Goal: Task Accomplishment & Management: Manage account settings

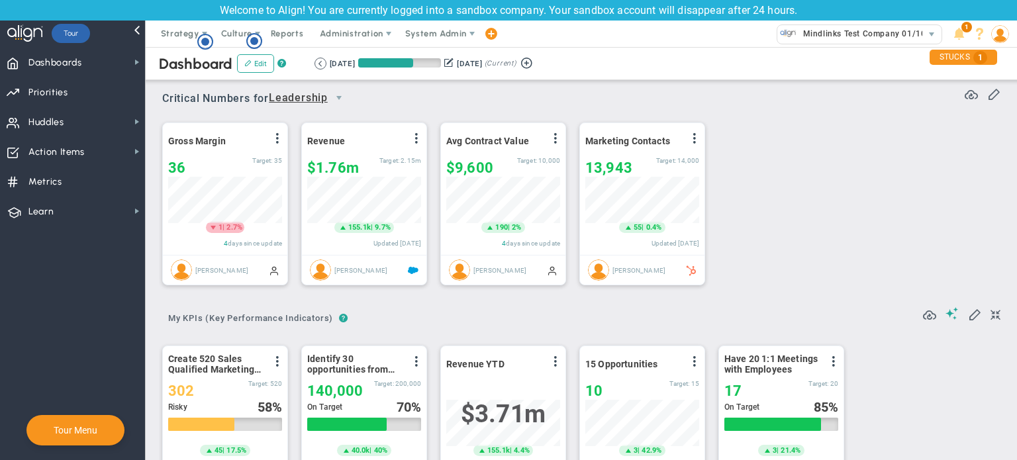
click at [1002, 28] on img at bounding box center [1000, 34] width 18 height 18
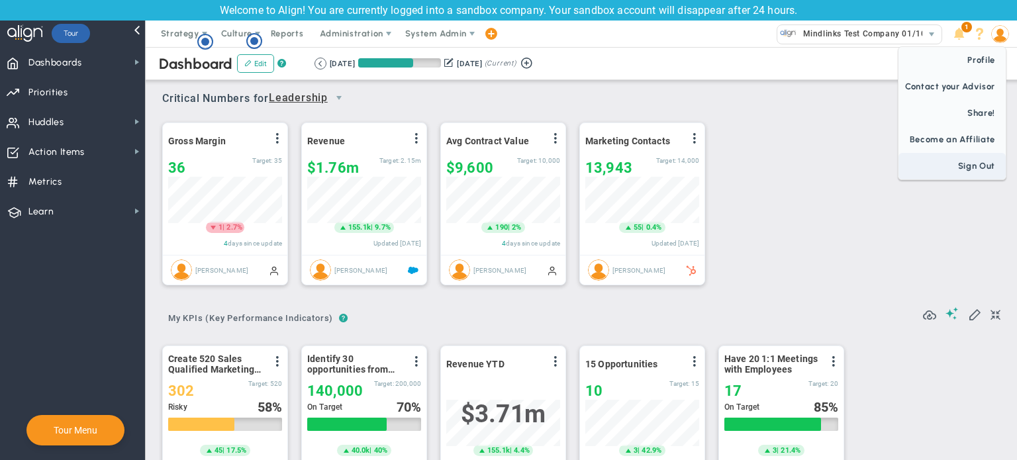
click at [985, 158] on span "Sign Out" at bounding box center [952, 166] width 107 height 26
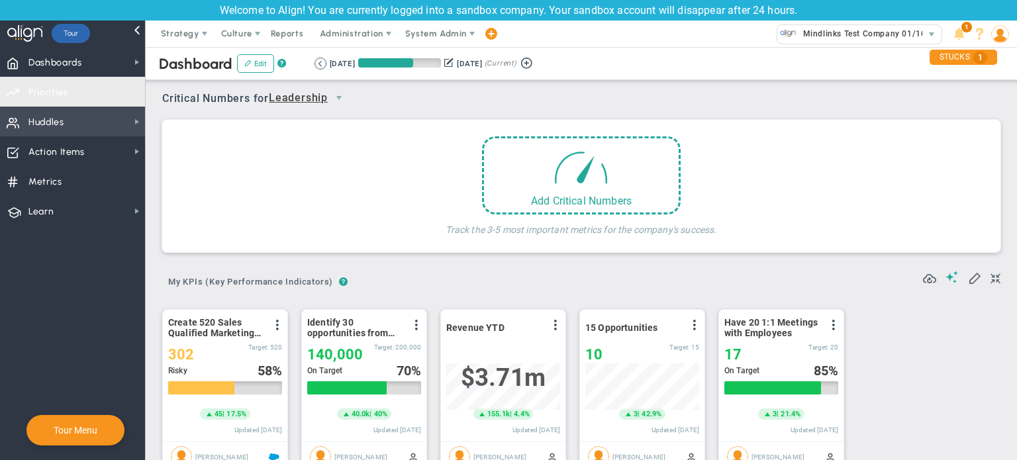
scroll to position [46, 114]
click at [66, 118] on span "Huddles Huddles" at bounding box center [72, 122] width 145 height 30
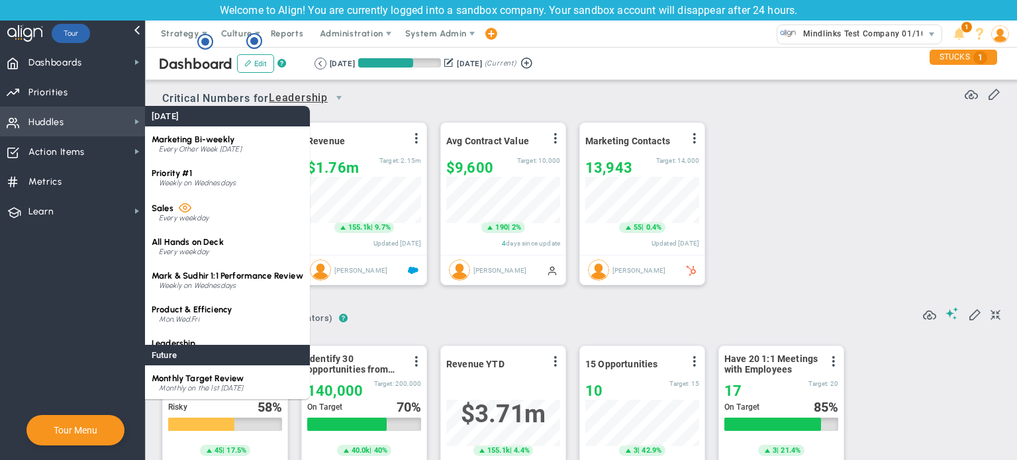
scroll to position [0, 0]
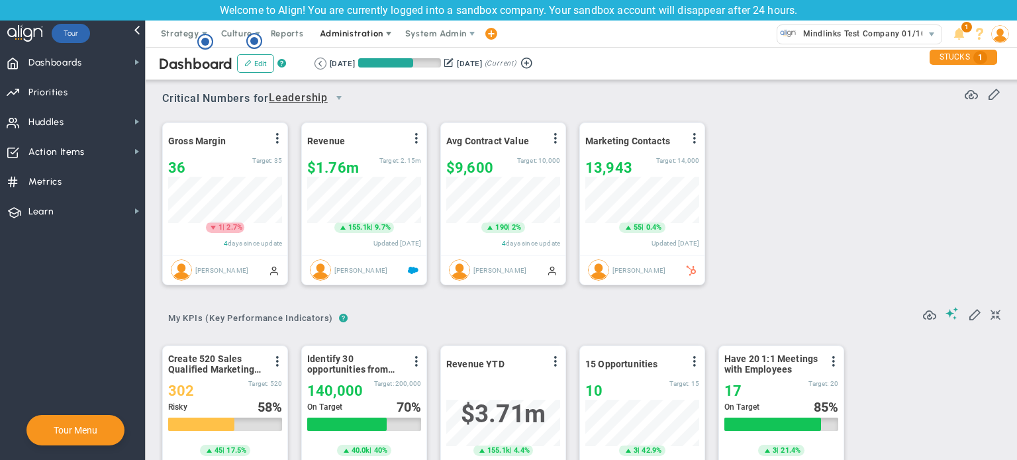
click at [338, 37] on span "Administration" at bounding box center [351, 33] width 63 height 10
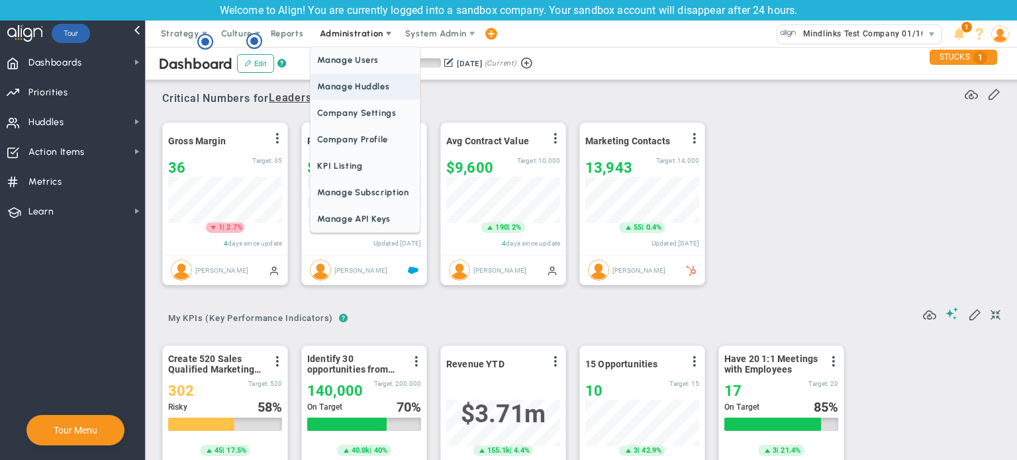
click at [352, 87] on span "Manage Huddles" at bounding box center [365, 86] width 109 height 26
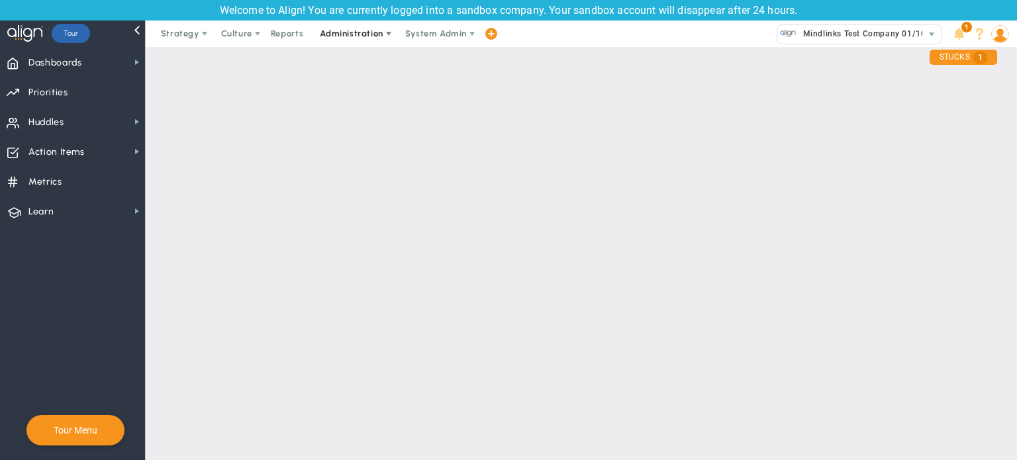
checkbox input "true"
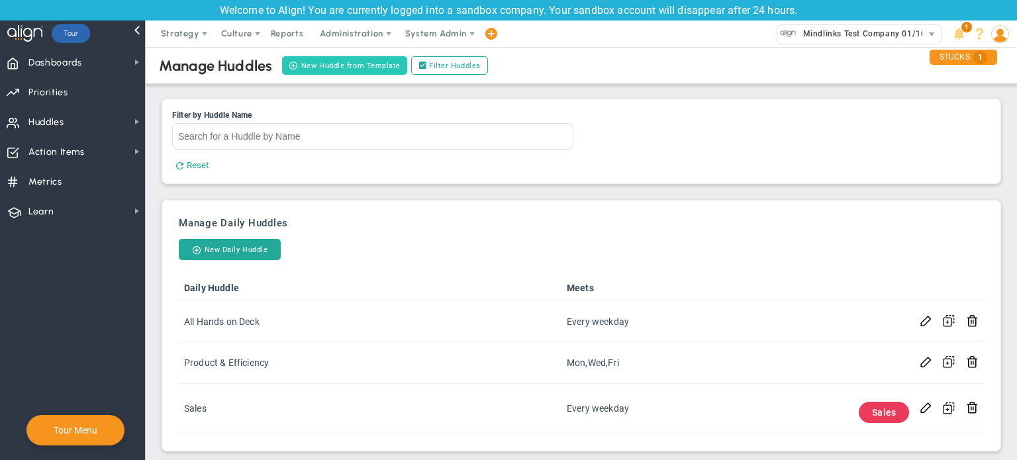
click at [360, 66] on button "New Huddle from Template" at bounding box center [344, 65] width 125 height 19
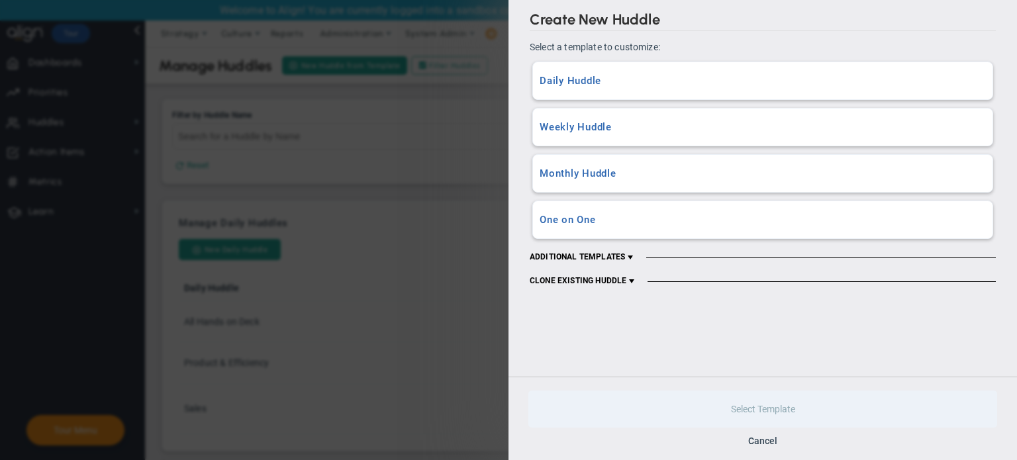
click at [656, 81] on h3 "Daily Huddle" at bounding box center [763, 81] width 446 height 13
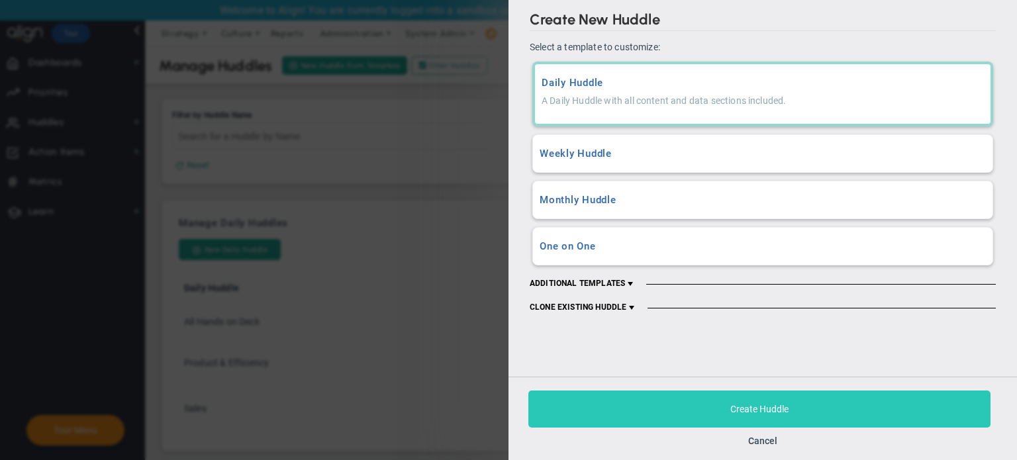
click at [670, 408] on button "Create Huddle" at bounding box center [759, 409] width 462 height 37
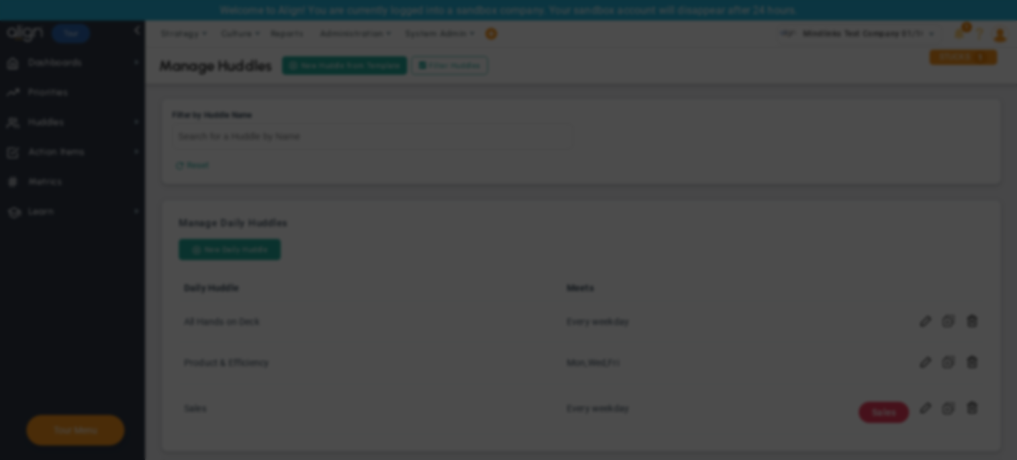
checkbox input "false"
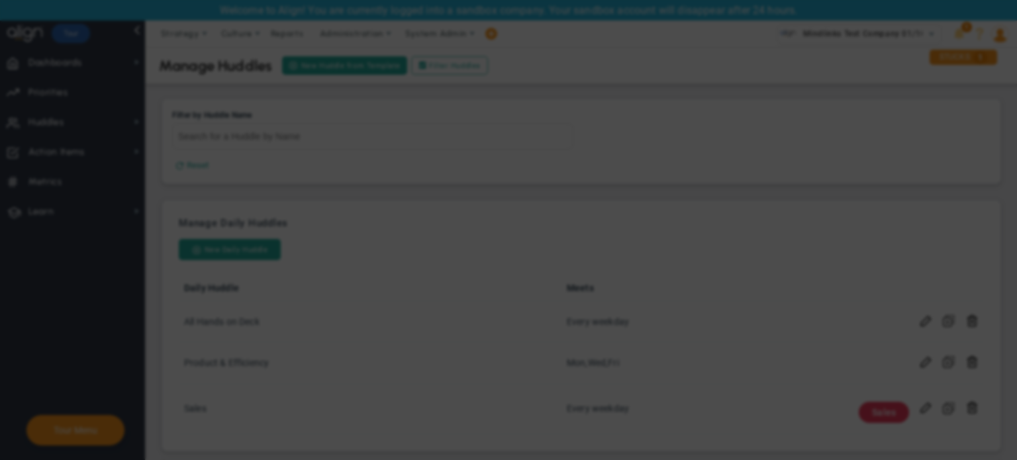
checkbox input "false"
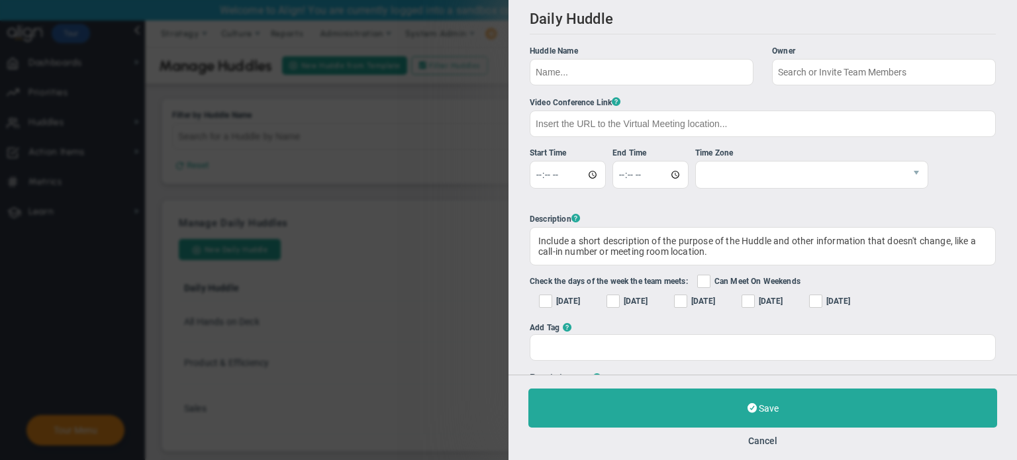
checkbox input "true"
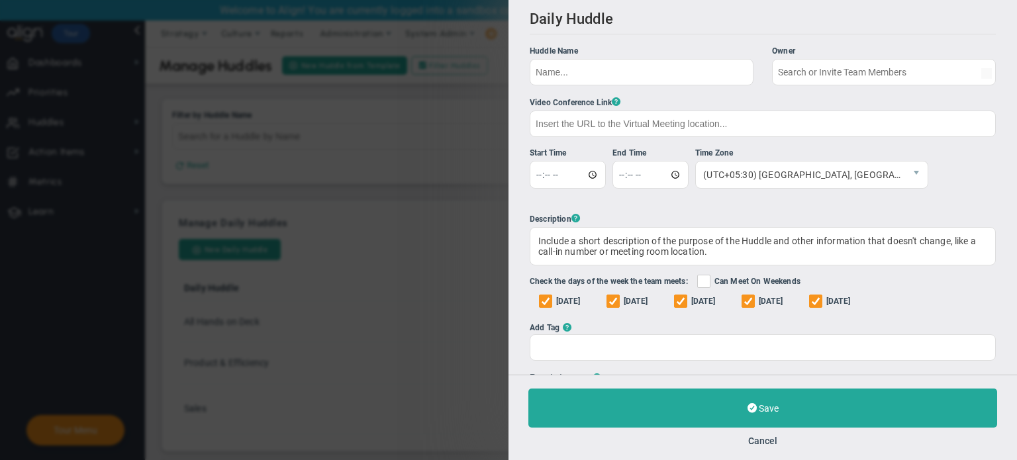
type input "[PERSON_NAME]"
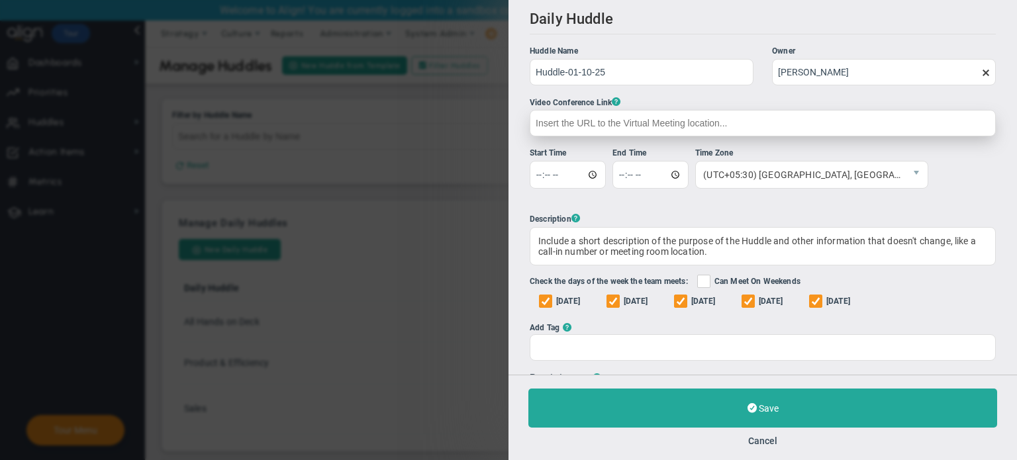
type input "Huddle-01-10-25"
click at [722, 116] on input "text" at bounding box center [763, 123] width 466 height 26
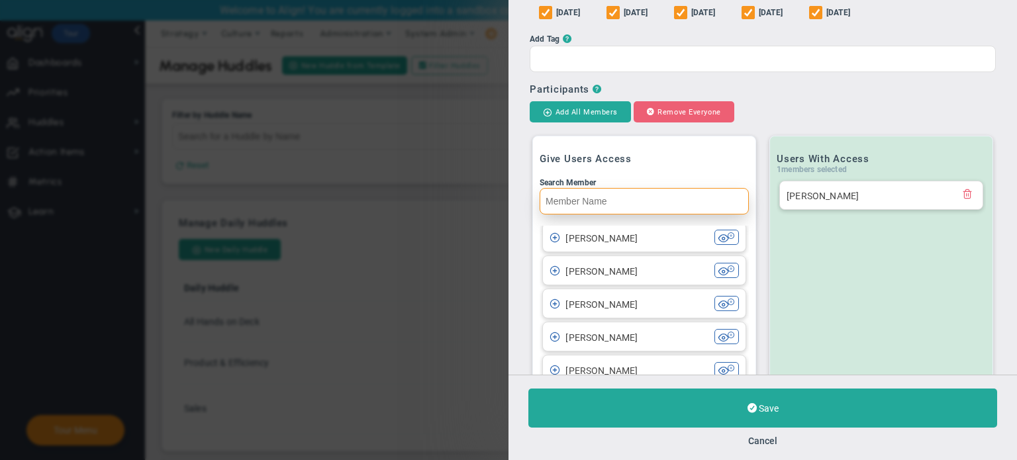
click at [633, 197] on input "Search Member" at bounding box center [644, 201] width 209 height 26
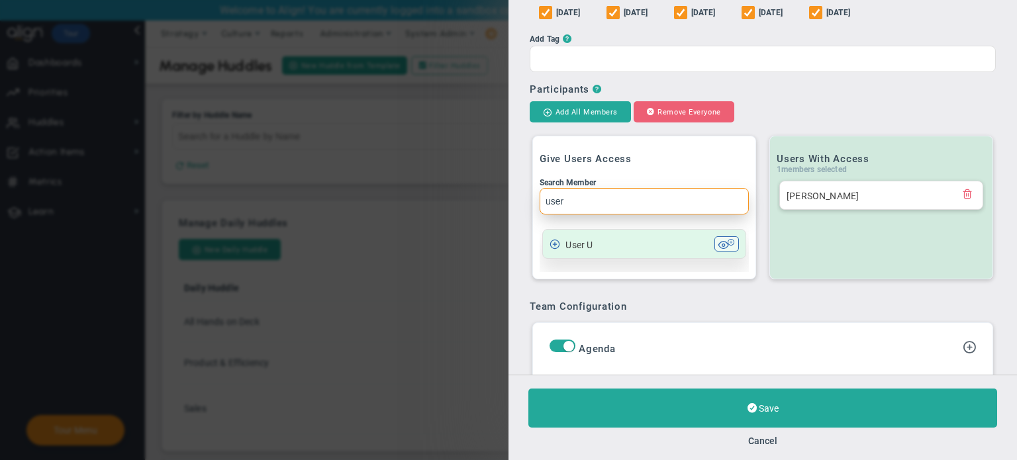
click at [556, 248] on span at bounding box center [555, 243] width 11 height 11
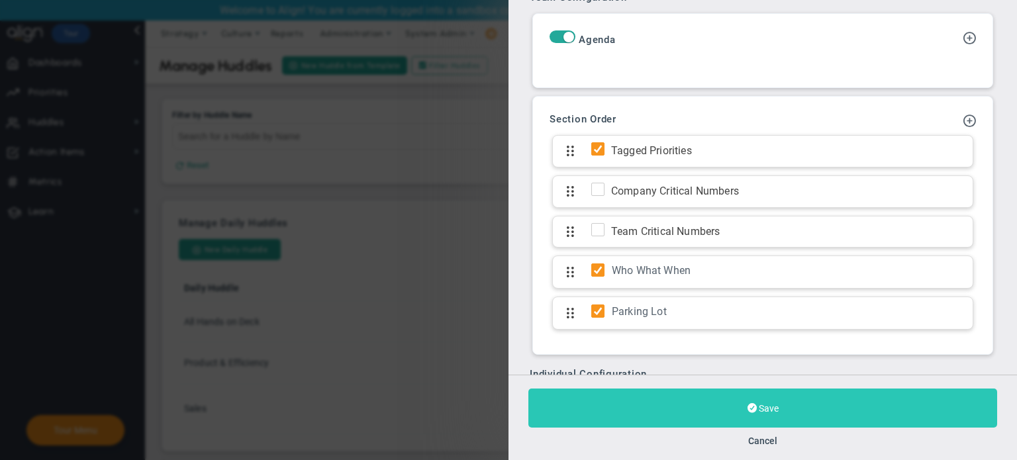
type input "user"
click at [750, 410] on span at bounding box center [752, 408] width 9 height 13
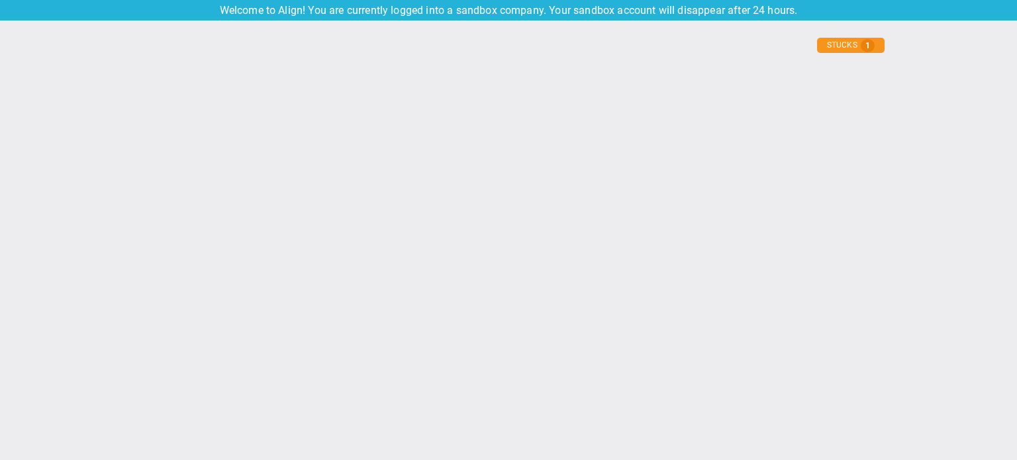
type input "[DATE]"
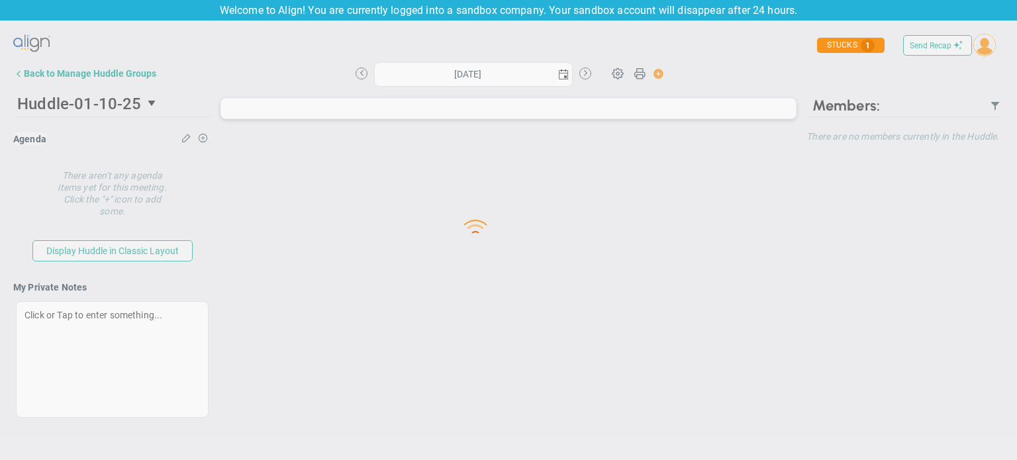
type input "[DATE]"
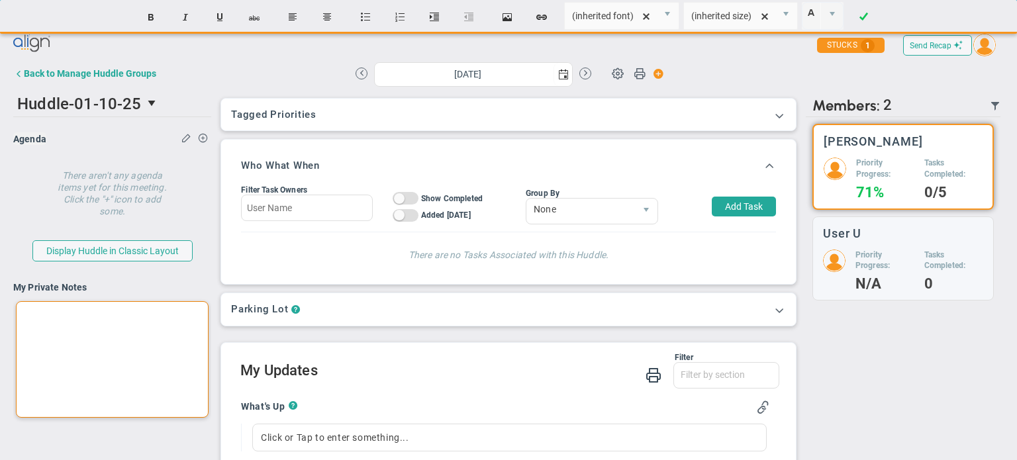
click at [129, 325] on div at bounding box center [112, 359] width 193 height 117
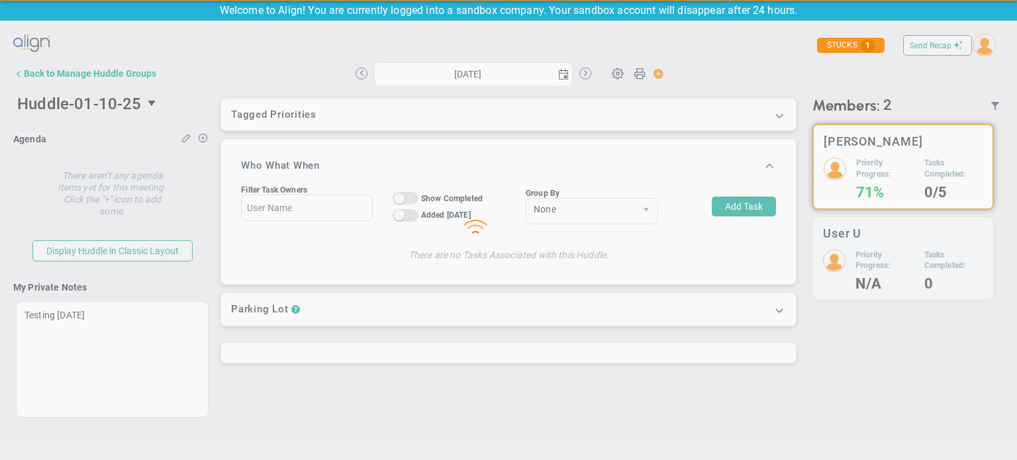
click at [177, 273] on div "Loading... Send Recap Profile Contact your Advisor Share! Become an Affiliate" at bounding box center [508, 236] width 991 height 412
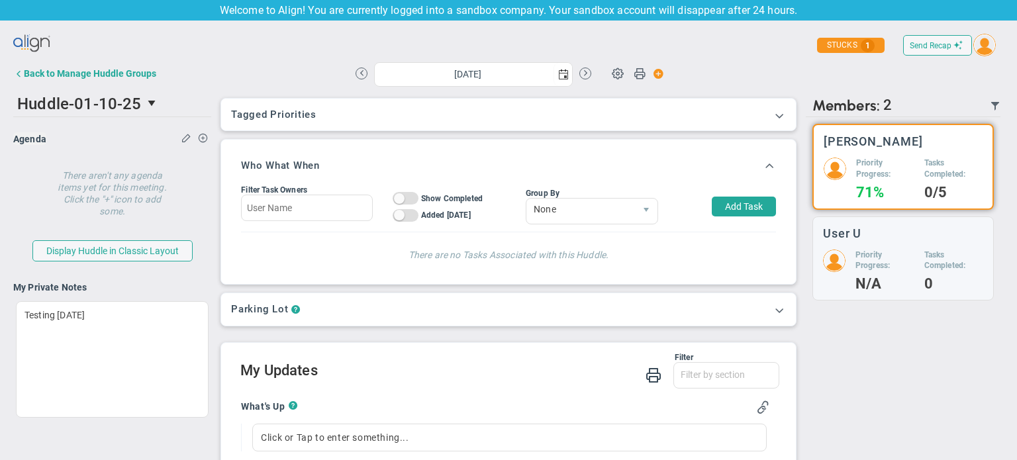
click at [151, 450] on div "Huddle-01-10-25 47126 Join Meeting [GEOGRAPHIC_DATA] [GEOGRAPHIC_DATA] Descript…" at bounding box center [508, 285] width 991 height 391
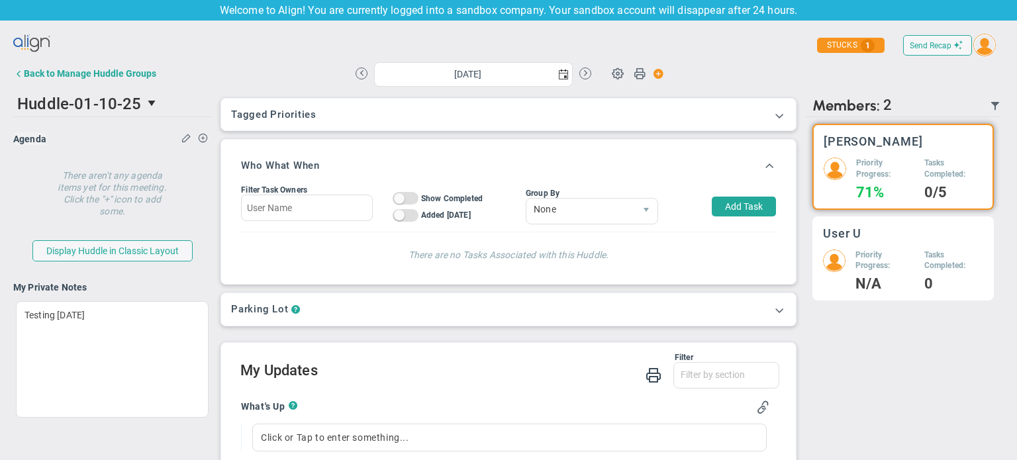
click at [867, 267] on h5 "Priority Progress:" at bounding box center [884, 261] width 59 height 23
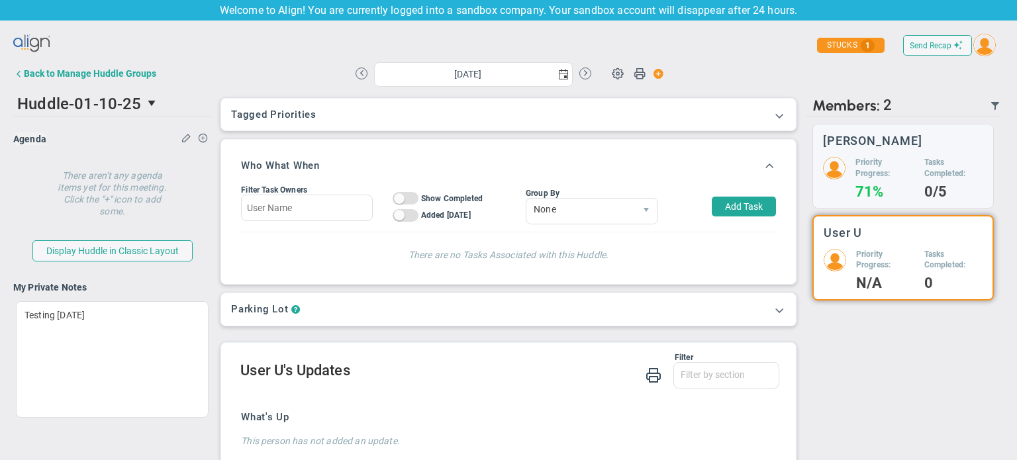
scroll to position [31, 0]
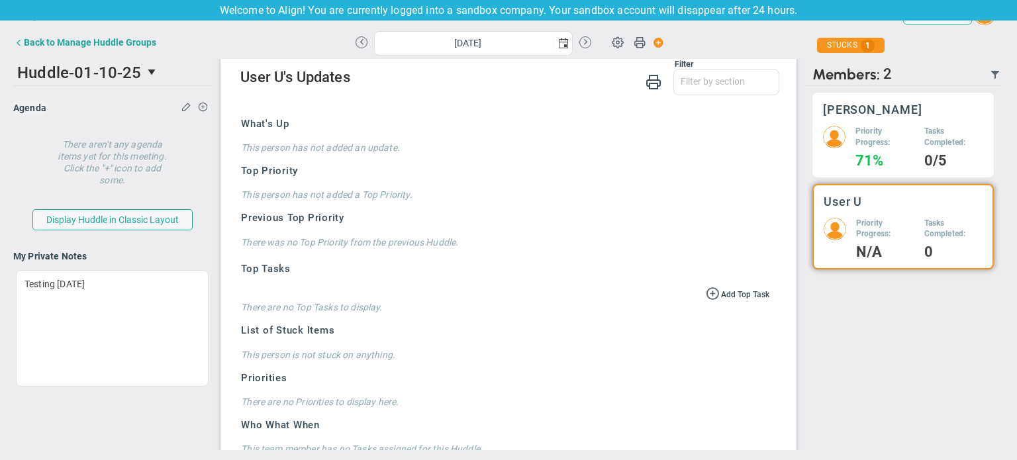
click at [871, 141] on h5 "Priority Progress:" at bounding box center [884, 137] width 59 height 23
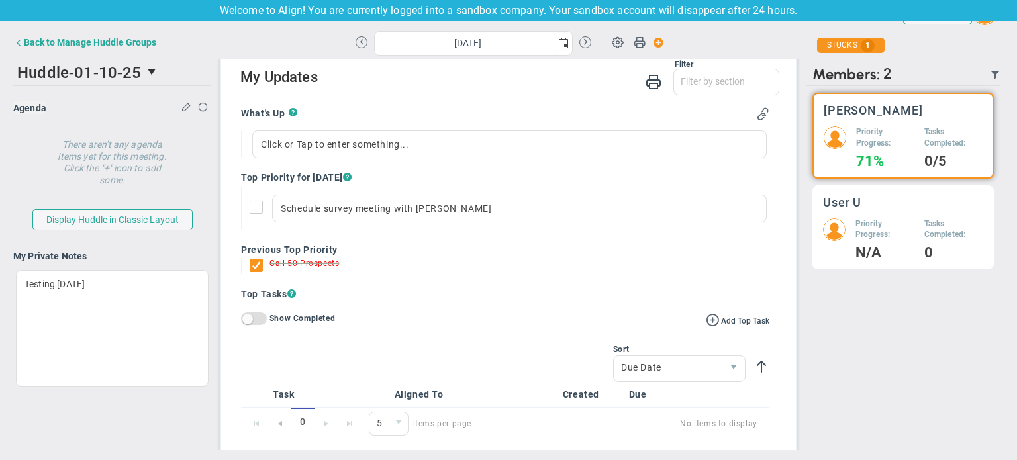
click at [875, 223] on h5 "Priority Progress:" at bounding box center [884, 230] width 59 height 23
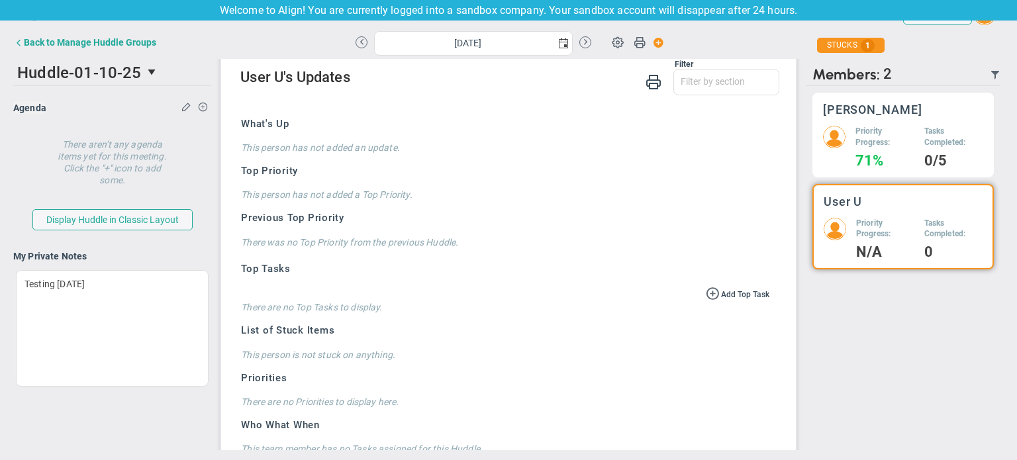
click at [859, 134] on h5 "Priority Progress:" at bounding box center [884, 137] width 59 height 23
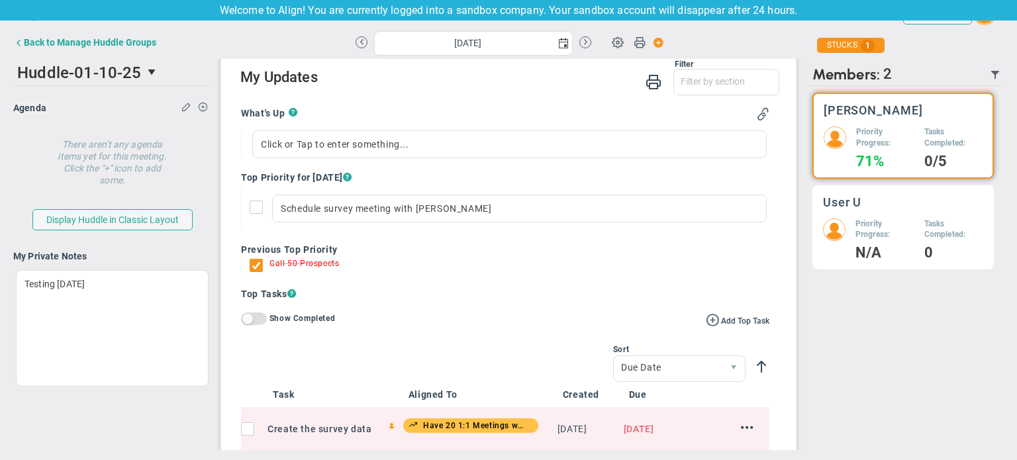
click at [897, 204] on div "User U" at bounding box center [903, 202] width 160 height 13
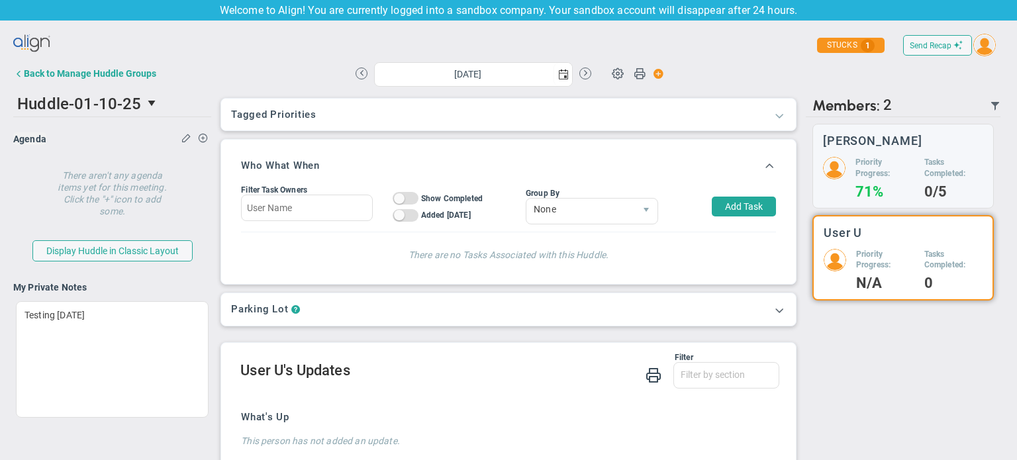
click at [773, 116] on span at bounding box center [779, 115] width 13 height 13
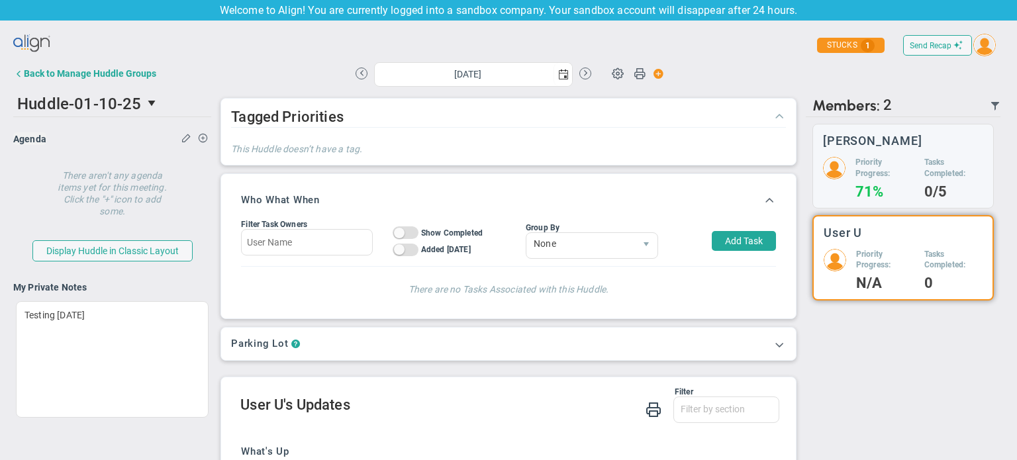
click at [773, 116] on span at bounding box center [779, 115] width 13 height 13
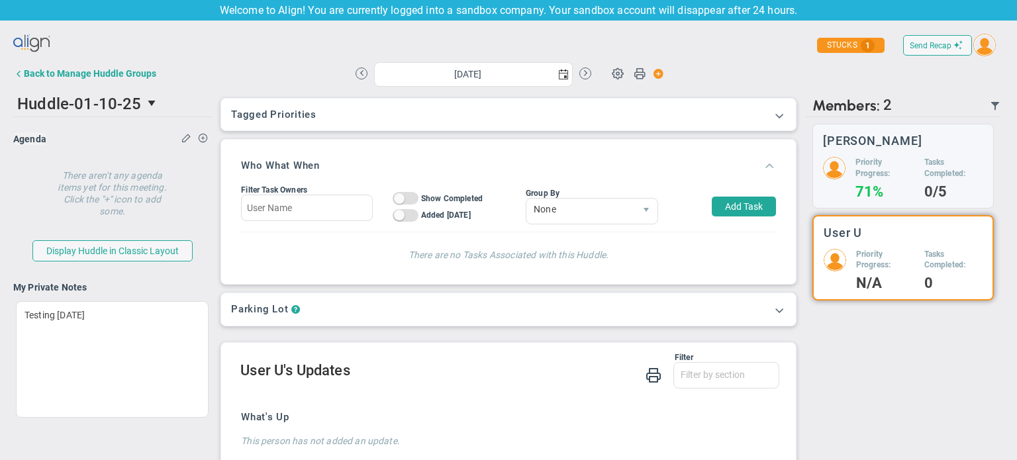
click at [763, 164] on span at bounding box center [769, 164] width 13 height 13
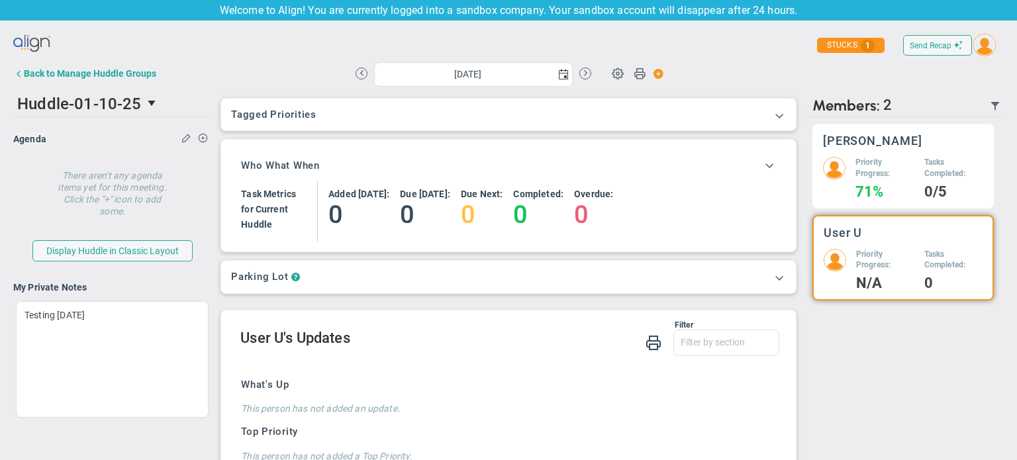
click at [855, 171] on h5 "Priority Progress:" at bounding box center [884, 168] width 59 height 23
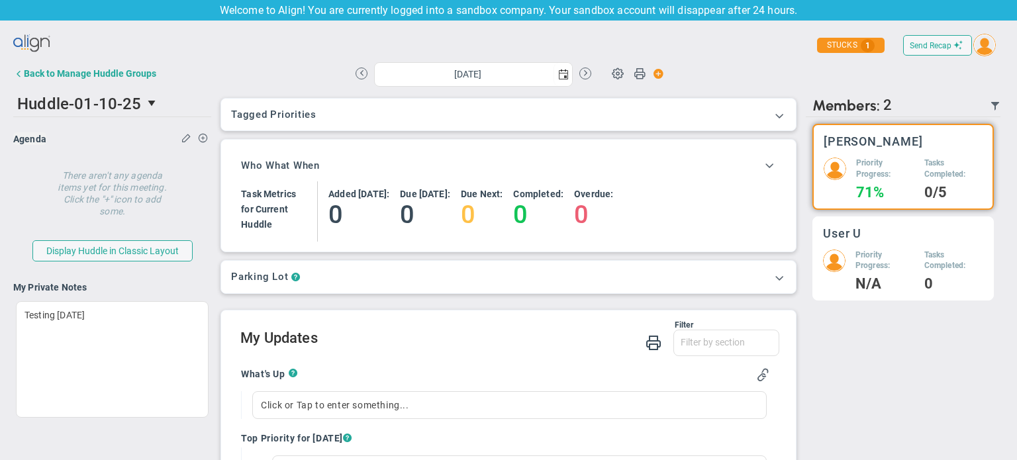
scroll to position [31, 0]
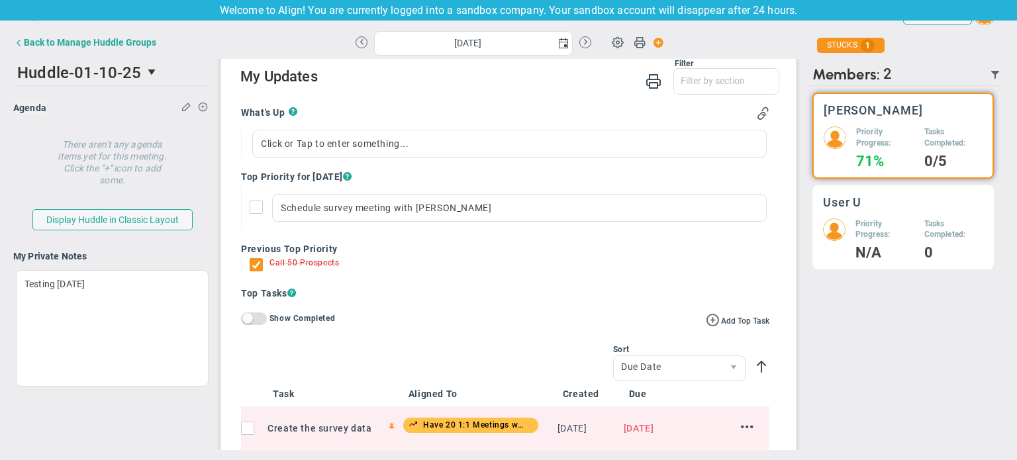
click at [861, 213] on div "User U Priority Progress: N/A Tasks Completed: 0" at bounding box center [902, 227] width 181 height 85
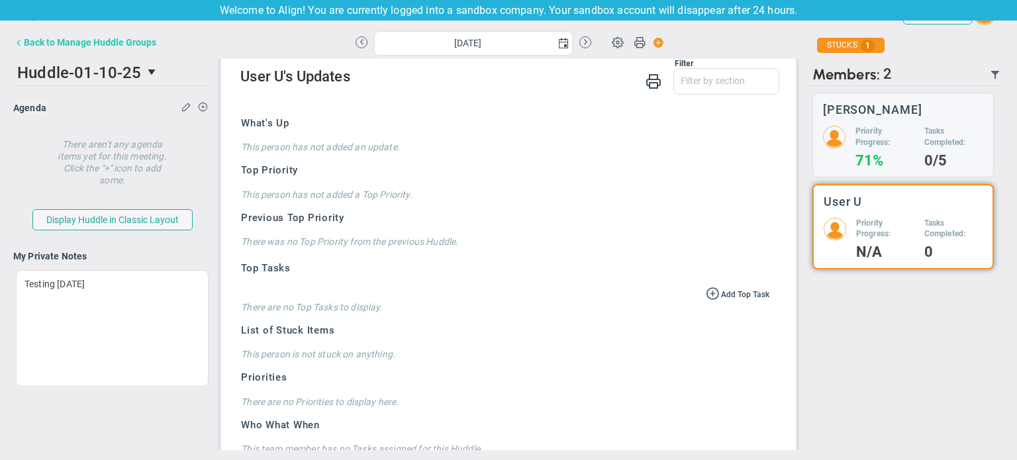
click at [32, 39] on div "Back to Manage Huddle Groups" at bounding box center [90, 42] width 132 height 11
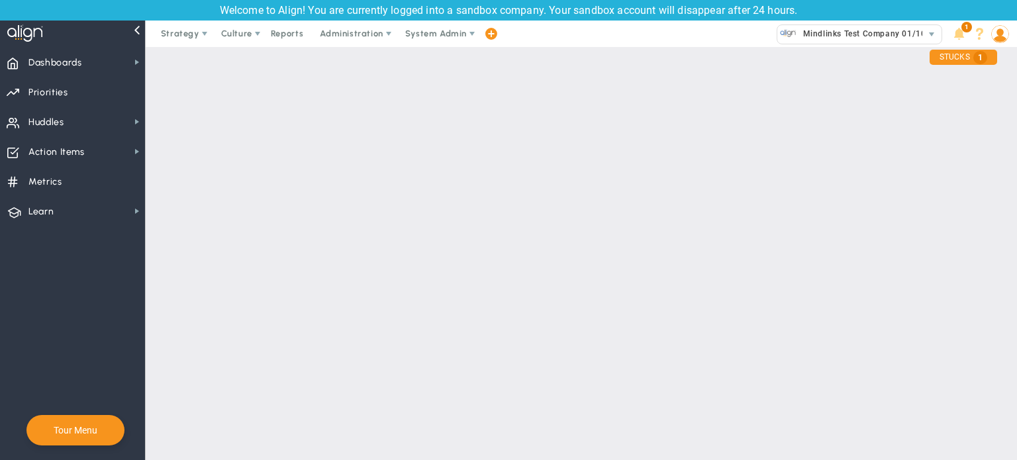
checkbox input "true"
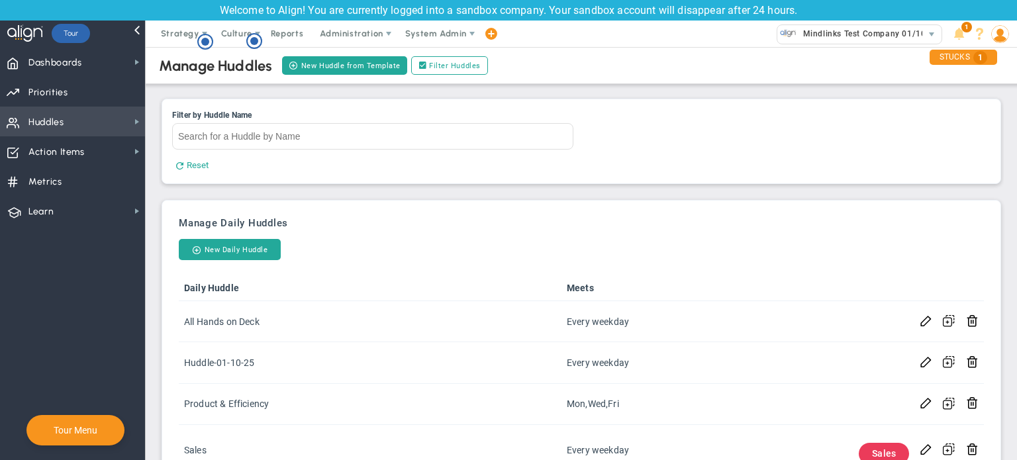
click at [85, 119] on span "Huddles Huddles" at bounding box center [72, 122] width 145 height 30
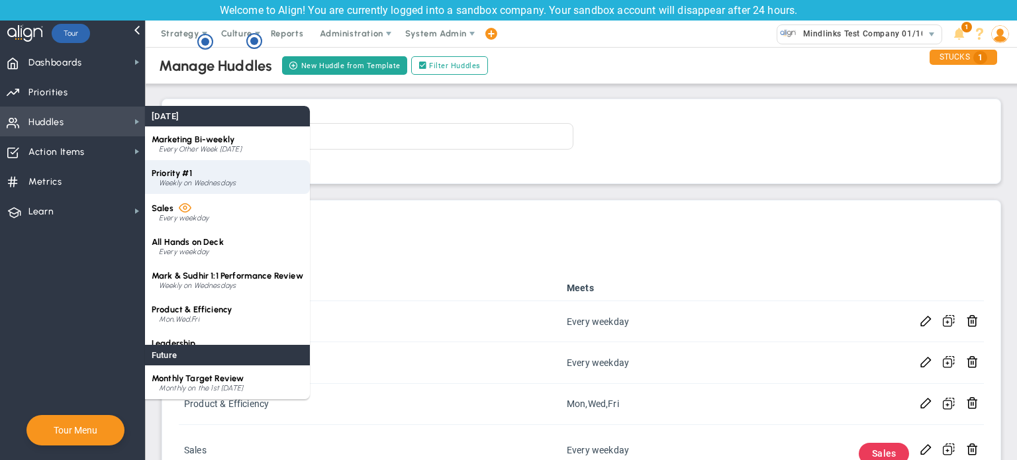
scroll to position [53, 0]
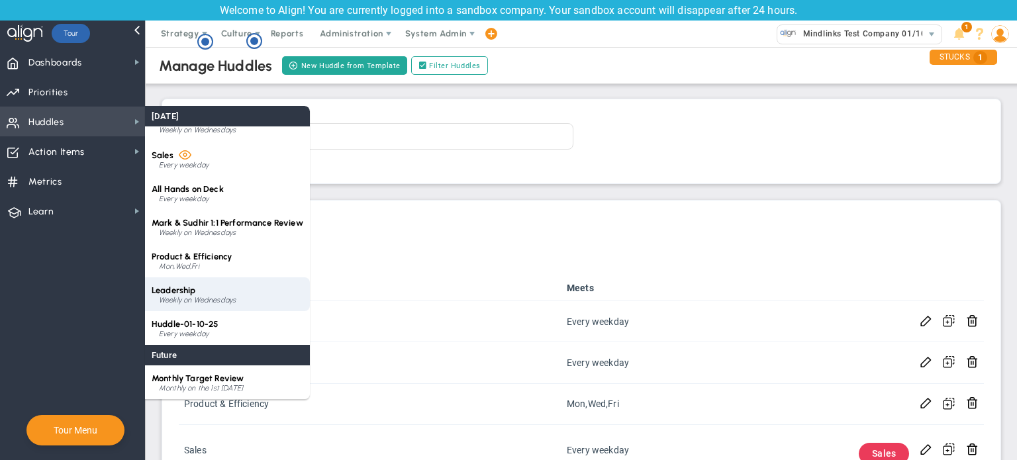
click at [188, 298] on div "Weekly on Wednesdays" at bounding box center [231, 301] width 144 height 8
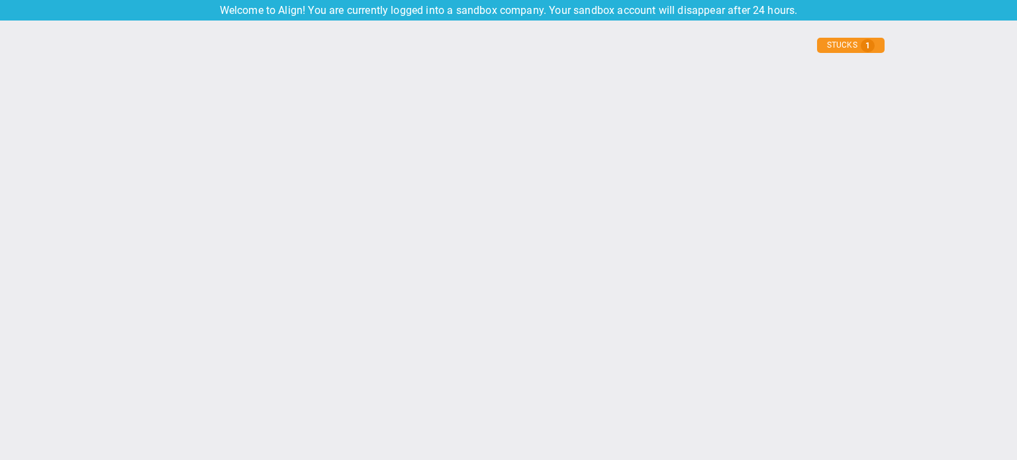
type input "[DATE]"
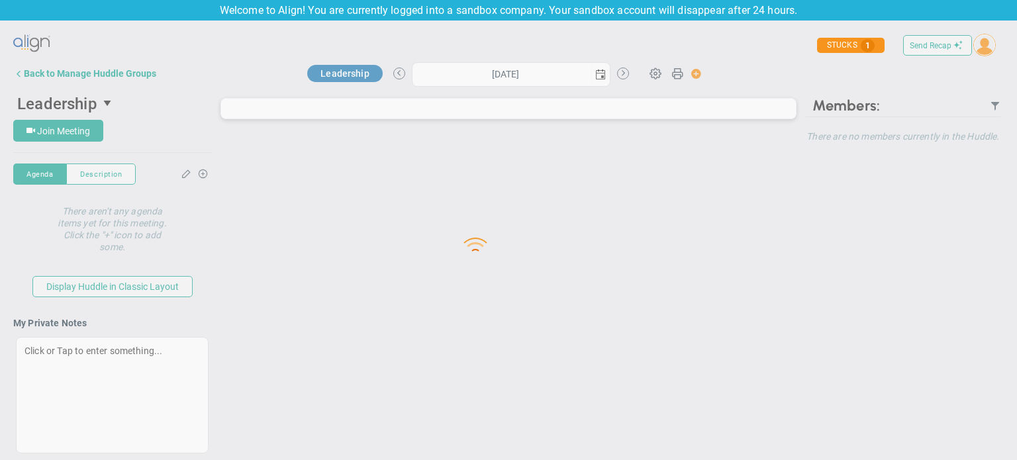
type input "[DATE]"
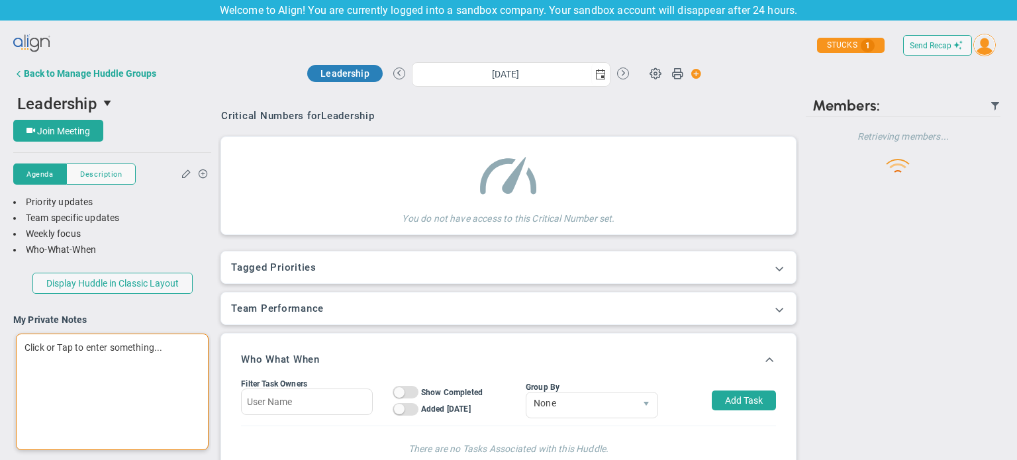
click at [85, 345] on div "Click or Tap to enter something..." at bounding box center [112, 392] width 193 height 117
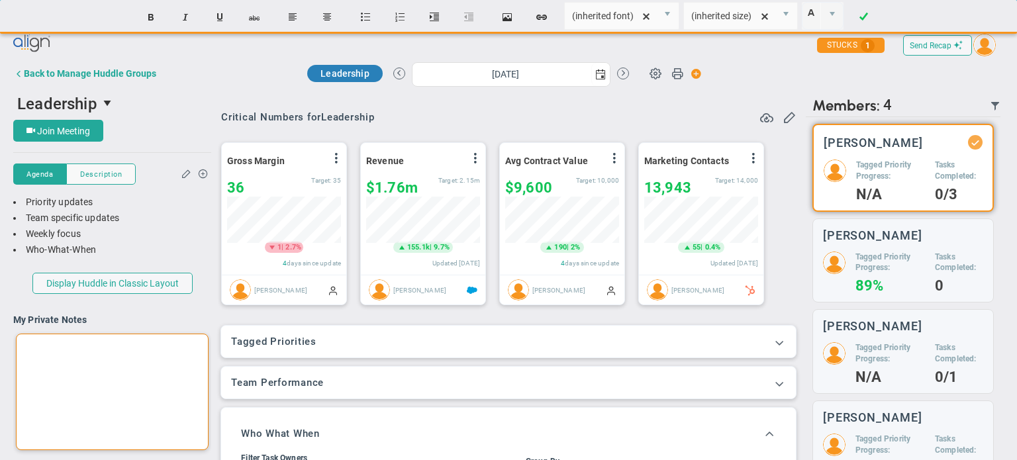
scroll to position [46, 114]
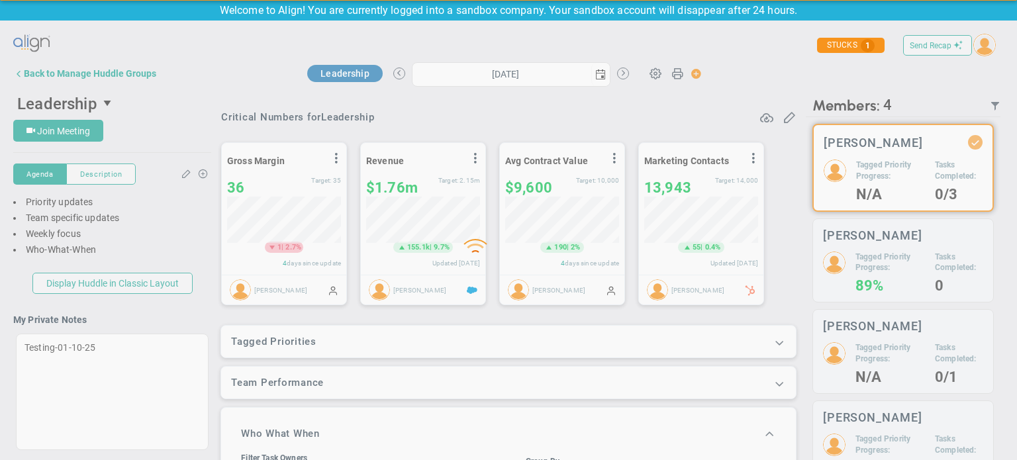
click at [171, 219] on div "Loading... Send Recap Profile Contact your Advisor Share! Become an Affiliate 1" at bounding box center [508, 255] width 991 height 451
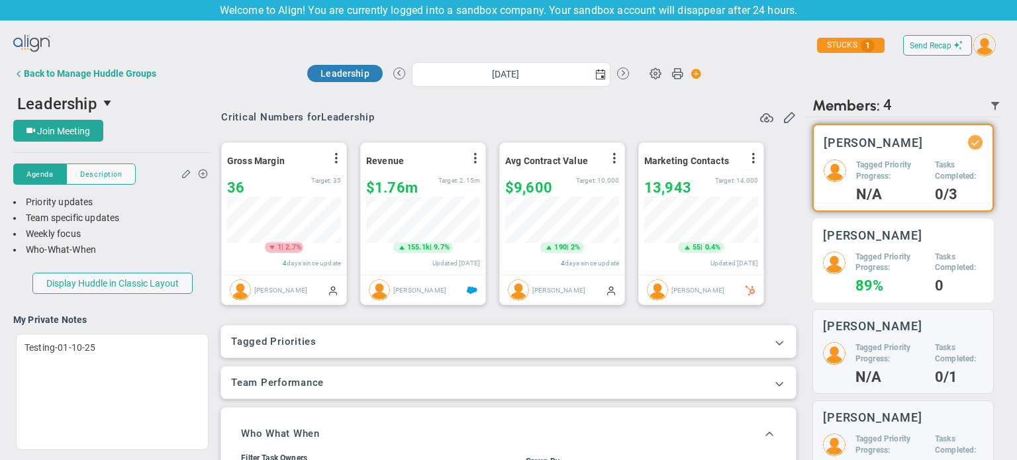
click at [885, 291] on h4 "89%" at bounding box center [890, 286] width 70 height 12
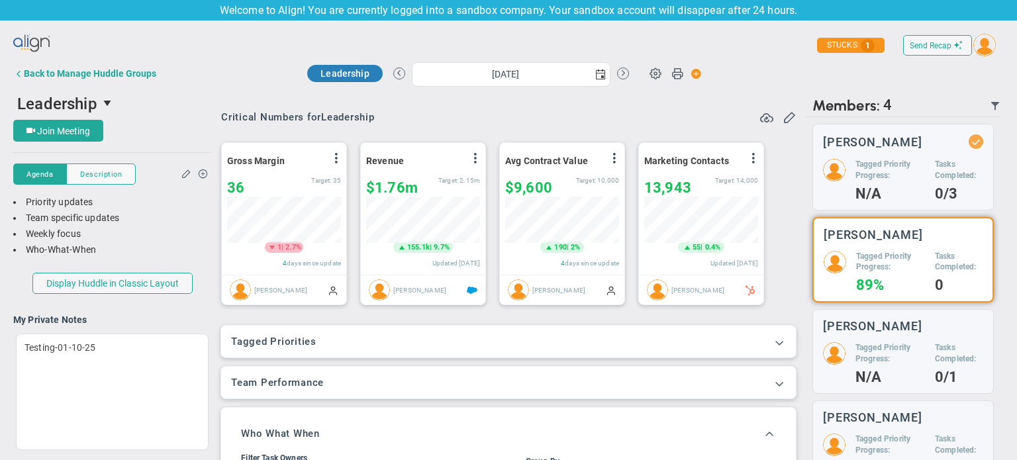
scroll to position [31, 0]
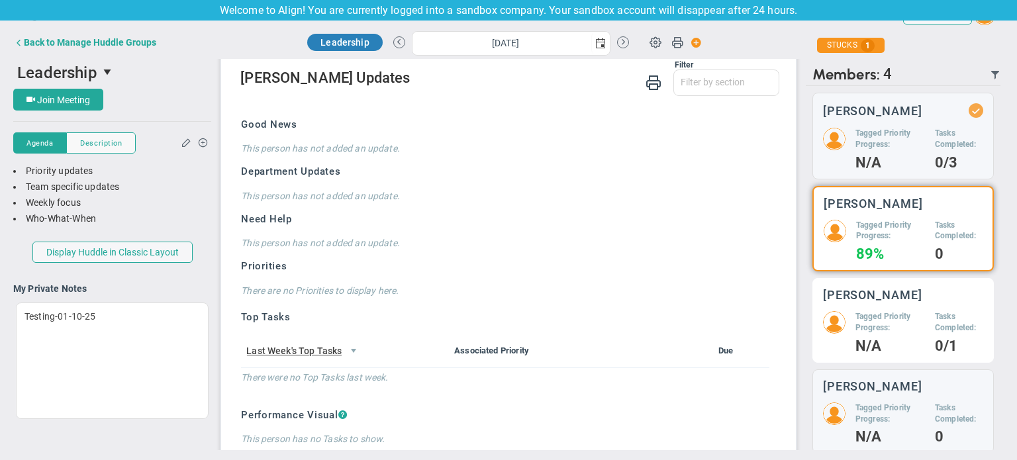
click at [887, 331] on h5 "Tagged Priority Progress:" at bounding box center [890, 322] width 70 height 23
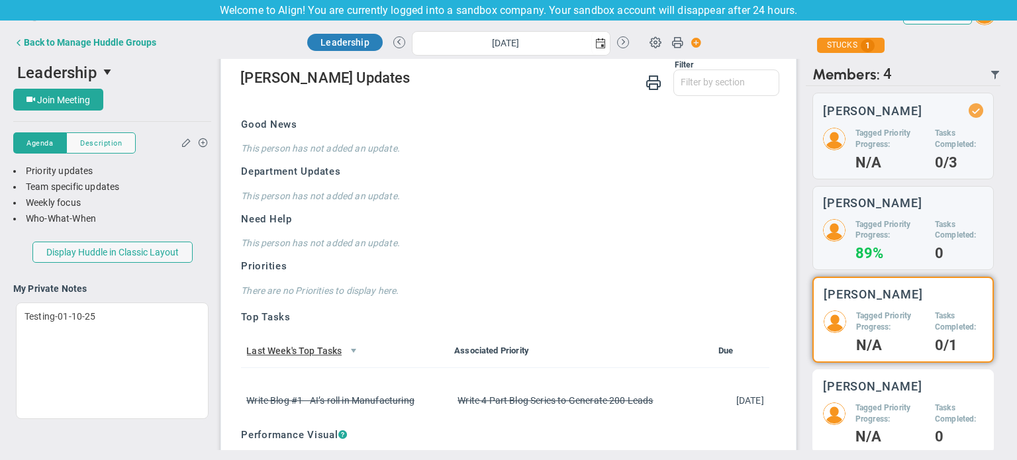
click at [885, 386] on div "[PERSON_NAME] Tagged Priority Progress: N/A Tasks Completed: 0" at bounding box center [902, 411] width 181 height 85
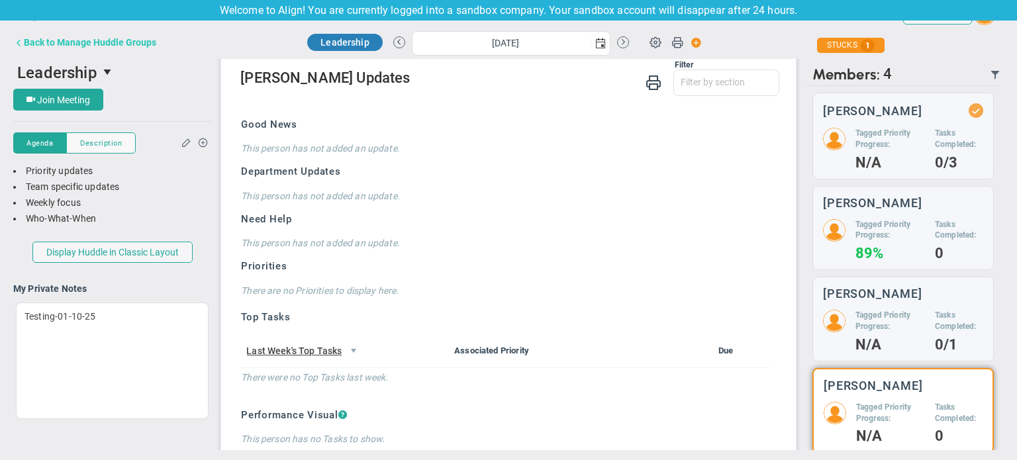
click at [49, 42] on div "Back to Manage Huddle Groups" at bounding box center [90, 42] width 132 height 11
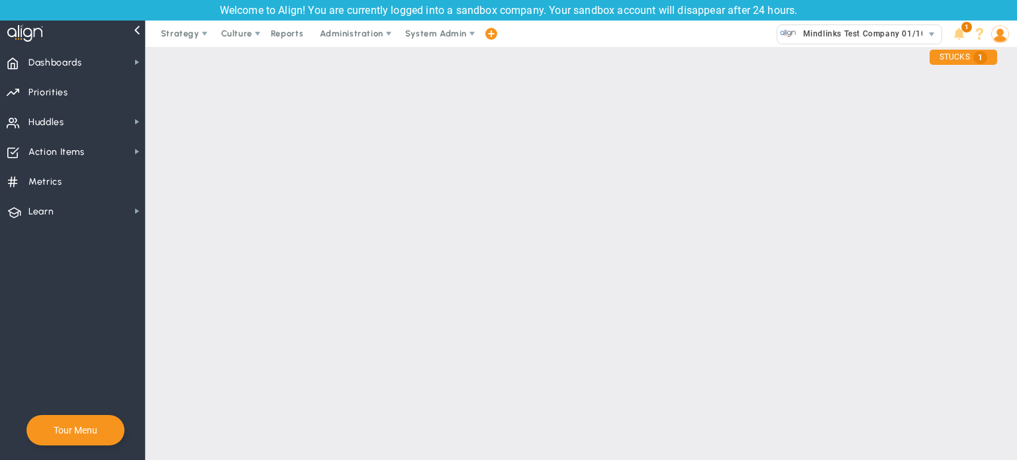
checkbox input "true"
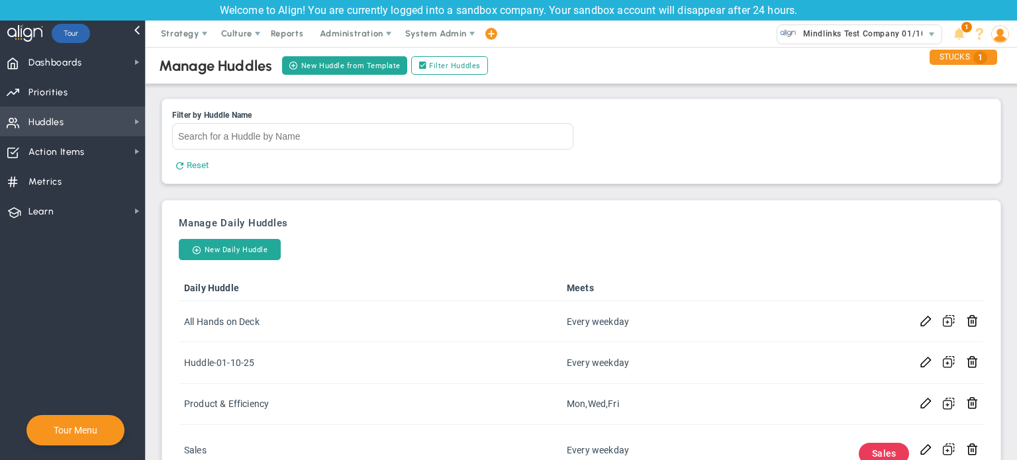
click at [66, 113] on span "Huddles Huddles" at bounding box center [72, 122] width 145 height 30
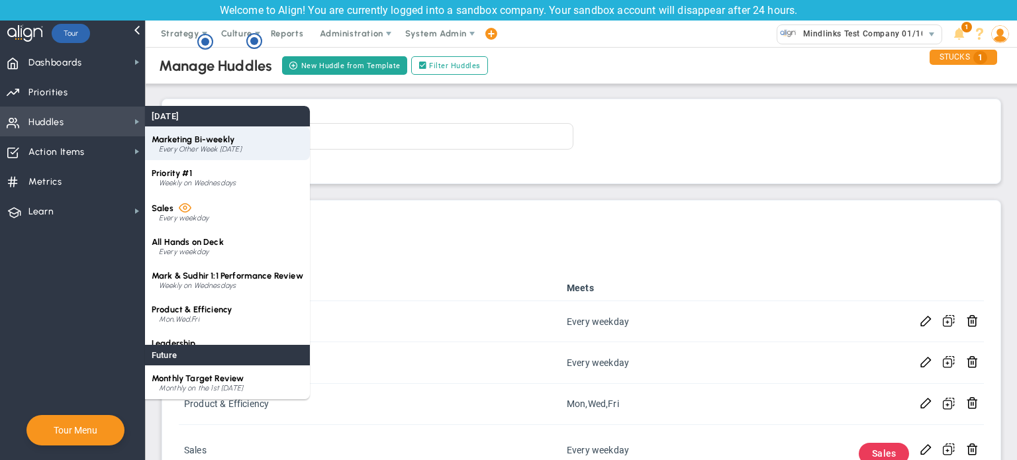
click at [211, 148] on div "Every Other Week [DATE]" at bounding box center [231, 150] width 144 height 8
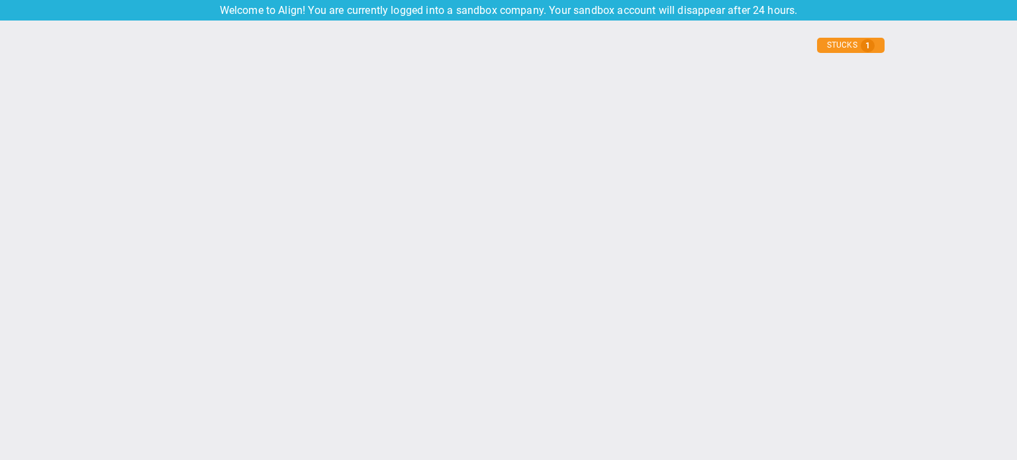
type input "[DATE]"
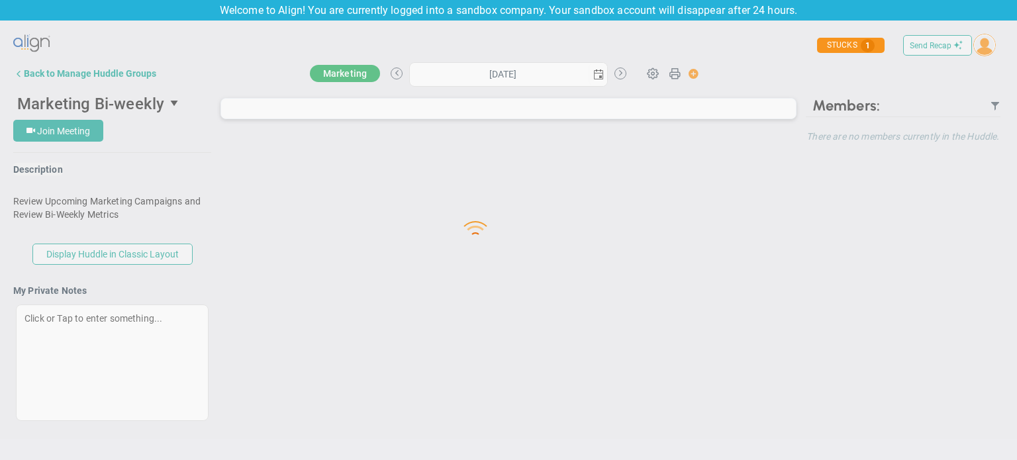
type input "[DATE]"
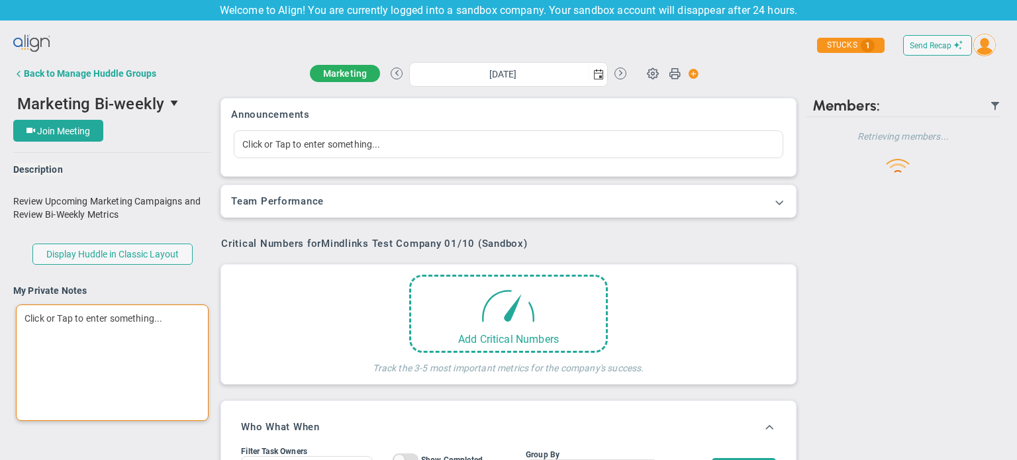
click at [95, 338] on div "Click or Tap to enter something..." at bounding box center [112, 363] width 193 height 117
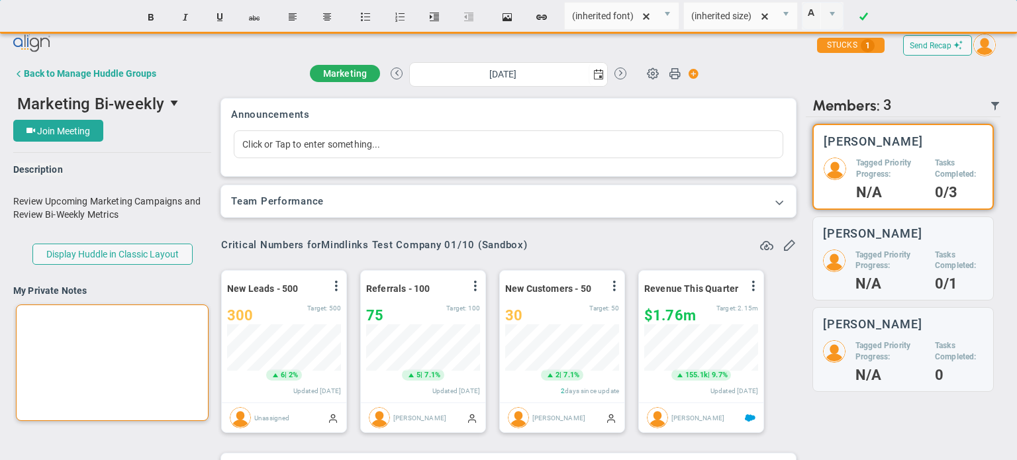
scroll to position [662086, 662019]
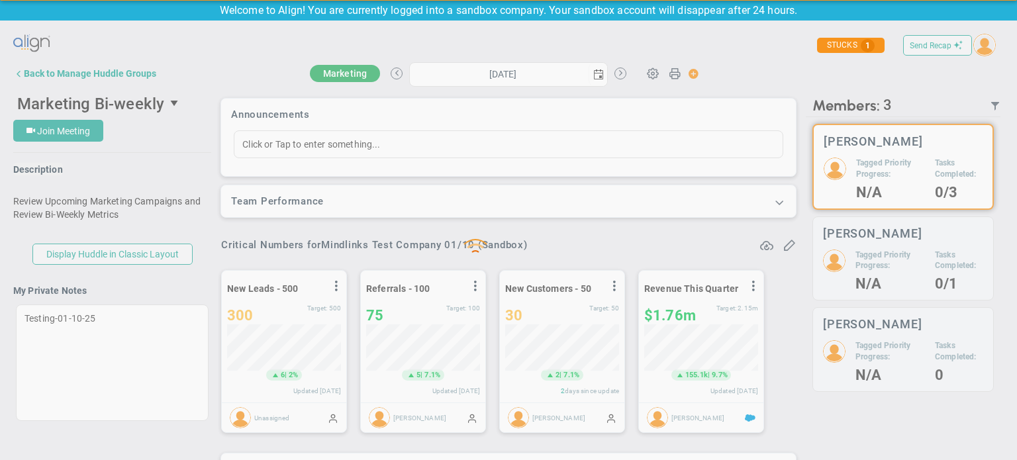
click at [152, 292] on div "Loading... Send Recap Profile Contact your Advisor Share! Become an Affiliate" at bounding box center [508, 255] width 991 height 451
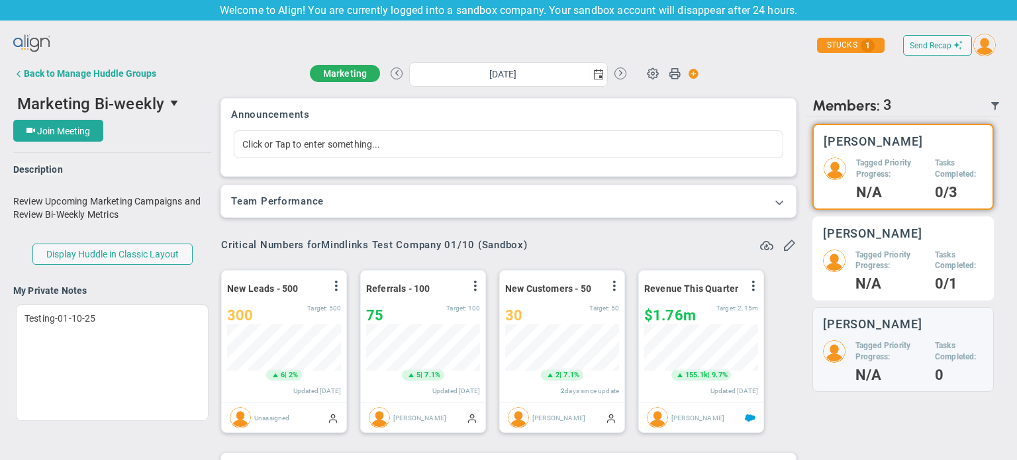
click at [914, 230] on div "[PERSON_NAME]" at bounding box center [903, 233] width 160 height 13
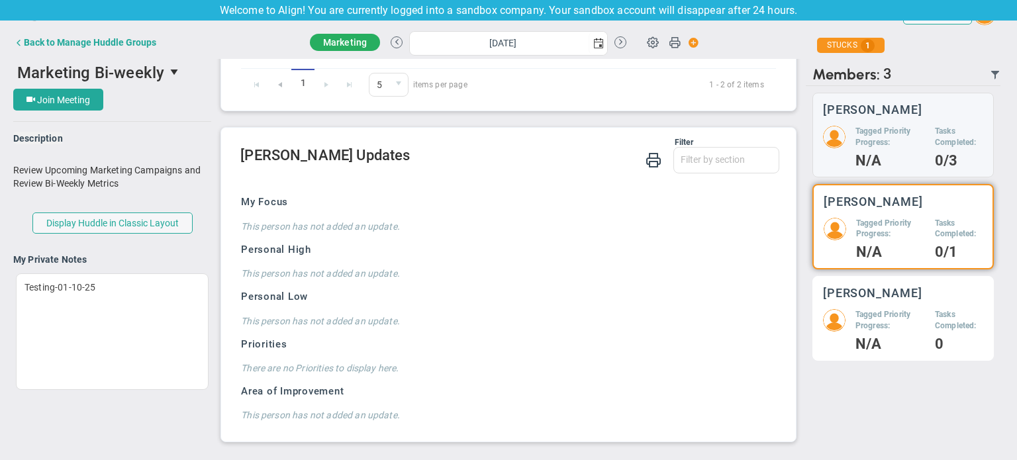
click at [881, 341] on h4 "N/A" at bounding box center [890, 344] width 70 height 12
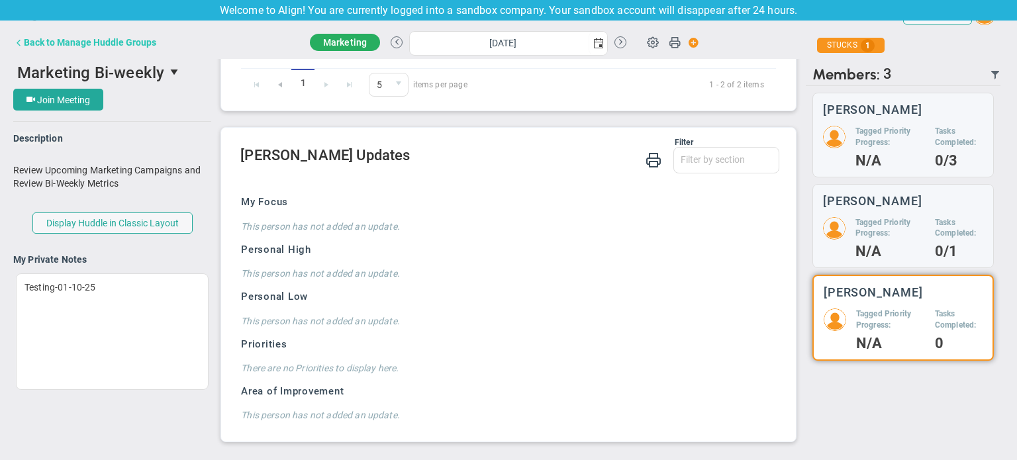
click at [30, 42] on div "Back to Manage Huddle Groups" at bounding box center [90, 42] width 132 height 11
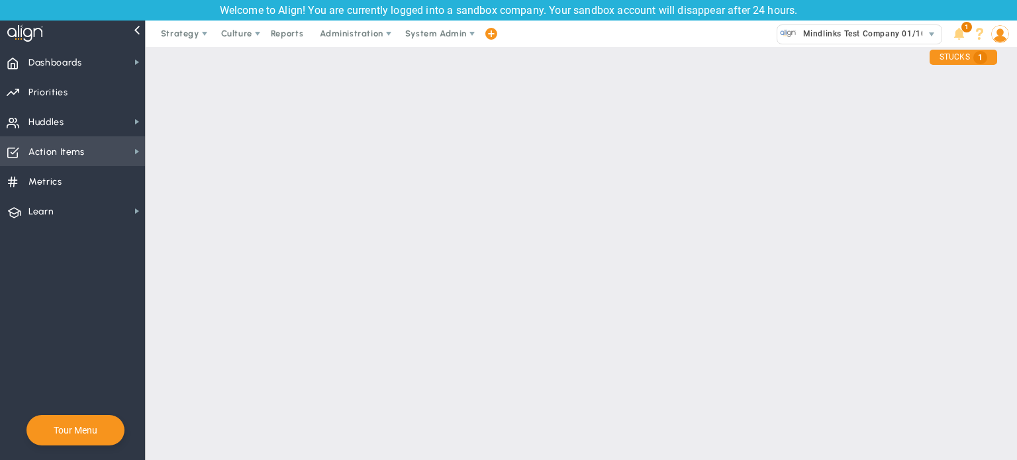
checkbox input "true"
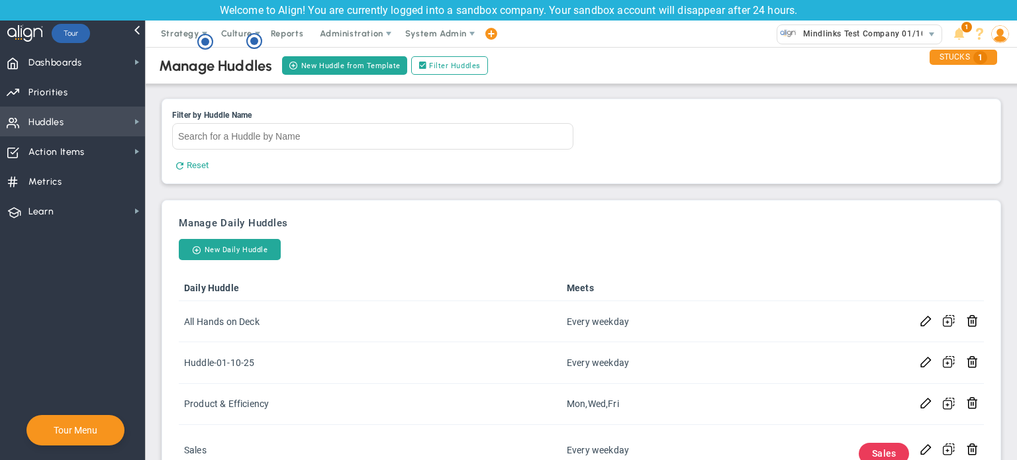
click at [104, 112] on span "Huddles Huddles" at bounding box center [72, 122] width 145 height 30
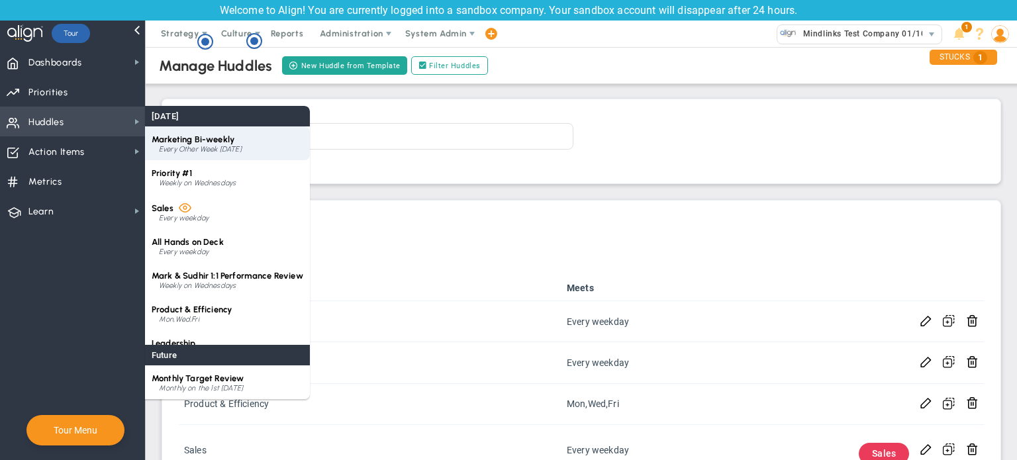
click at [229, 155] on div "Marketing Bi-weekly Every Other Week [DATE]" at bounding box center [227, 143] width 165 height 34
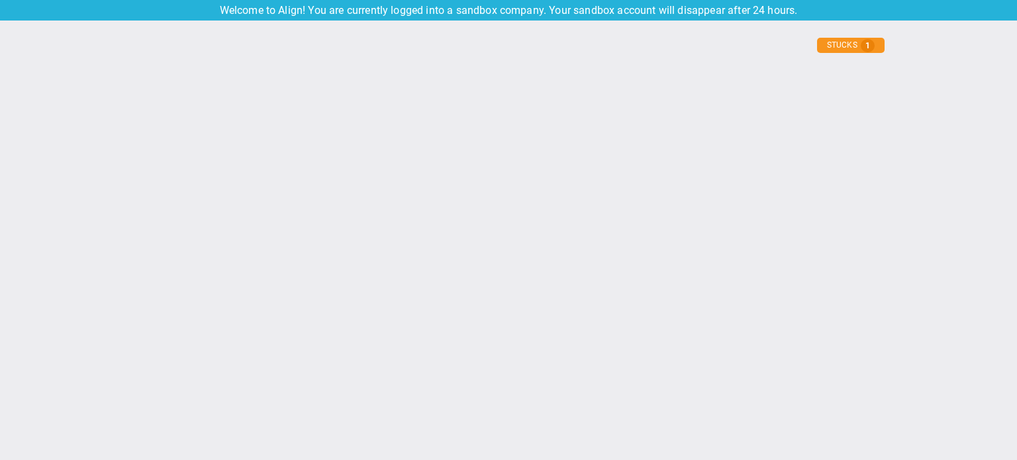
type input "[DATE]"
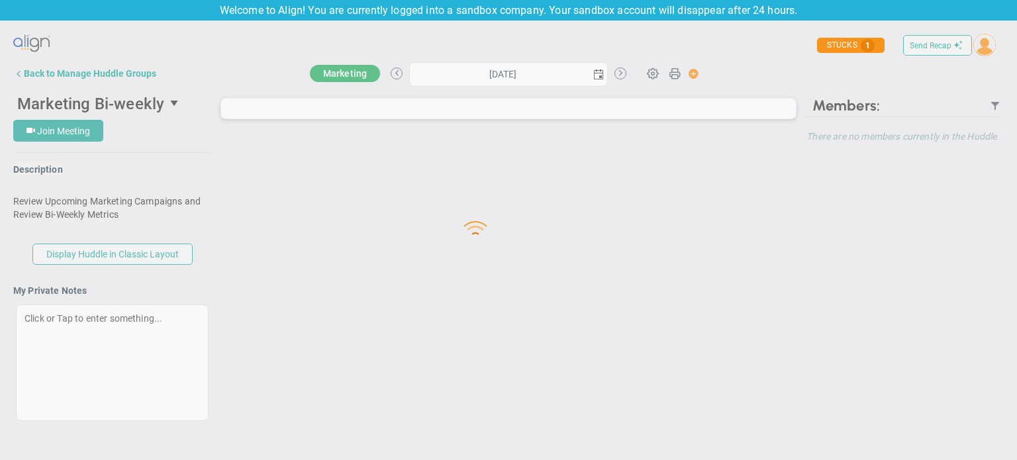
type input "[DATE]"
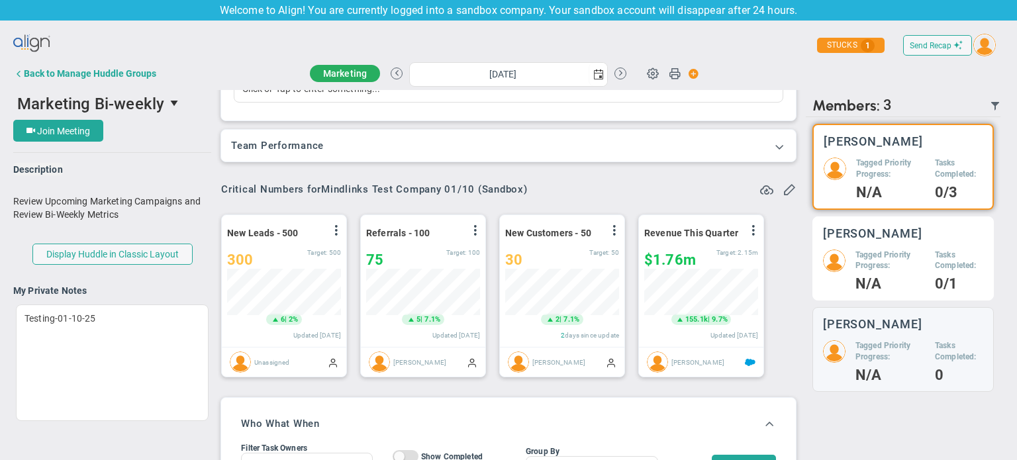
click at [878, 250] on h5 "Tagged Priority Progress:" at bounding box center [890, 261] width 70 height 23
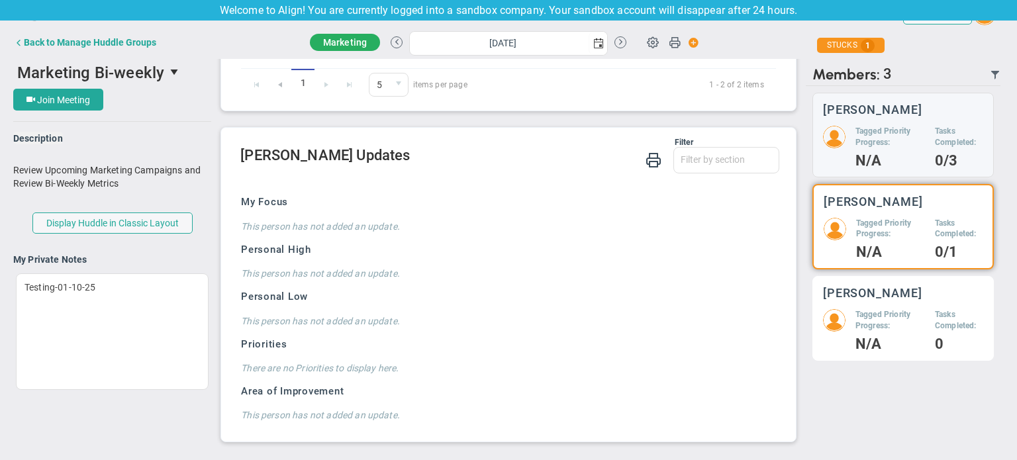
click at [887, 326] on h5 "Tagged Priority Progress:" at bounding box center [890, 320] width 70 height 23
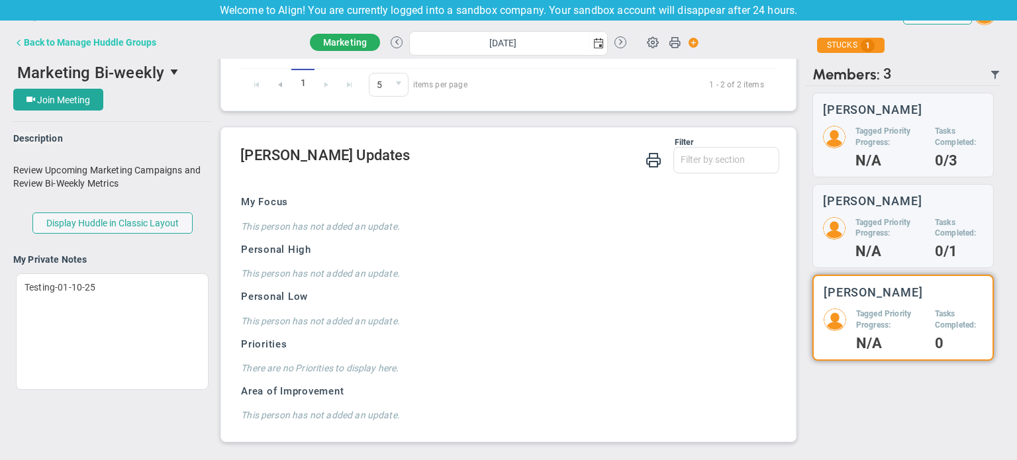
click at [81, 46] on div "Back to Manage Huddle Groups" at bounding box center [90, 42] width 132 height 11
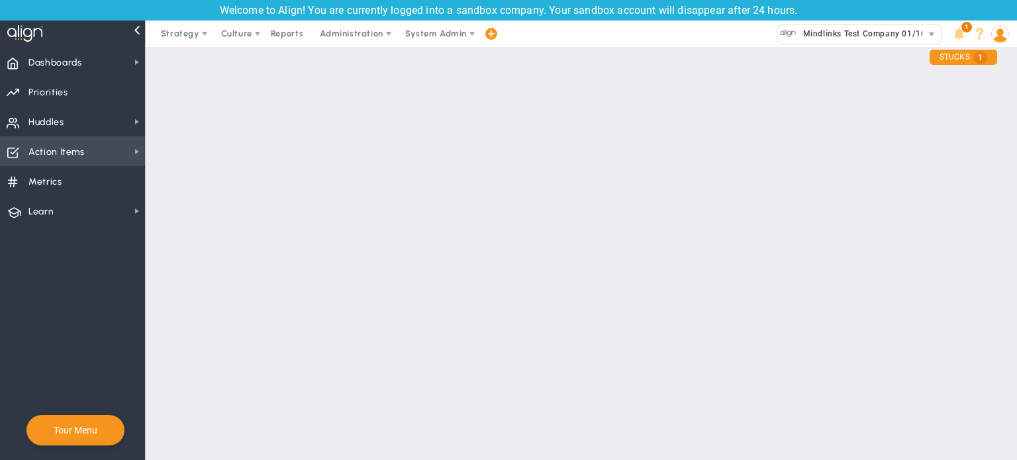
checkbox input "true"
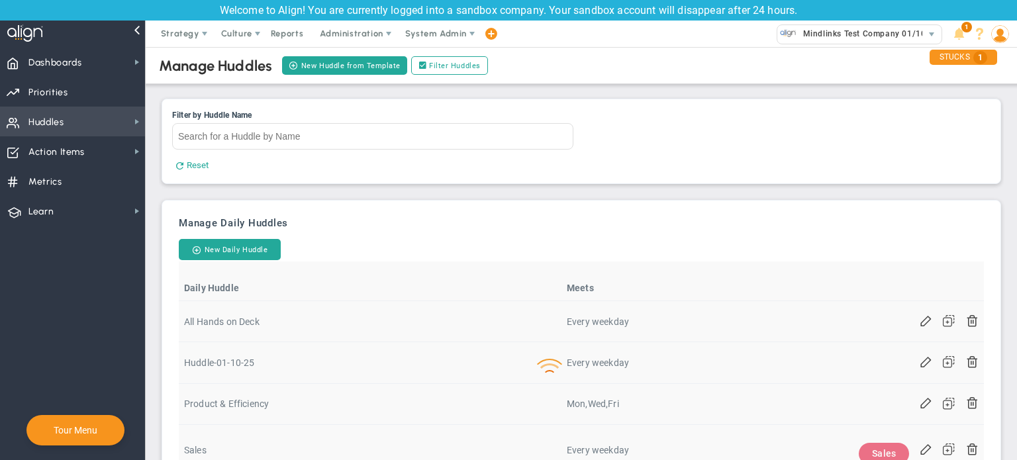
click at [106, 122] on span "Huddles Huddles" at bounding box center [72, 122] width 145 height 30
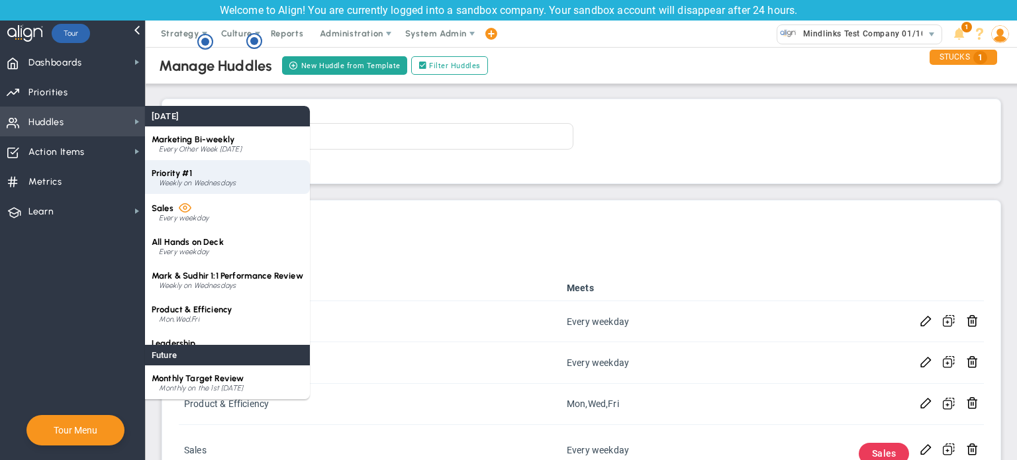
click at [213, 167] on div "Priority #1 Weekly on Wednesdays" at bounding box center [227, 177] width 165 height 34
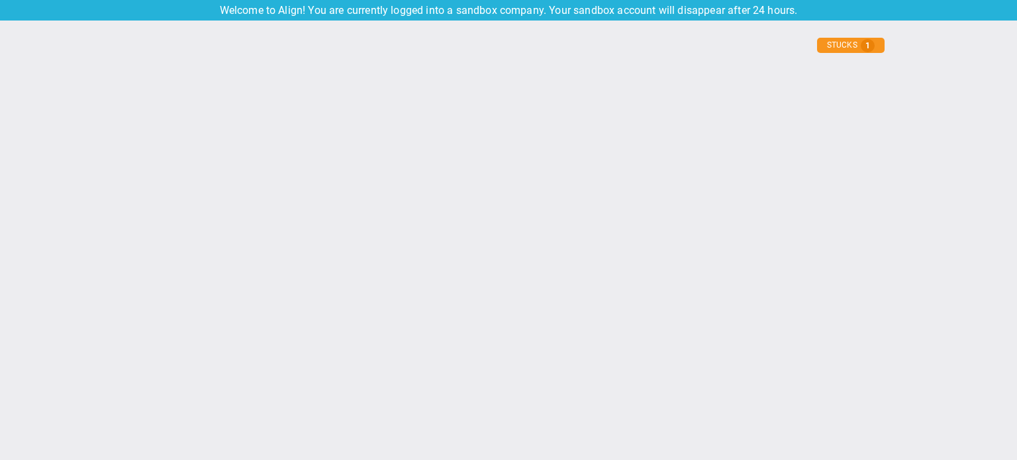
type input "[DATE]"
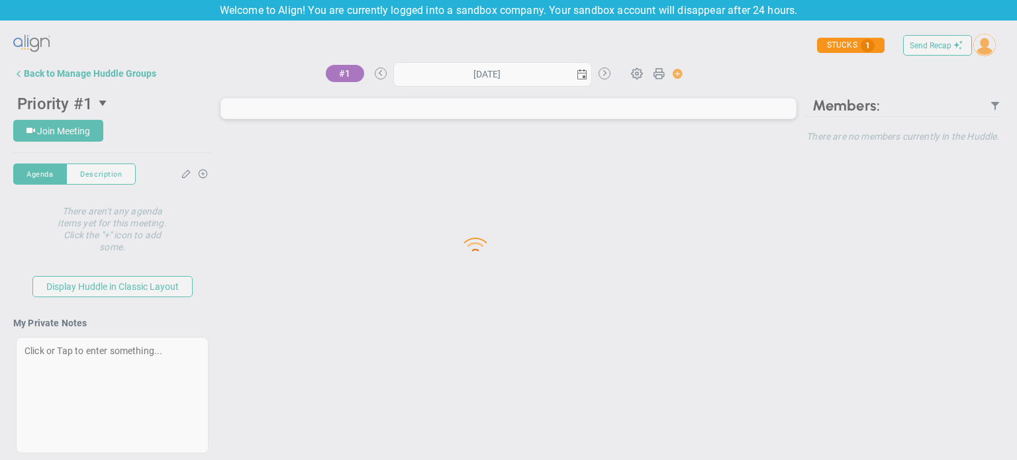
type input "[DATE]"
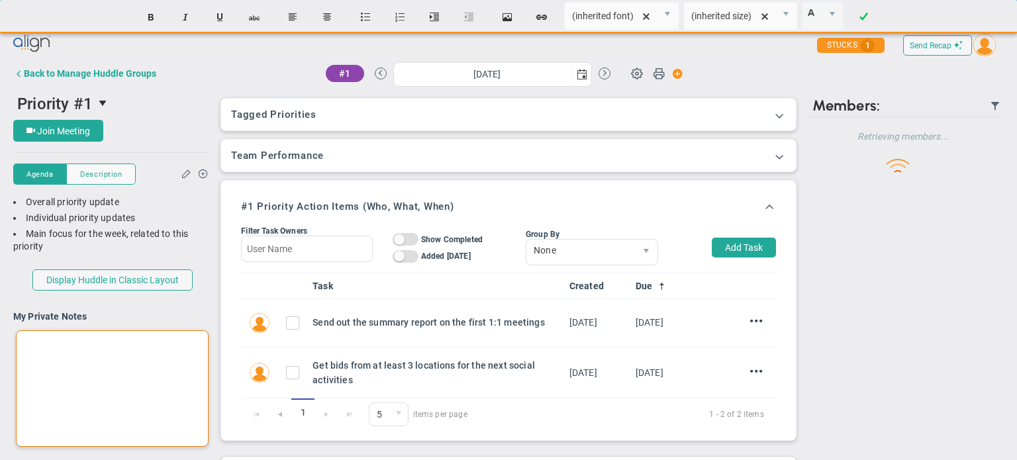
click at [99, 346] on div at bounding box center [112, 388] width 193 height 117
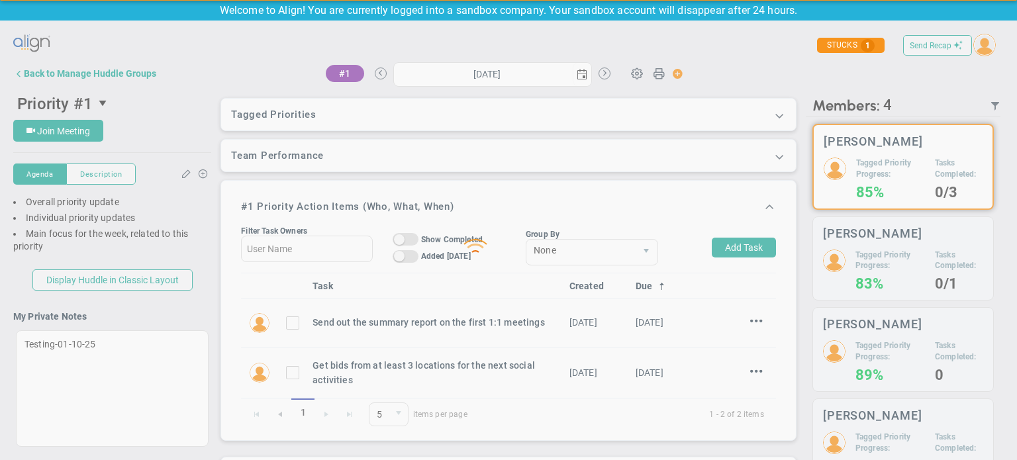
click at [144, 309] on div "Loading... Send Recap Profile Contact your Advisor Share! Become an Affiliate :" at bounding box center [508, 255] width 991 height 451
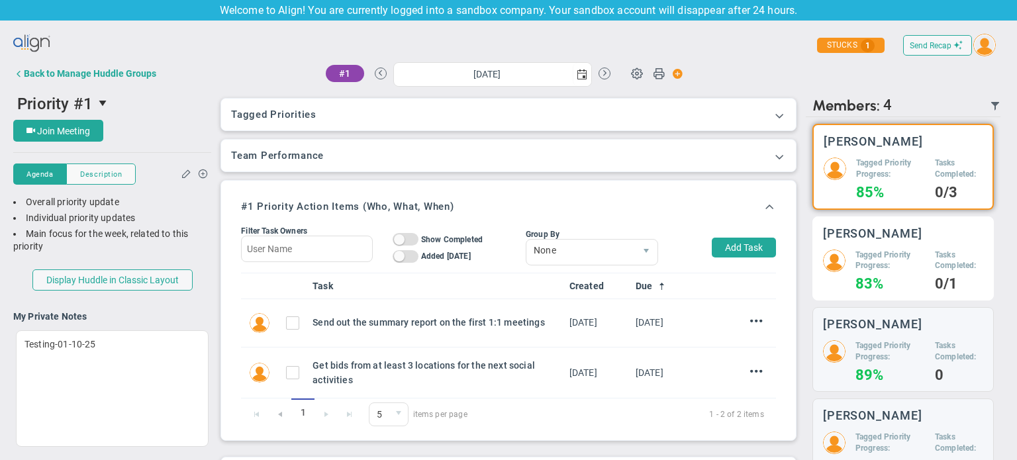
click at [892, 235] on div "[PERSON_NAME]" at bounding box center [903, 233] width 160 height 13
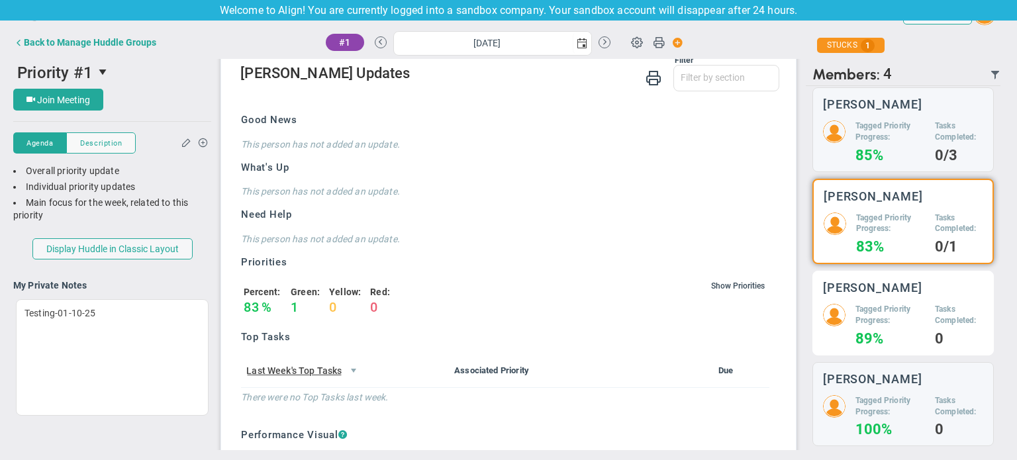
click at [881, 305] on h5 "Tagged Priority Progress:" at bounding box center [890, 315] width 70 height 23
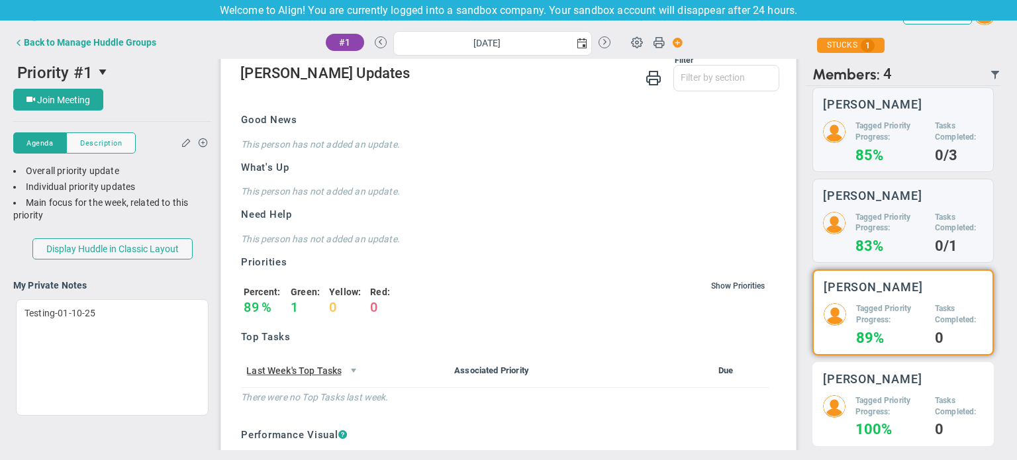
click at [882, 389] on div "[PERSON_NAME] Tagged Priority Progress: 100% Tasks Completed: 0" at bounding box center [902, 404] width 181 height 85
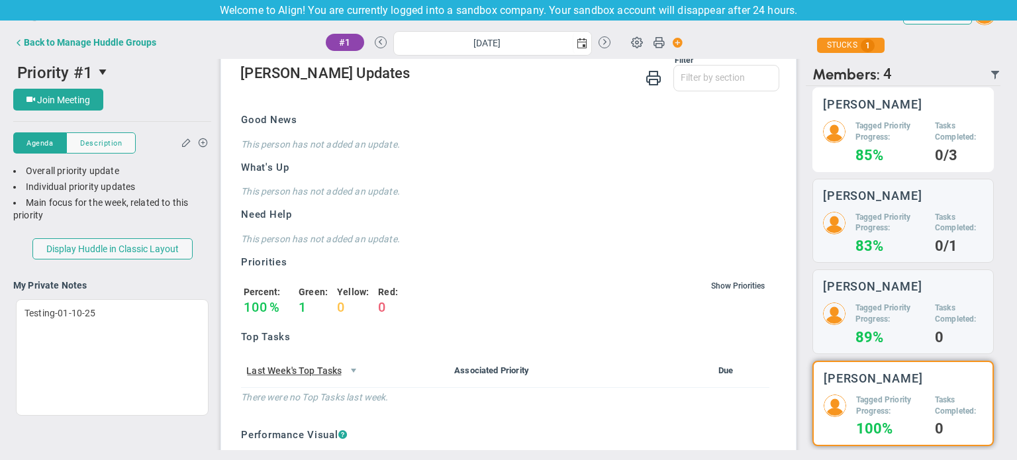
click at [865, 152] on h4 "85%" at bounding box center [890, 156] width 70 height 12
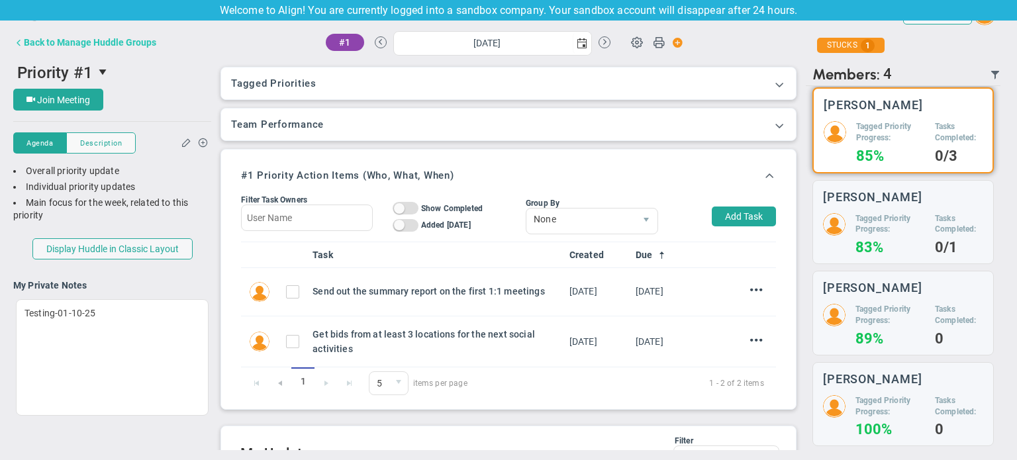
click at [67, 42] on div "Back to Manage Huddle Groups" at bounding box center [90, 42] width 132 height 11
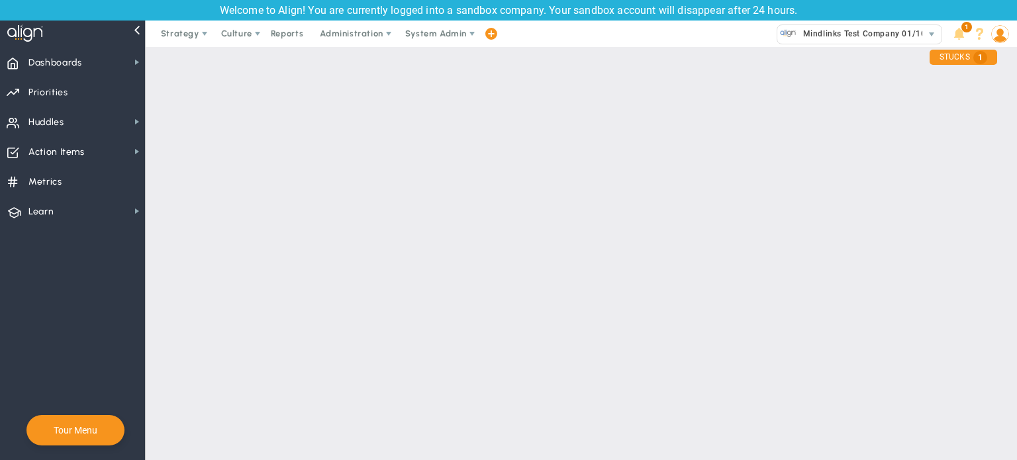
checkbox input "true"
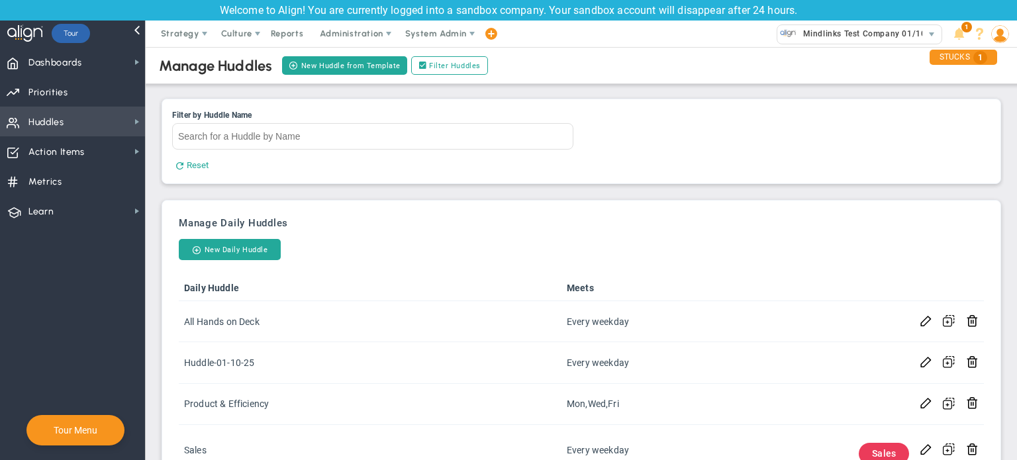
click at [79, 117] on span "Huddles Huddles" at bounding box center [72, 122] width 145 height 30
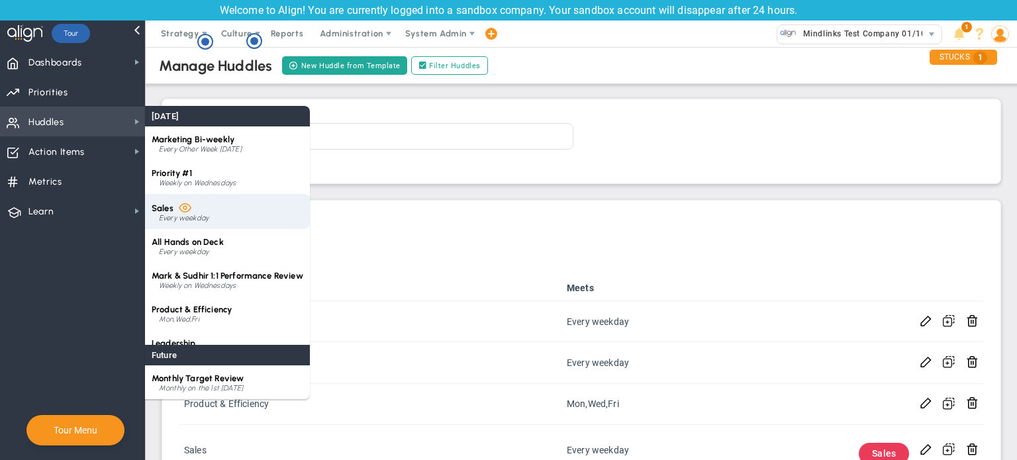
click at [275, 207] on div "Sales Every weekday" at bounding box center [227, 211] width 165 height 35
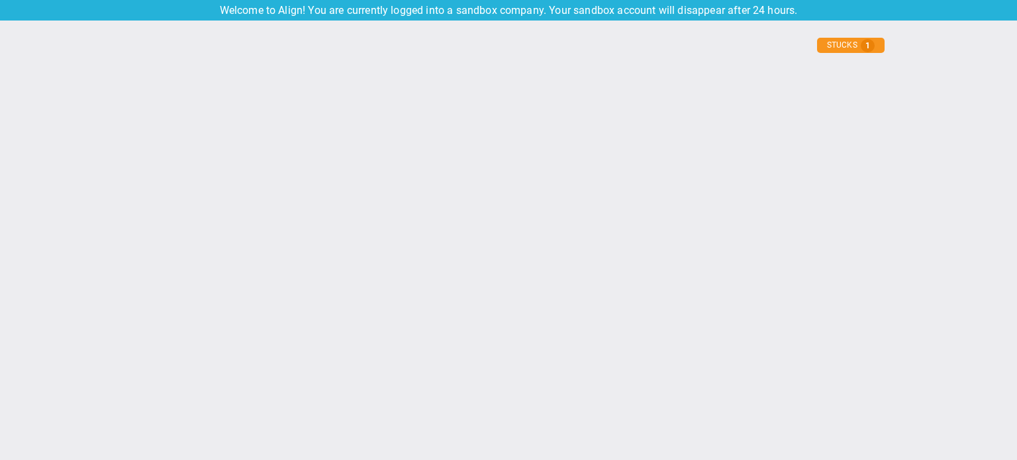
type input "[DATE]"
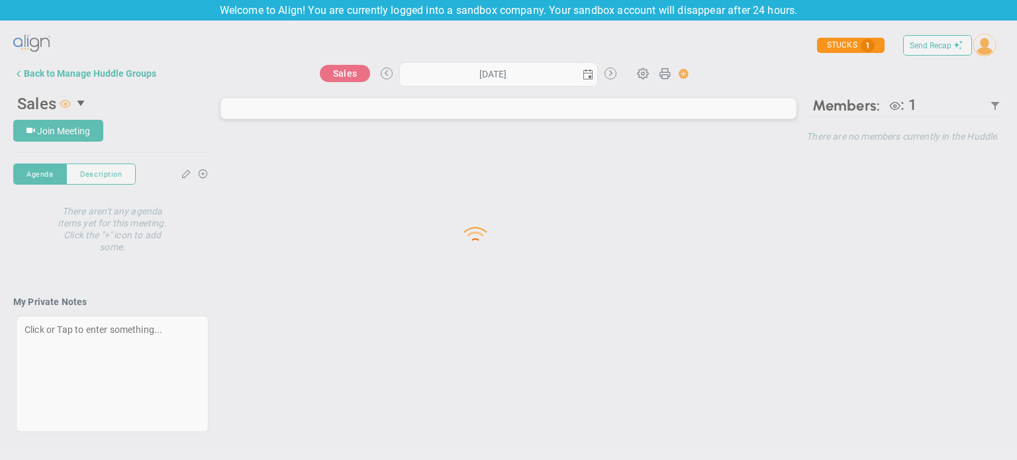
type input "[DATE]"
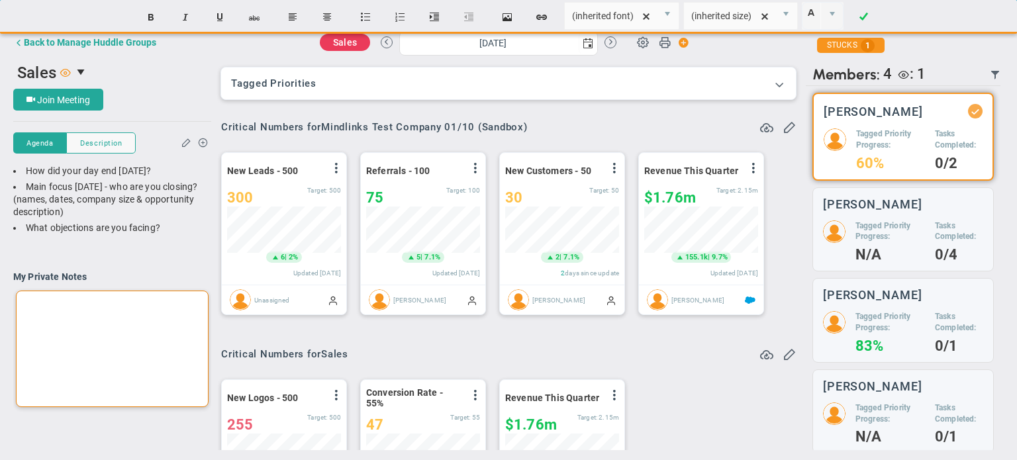
click at [90, 326] on div at bounding box center [112, 349] width 193 height 117
paste div
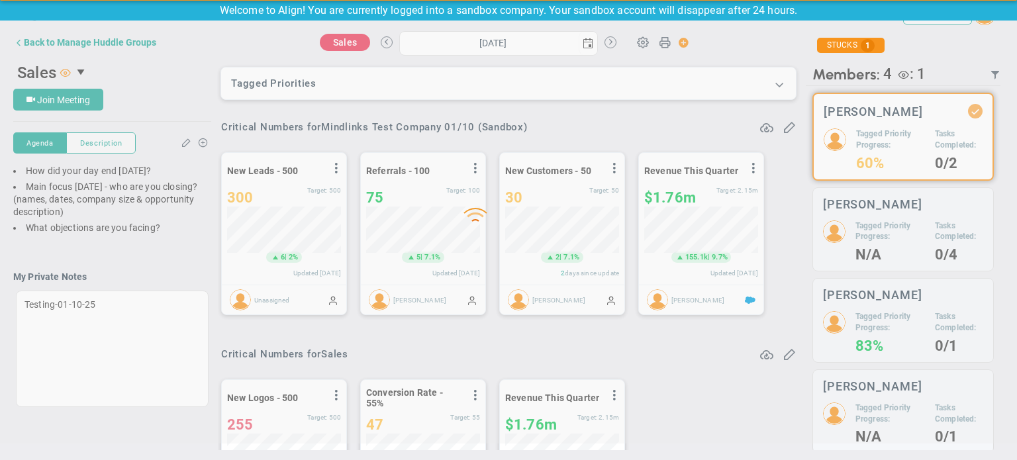
click at [184, 262] on div "Loading... Send Recap Profile Contact your Advisor Share! Become an Affiliate :" at bounding box center [508, 224] width 991 height 451
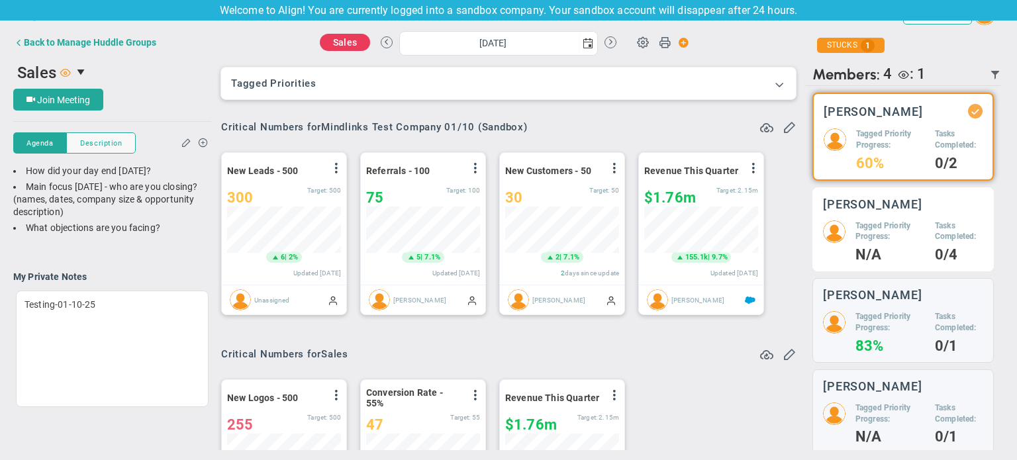
click at [935, 236] on h5 "Tasks Completed:" at bounding box center [959, 231] width 48 height 23
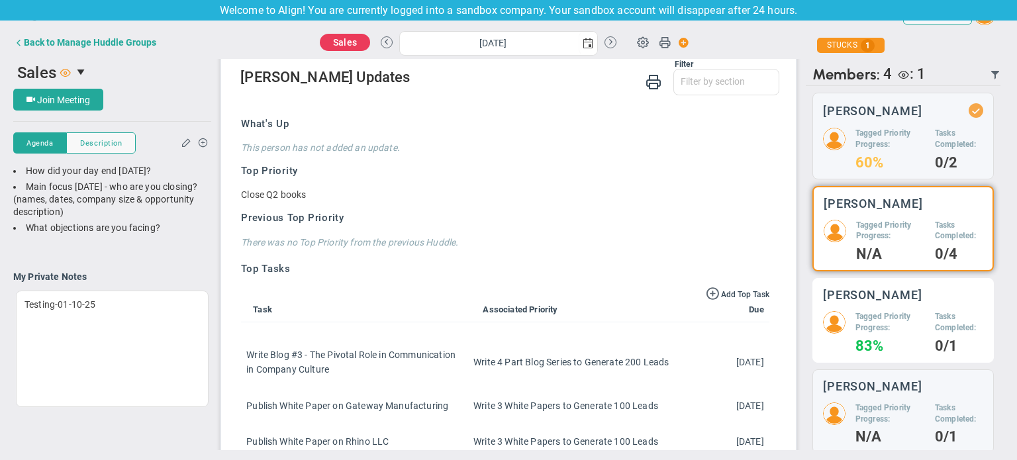
click at [899, 302] on div "[PERSON_NAME] Tagged Priority Progress: 83% Tasks Completed: 0/1" at bounding box center [902, 320] width 181 height 85
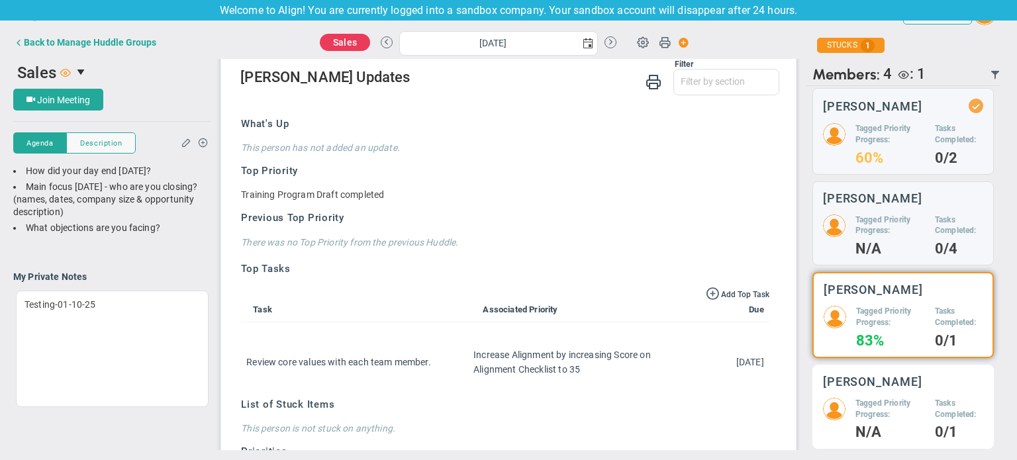
click at [875, 393] on div "[PERSON_NAME] Tagged Priority Progress: N/A Tasks Completed: 0/1" at bounding box center [902, 407] width 181 height 85
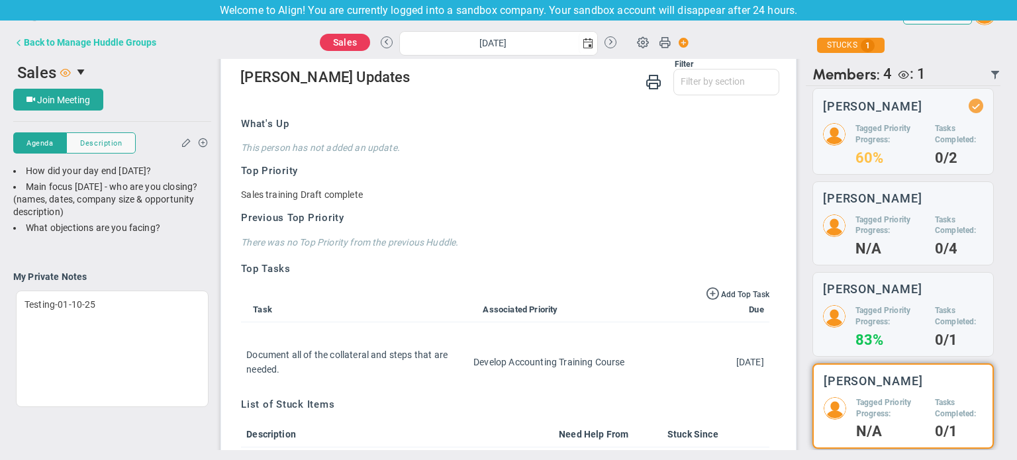
click at [64, 46] on div "Back to Manage Huddle Groups" at bounding box center [90, 42] width 132 height 11
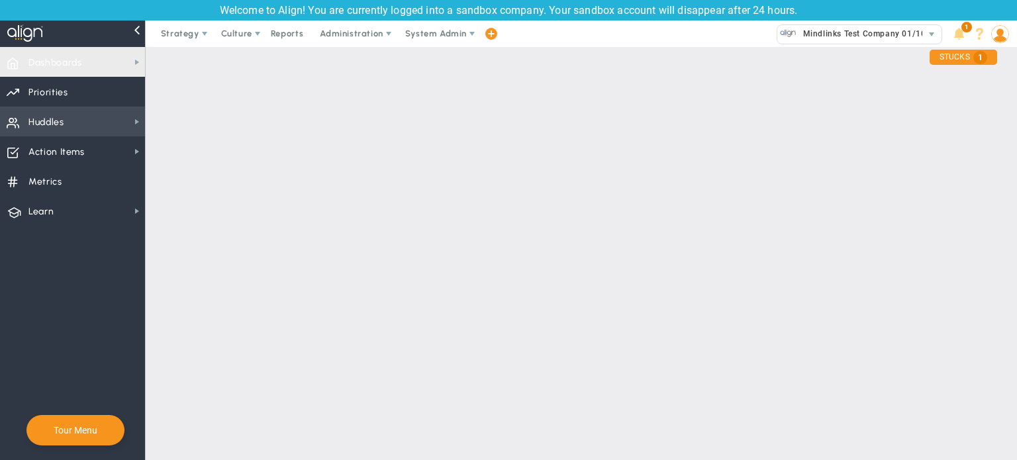
checkbox input "true"
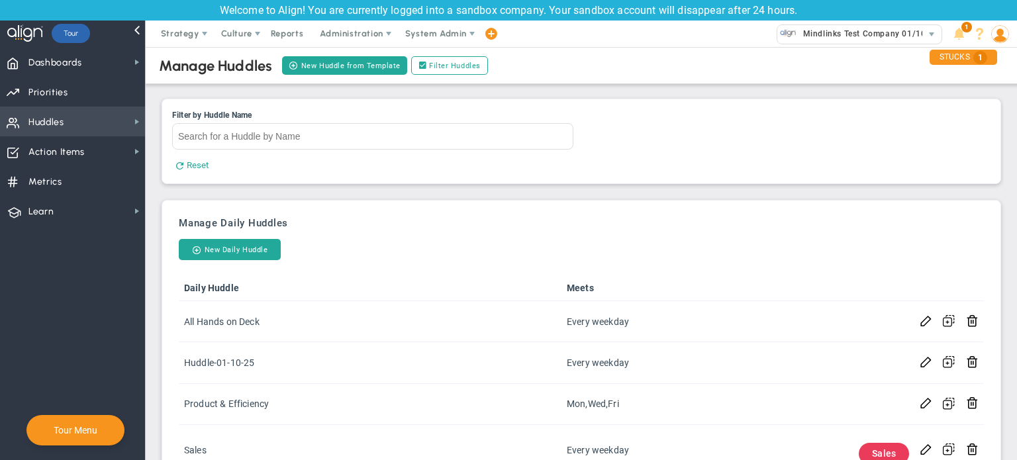
click at [124, 119] on span "Huddles Huddles" at bounding box center [72, 122] width 145 height 30
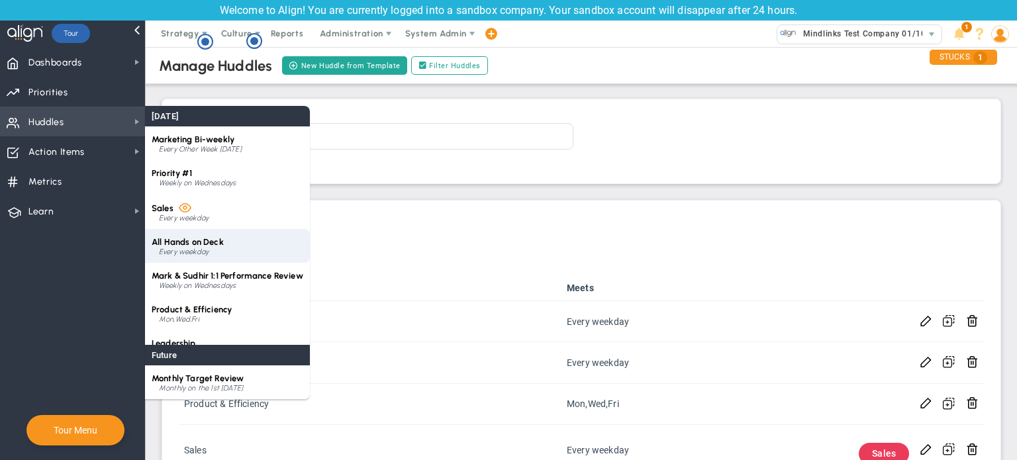
click at [213, 258] on div "All Hands on Deck Every weekday" at bounding box center [227, 246] width 165 height 34
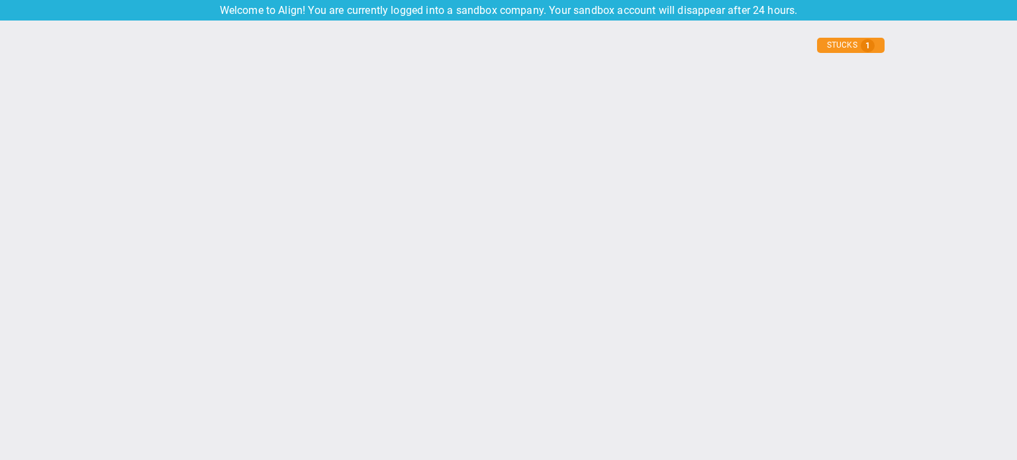
type input "[DATE]"
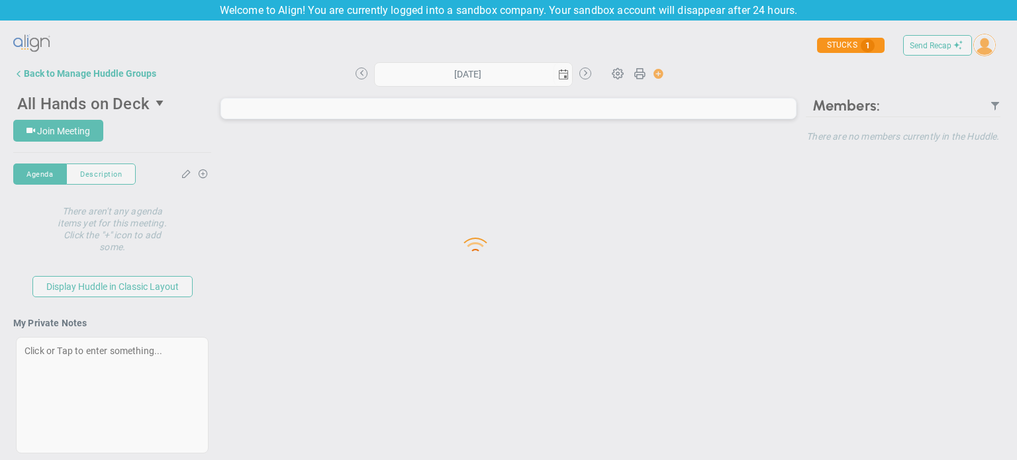
type input "[DATE]"
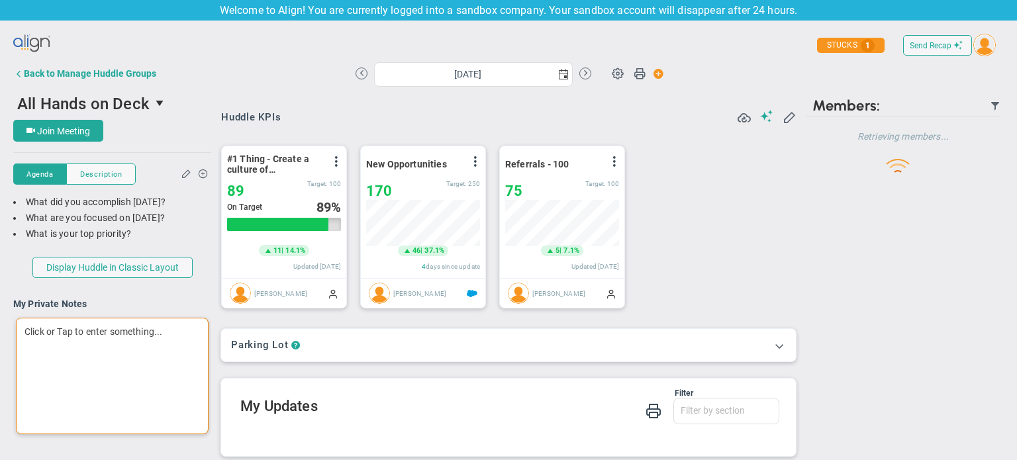
click at [109, 358] on div "Click or Tap to enter something..." at bounding box center [112, 376] width 193 height 117
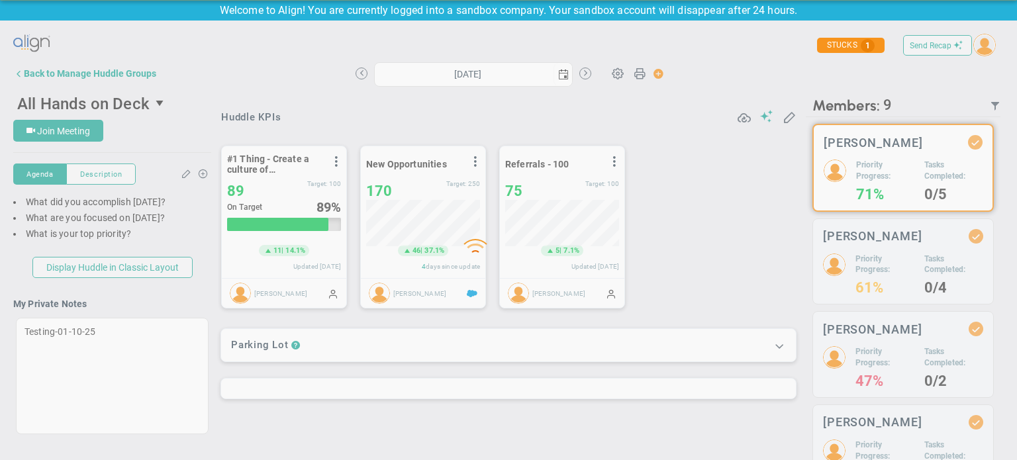
click at [117, 301] on div "Loading... Send Recap Profile Contact your Advisor Share! Become an Affiliate :" at bounding box center [508, 255] width 991 height 451
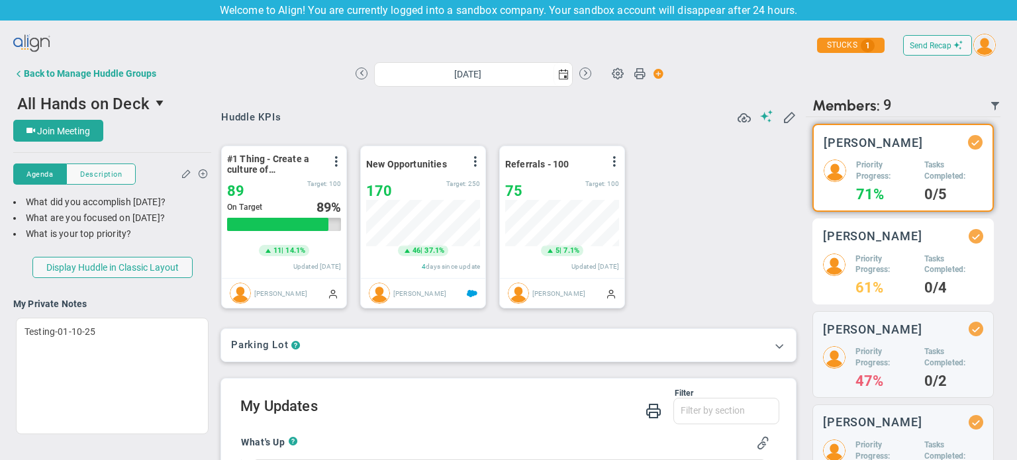
click at [901, 244] on div "[PERSON_NAME]" at bounding box center [903, 236] width 160 height 15
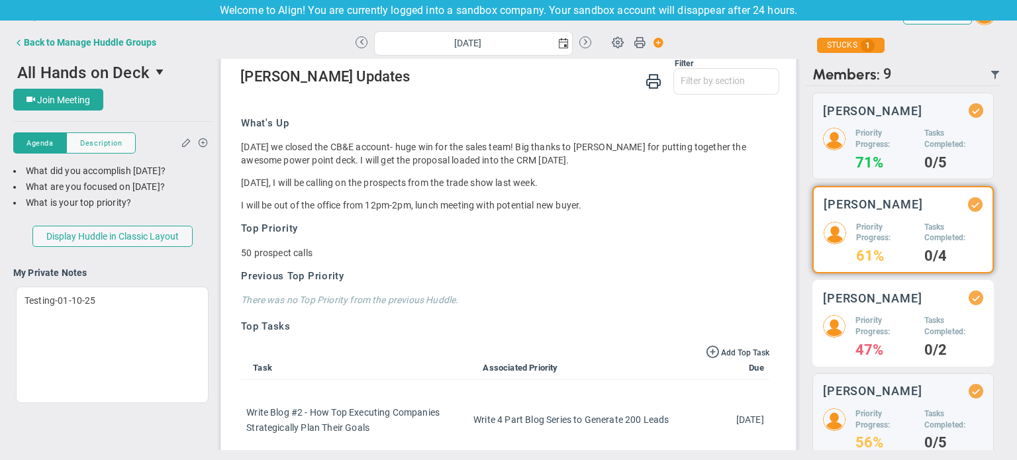
click at [887, 305] on h3 "[PERSON_NAME]" at bounding box center [872, 298] width 99 height 13
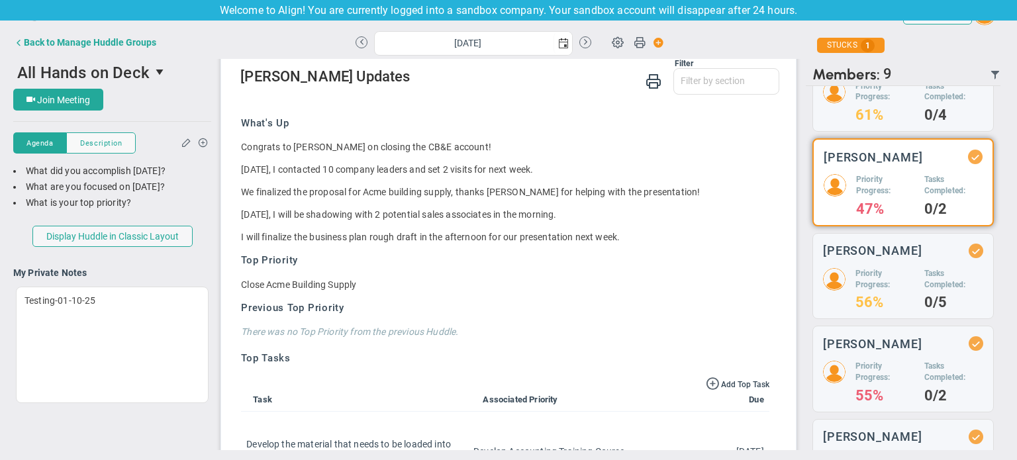
click at [887, 306] on h4 "56%" at bounding box center [884, 303] width 59 height 12
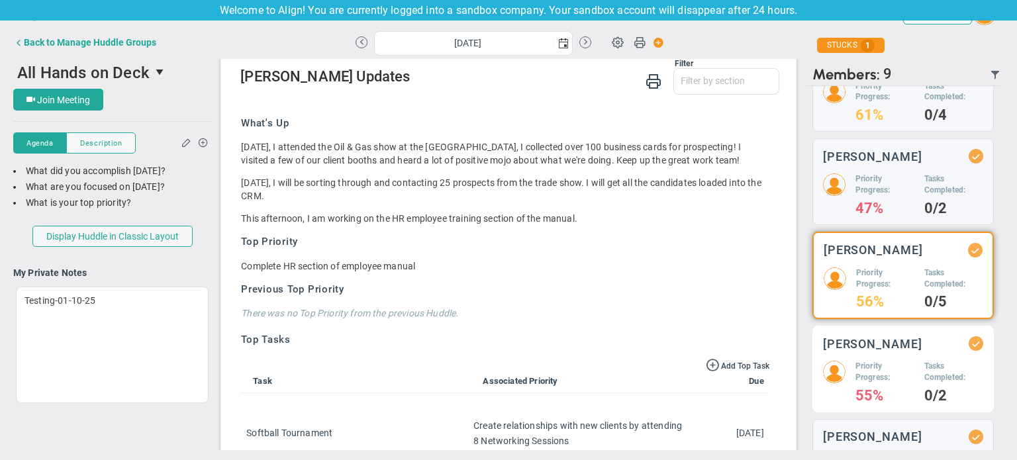
click at [879, 383] on h5 "Priority Progress:" at bounding box center [884, 372] width 59 height 23
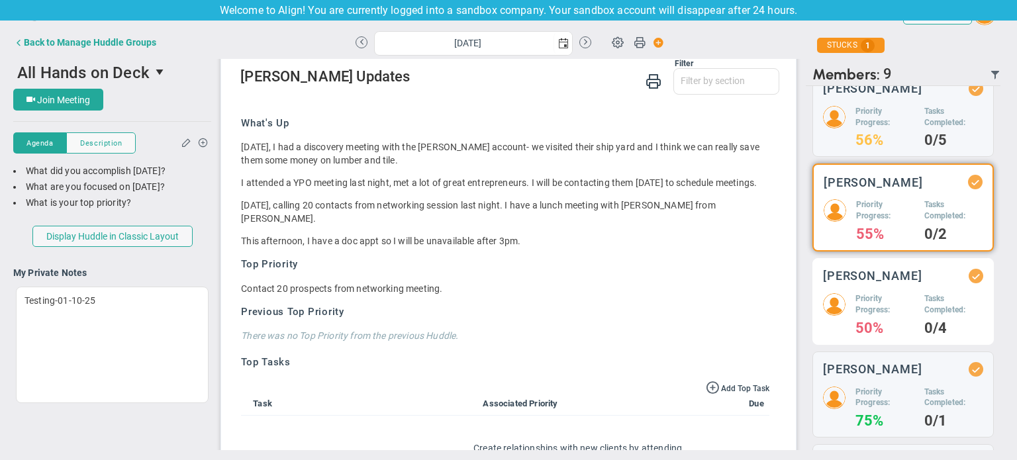
click at [869, 303] on h5 "Priority Progress:" at bounding box center [884, 304] width 59 height 23
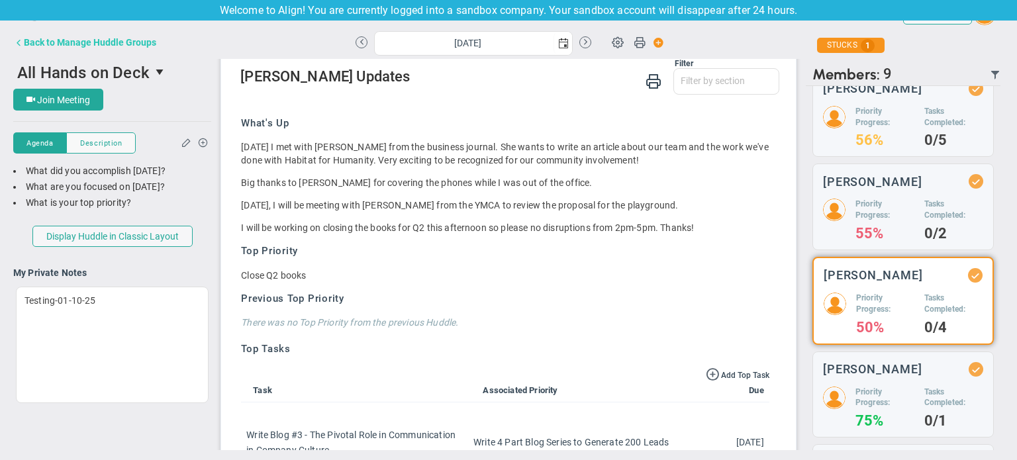
click at [46, 48] on button "Back to Manage Huddle Groups" at bounding box center [84, 42] width 143 height 26
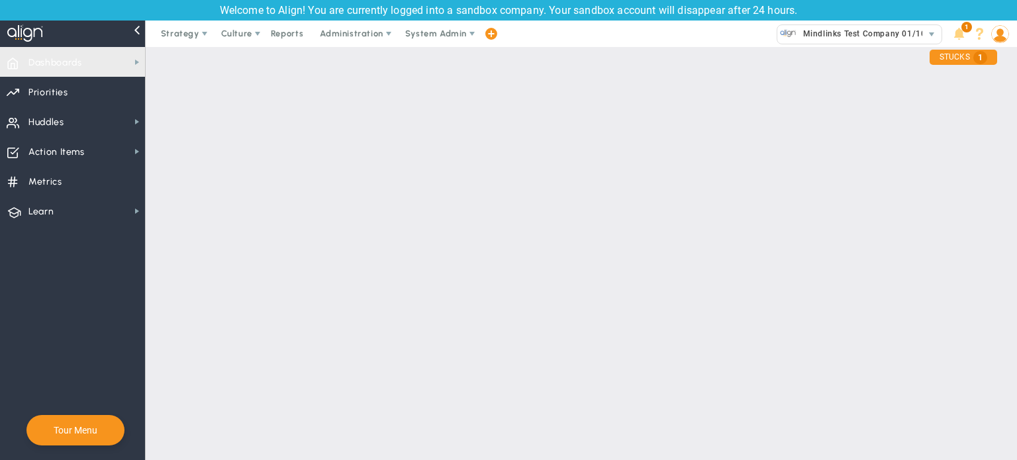
checkbox input "true"
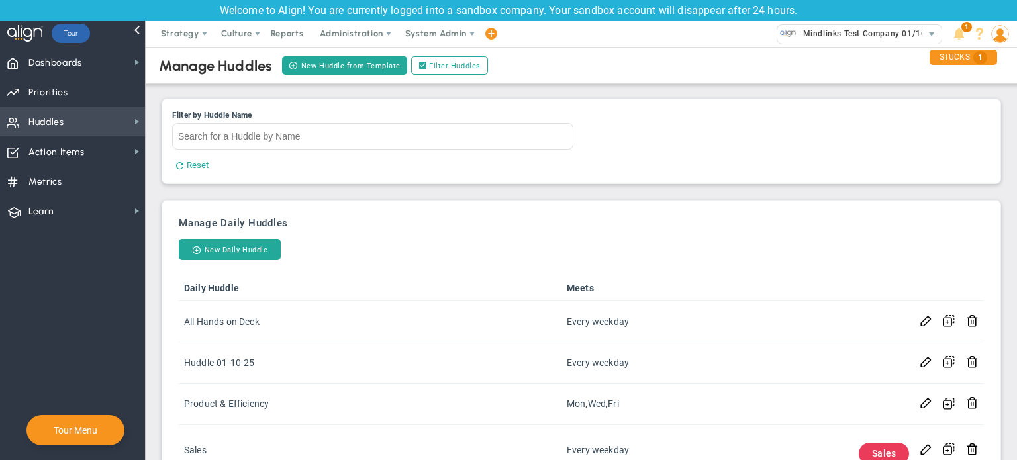
click at [77, 119] on span "Huddles Huddles" at bounding box center [72, 122] width 145 height 30
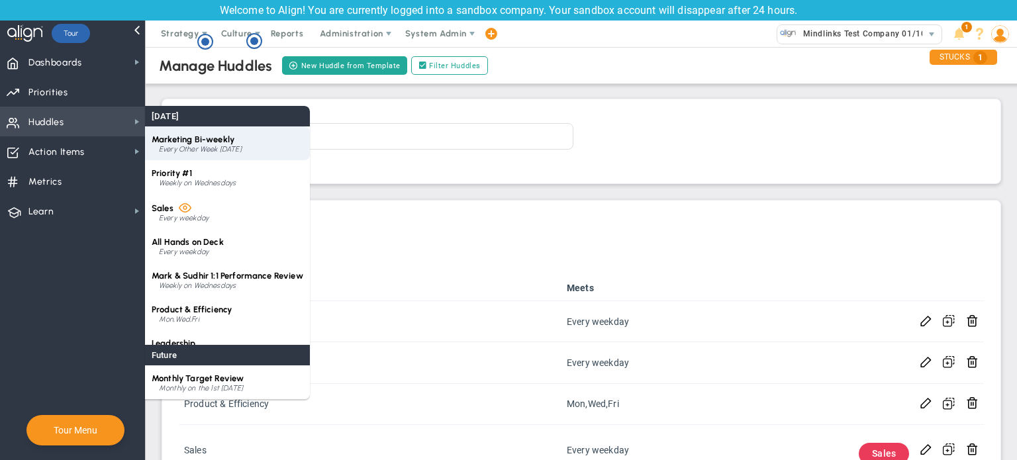
click at [188, 140] on span "Marketing Bi-weekly" at bounding box center [193, 139] width 83 height 10
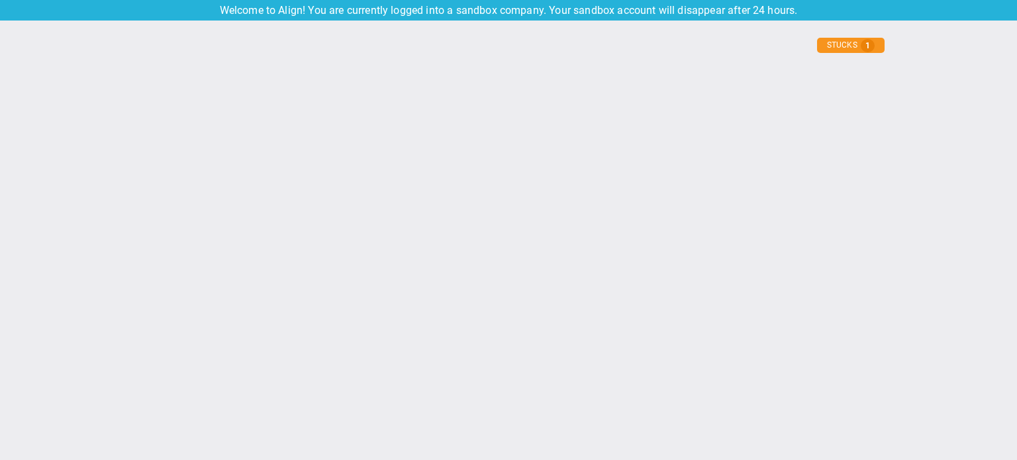
type input "[DATE]"
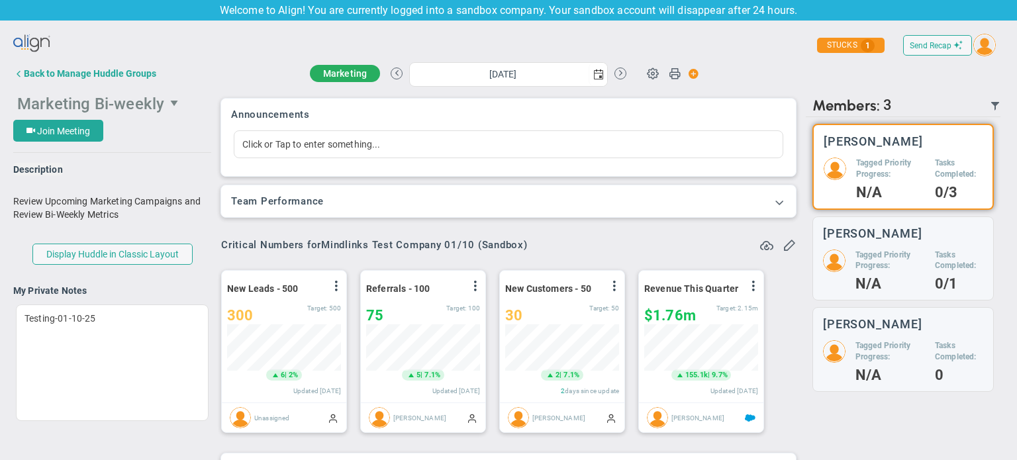
click at [170, 106] on span "select" at bounding box center [175, 103] width 11 height 11
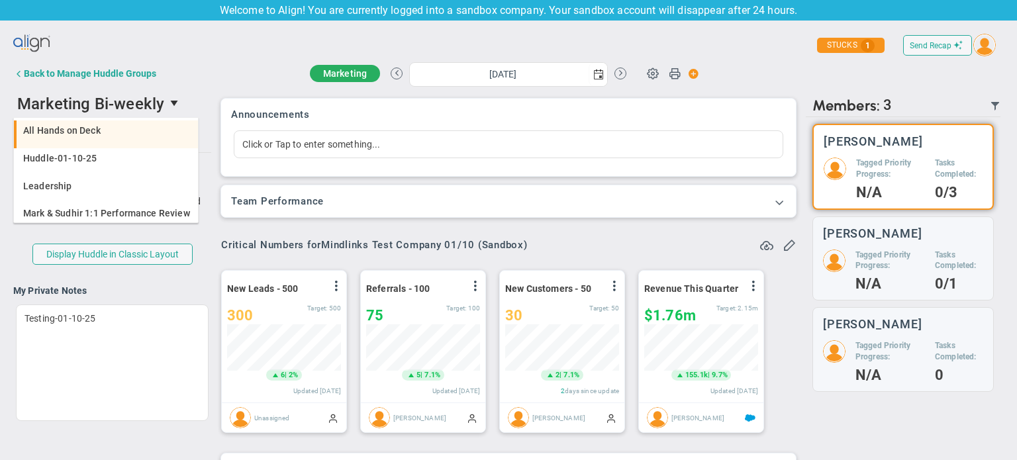
click at [144, 140] on li "All Hands on Deck" at bounding box center [106, 135] width 184 height 28
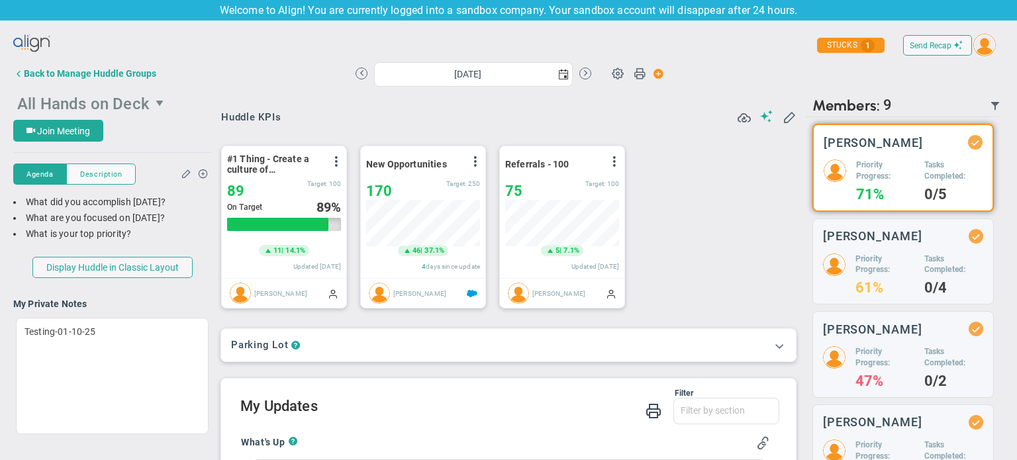
click at [159, 103] on span "select" at bounding box center [161, 103] width 11 height 11
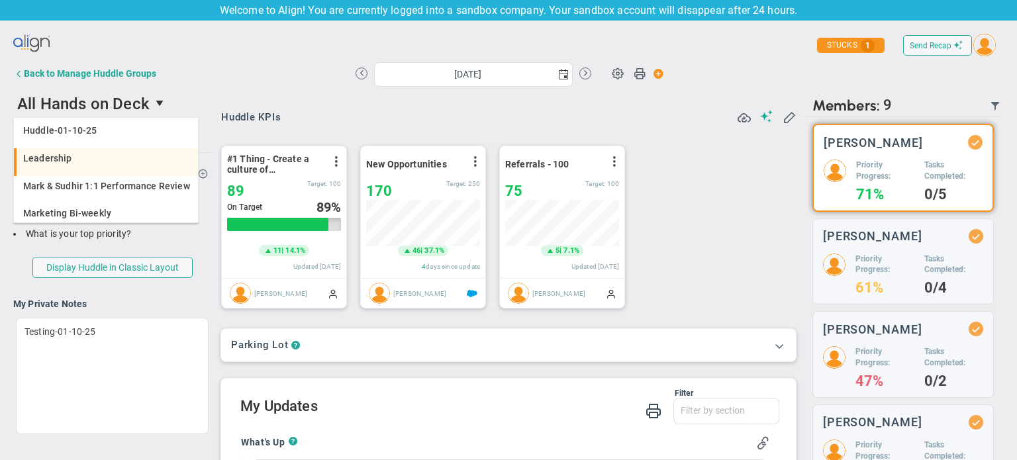
click at [151, 156] on div "Leadership" at bounding box center [107, 158] width 168 height 9
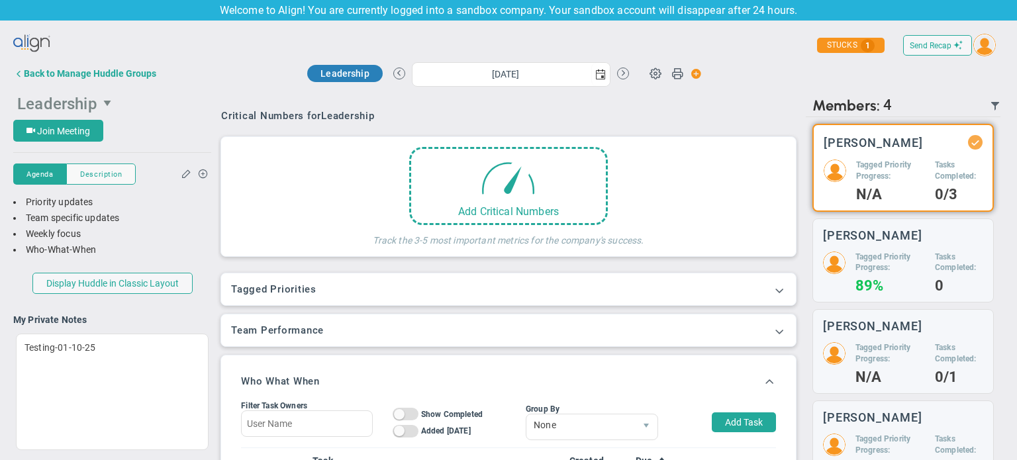
click at [107, 103] on span "select" at bounding box center [108, 103] width 11 height 11
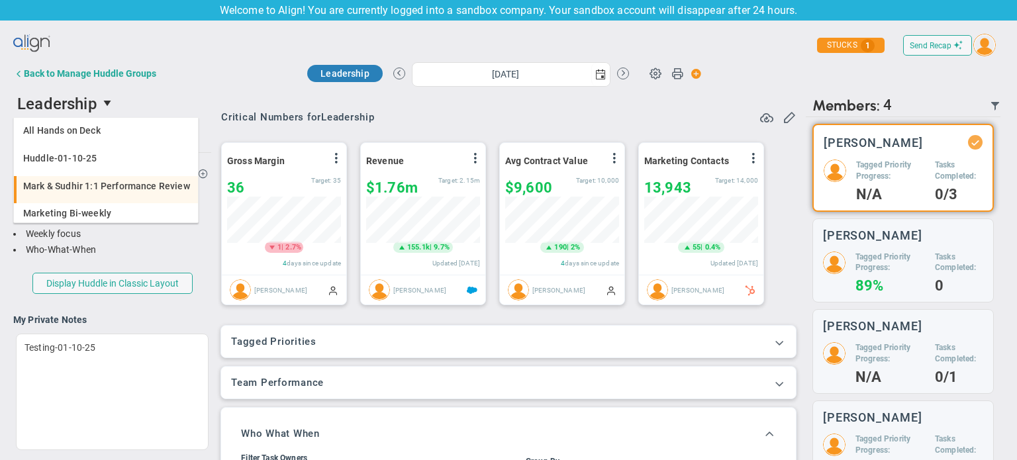
click at [111, 183] on span "Mark & Sudhir 1:1 Performance Review" at bounding box center [106, 185] width 167 height 9
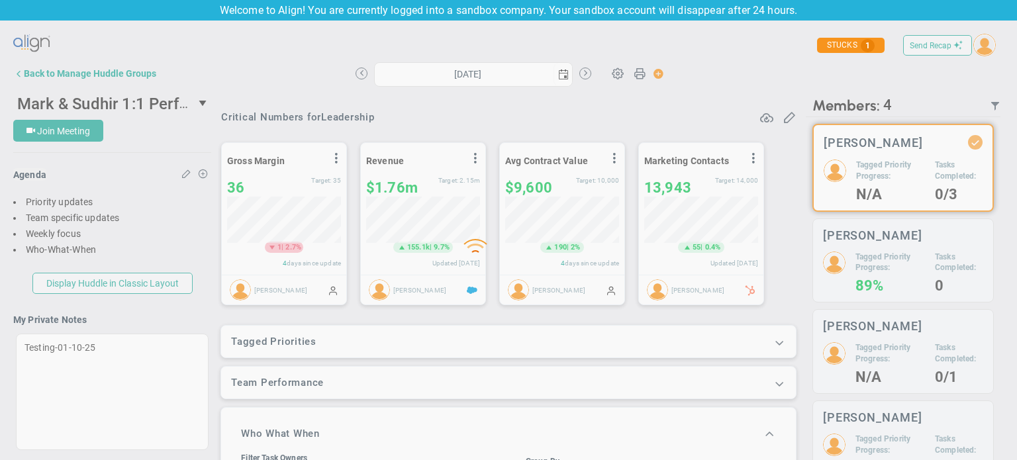
type input "[DATE]"
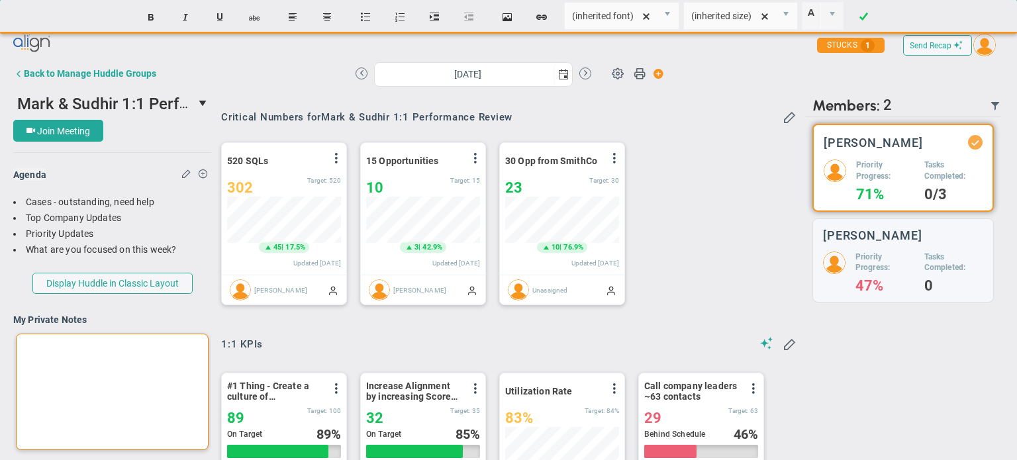
click at [90, 369] on div at bounding box center [112, 392] width 193 height 117
paste div
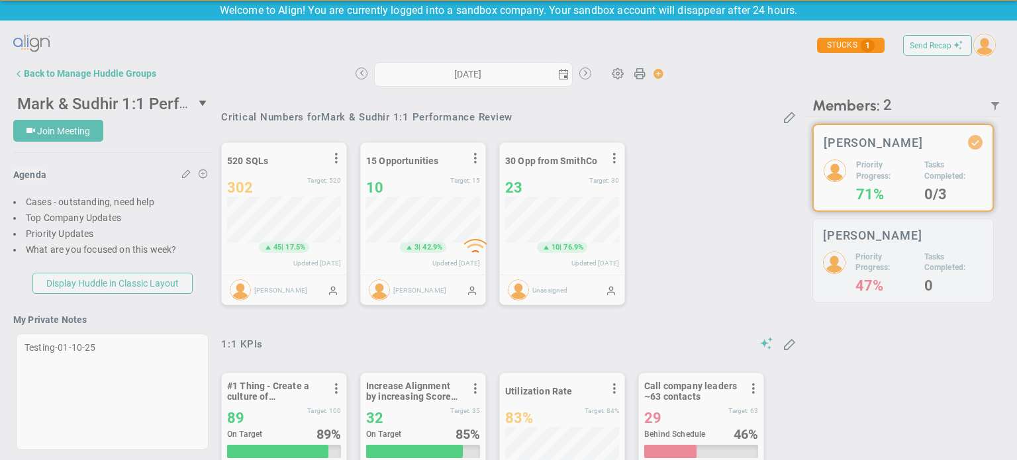
click at [154, 317] on div "Loading... Send Recap Profile Contact your Advisor Share! Become an Affiliate 3" at bounding box center [508, 255] width 991 height 451
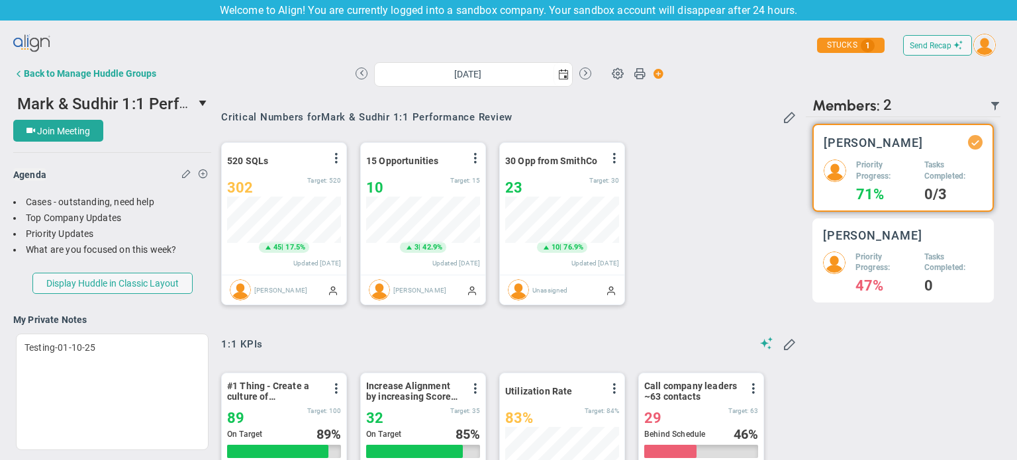
click at [840, 275] on div "Priority Progress: 47% Tasks Completed: 0" at bounding box center [903, 272] width 160 height 41
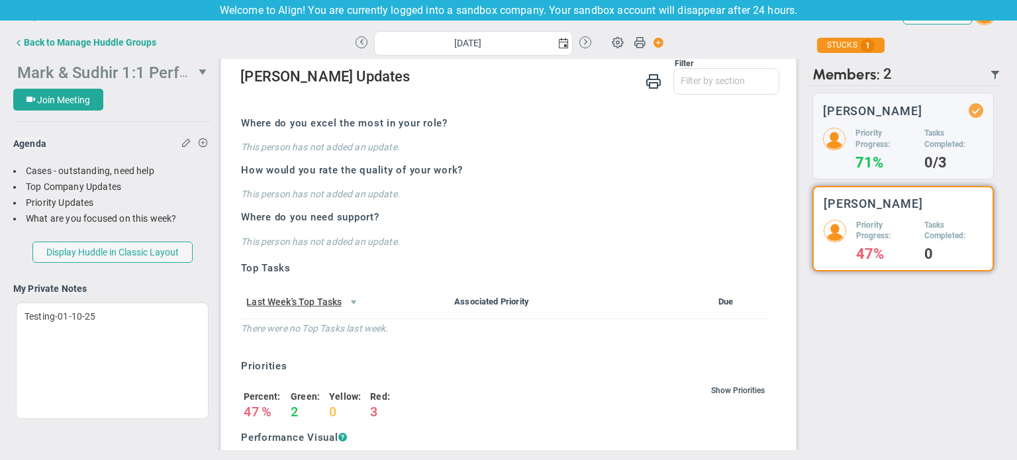
click at [199, 75] on span "select" at bounding box center [204, 72] width 11 height 11
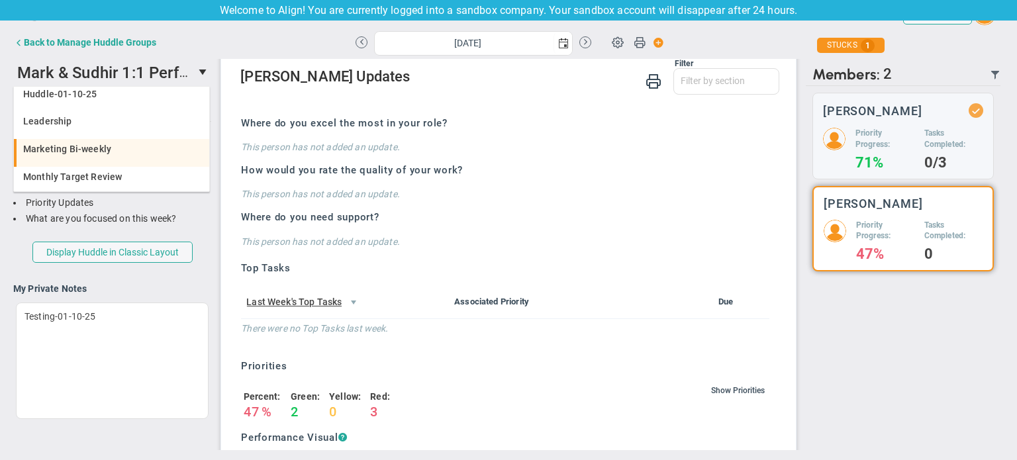
click at [152, 145] on div "Marketing Bi-weekly" at bounding box center [112, 148] width 179 height 9
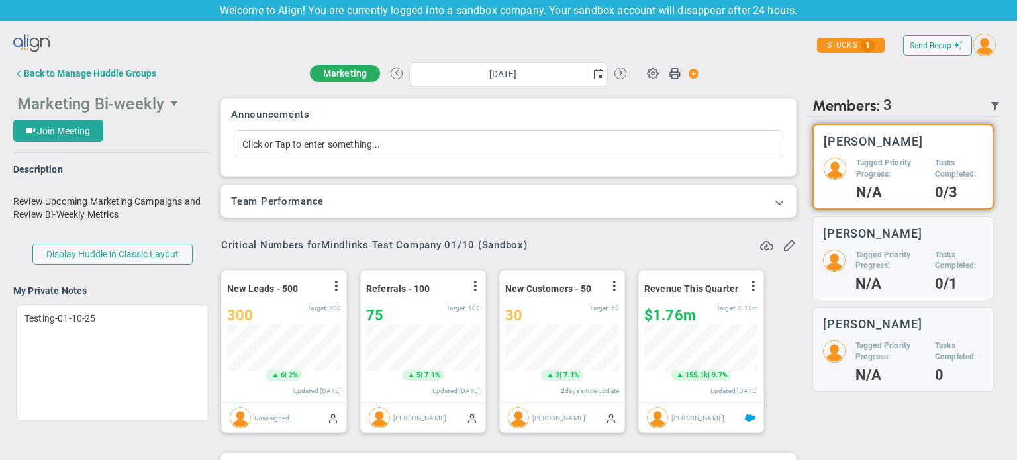
click at [153, 99] on span "Marketing Bi-weekly" at bounding box center [90, 104] width 147 height 19
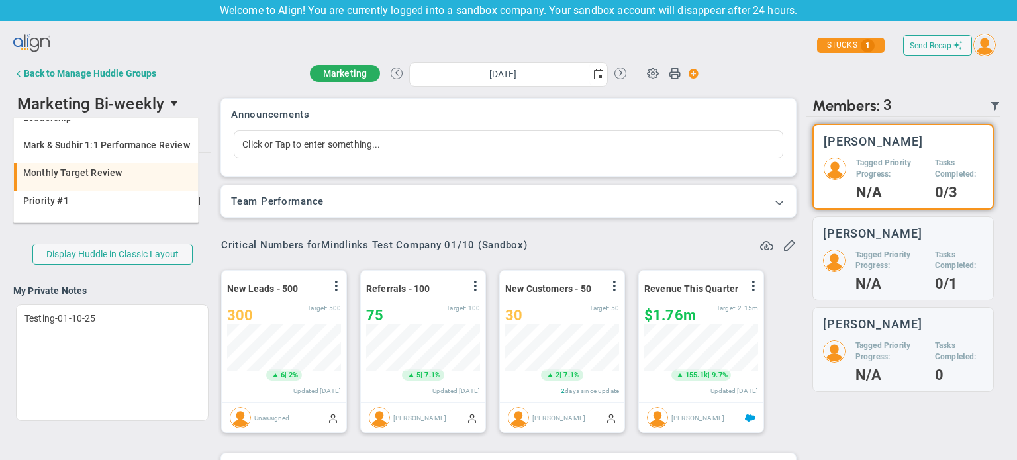
click at [141, 176] on div "Monthly Target Review" at bounding box center [107, 172] width 168 height 9
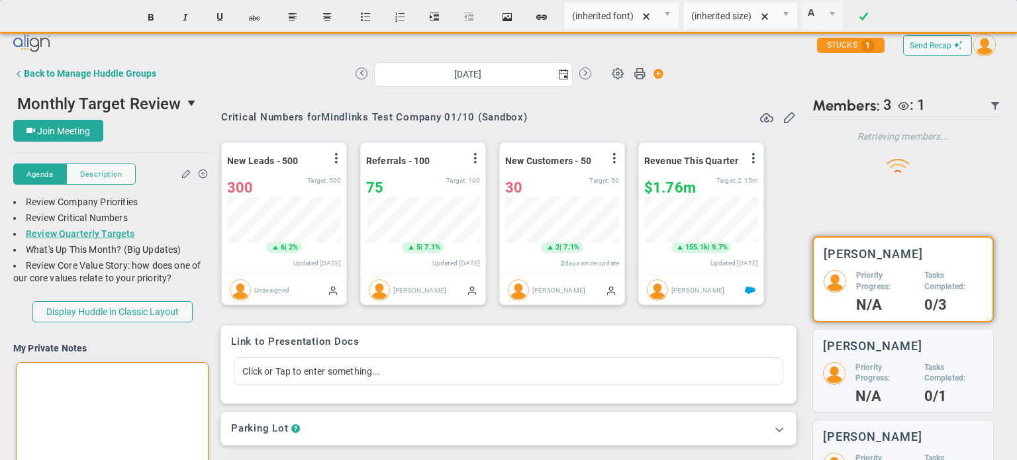
click at [124, 392] on div at bounding box center [112, 420] width 193 height 117
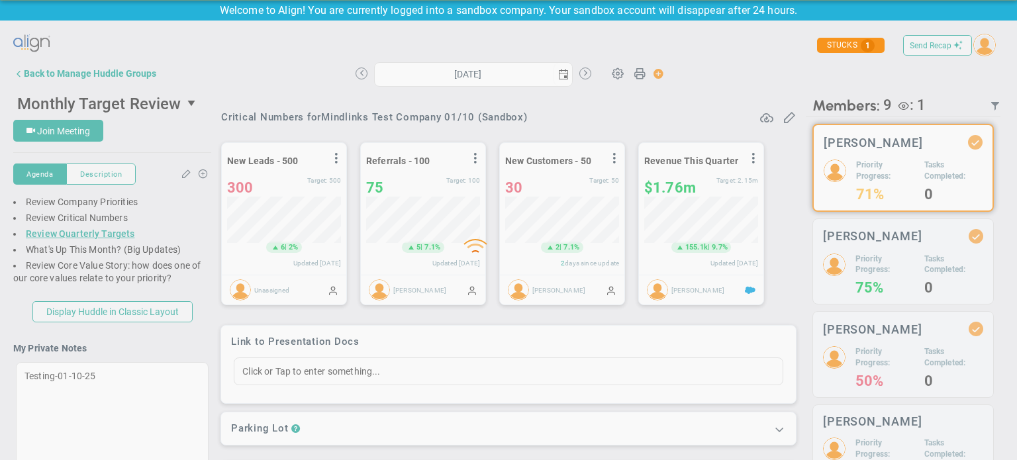
click at [126, 338] on div "Loading... Send Recap Profile Contact your Advisor Share! Become an Affiliate 6" at bounding box center [508, 255] width 991 height 451
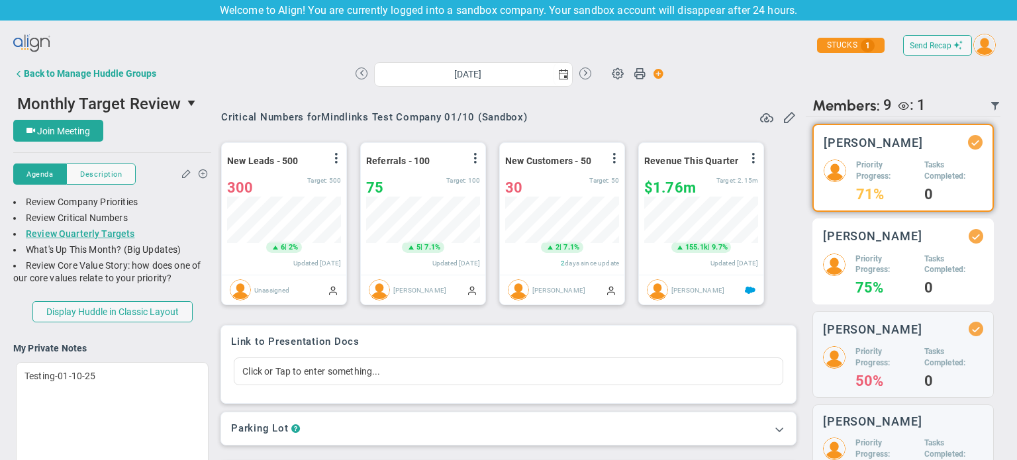
click at [875, 253] on div "[PERSON_NAME] Priority Progress: 75% Tasks Completed: 0" at bounding box center [902, 262] width 181 height 87
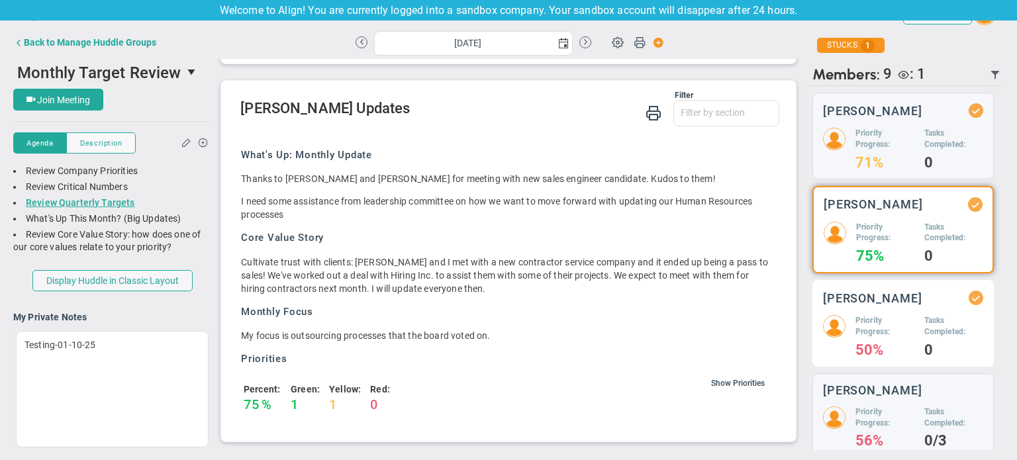
click at [873, 305] on h3 "[PERSON_NAME]" at bounding box center [872, 298] width 99 height 13
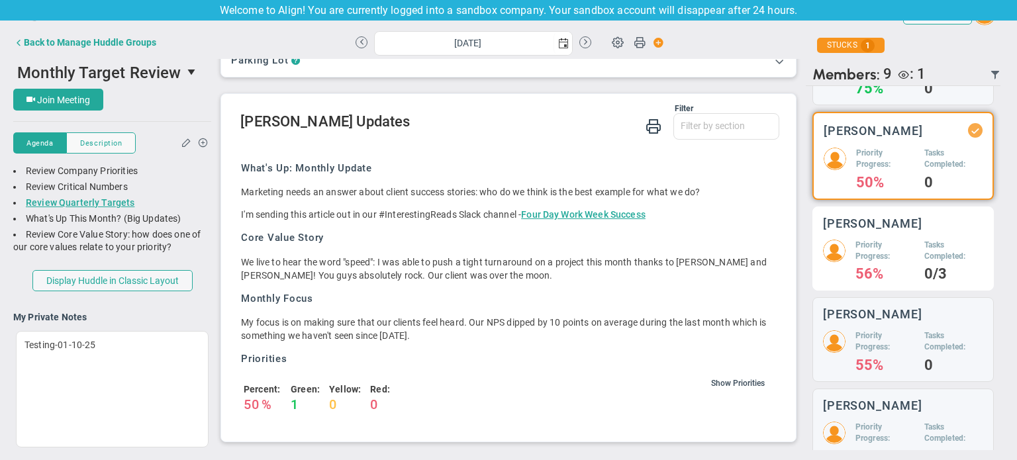
click at [855, 261] on h5 "Priority Progress:" at bounding box center [884, 251] width 59 height 23
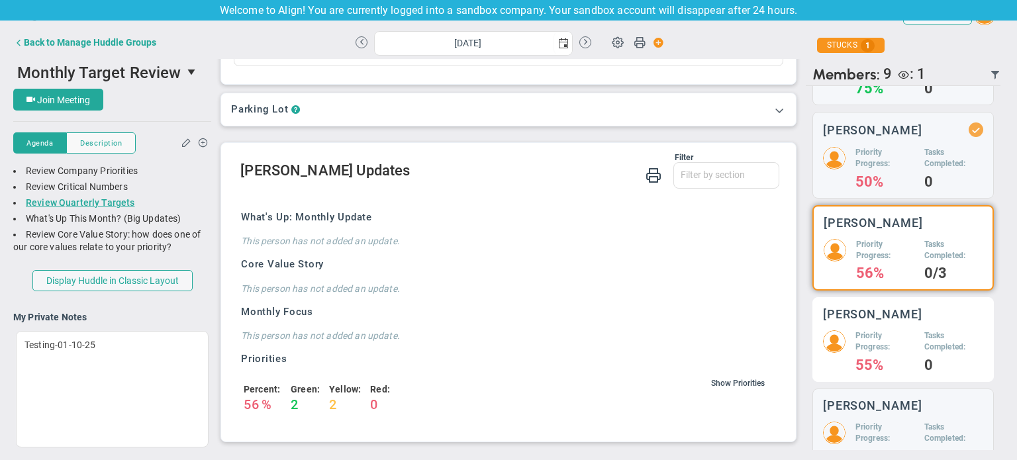
click at [867, 329] on div "[PERSON_NAME] Priority Progress: 55% Tasks Completed: 0" at bounding box center [902, 339] width 181 height 85
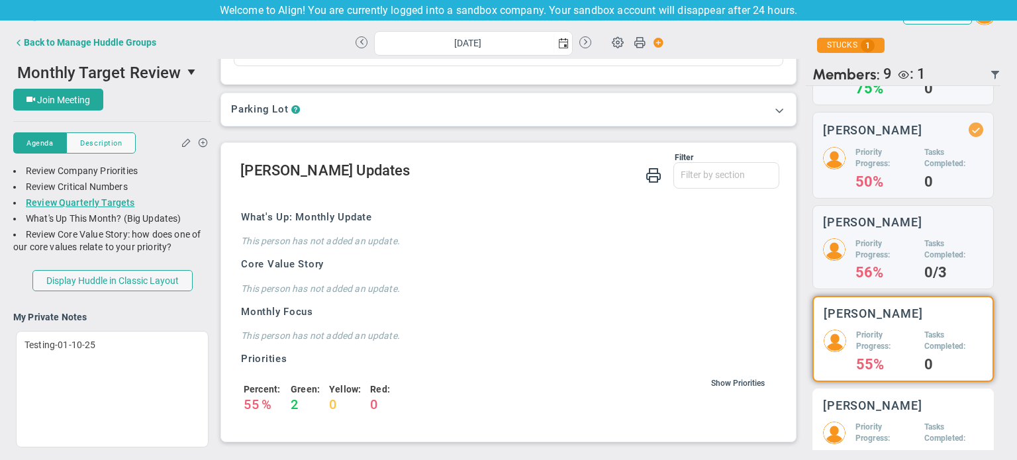
click at [883, 412] on h3 "[PERSON_NAME]" at bounding box center [872, 405] width 99 height 13
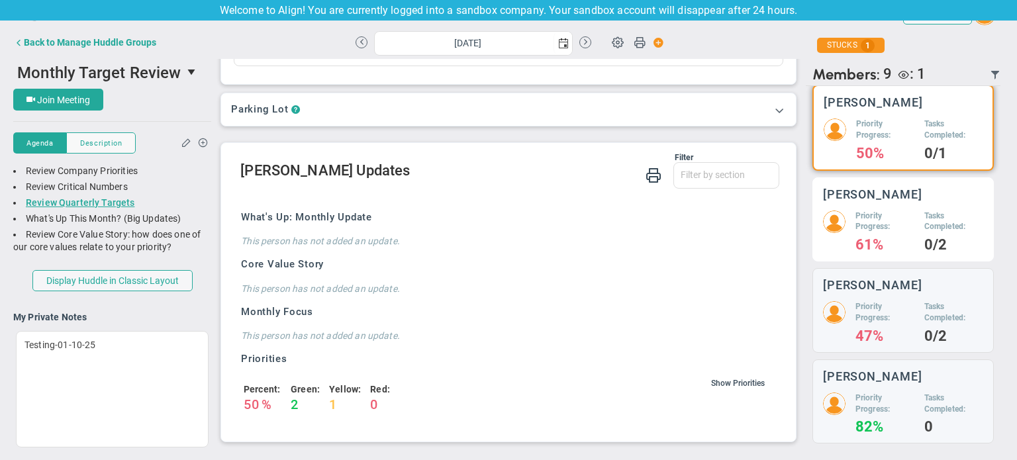
click at [855, 216] on h5 "Priority Progress:" at bounding box center [884, 222] width 59 height 23
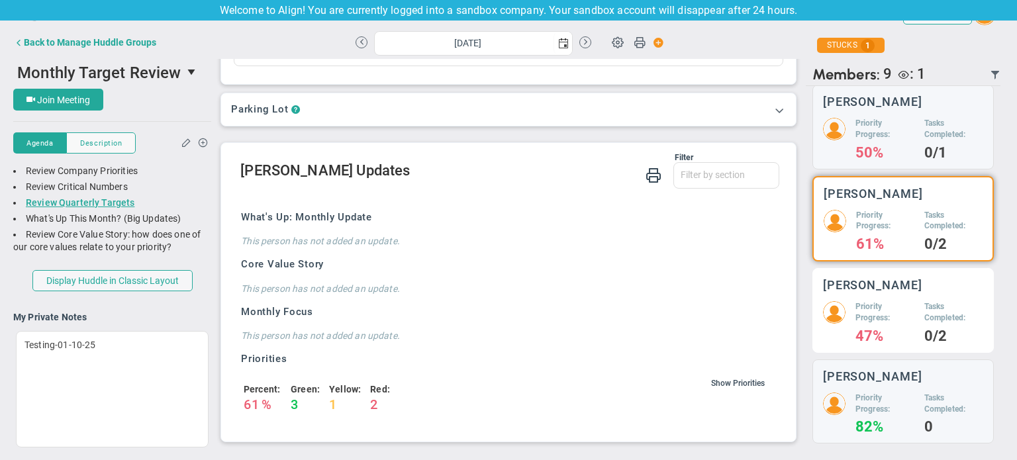
click at [871, 295] on div "[PERSON_NAME] Priority Progress: 47% Tasks Completed: 0/2" at bounding box center [902, 310] width 181 height 85
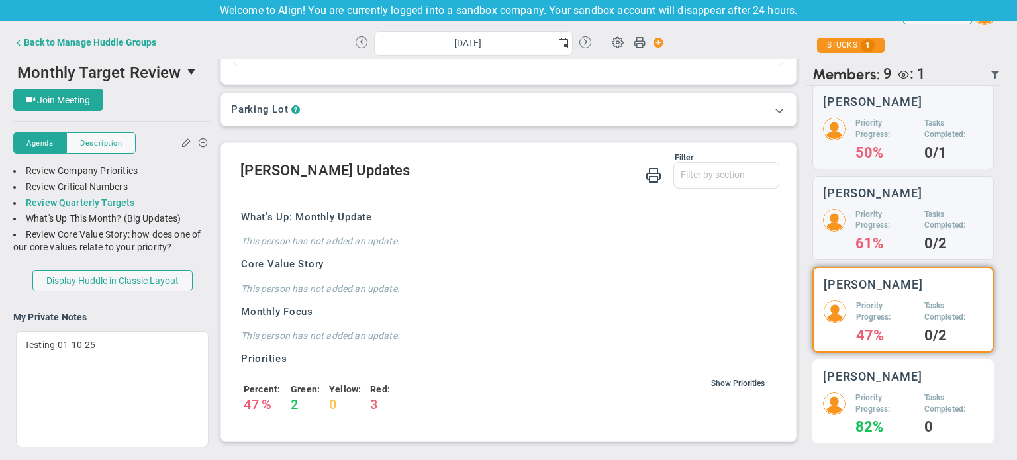
click at [879, 375] on h3 "[PERSON_NAME]" at bounding box center [872, 376] width 99 height 13
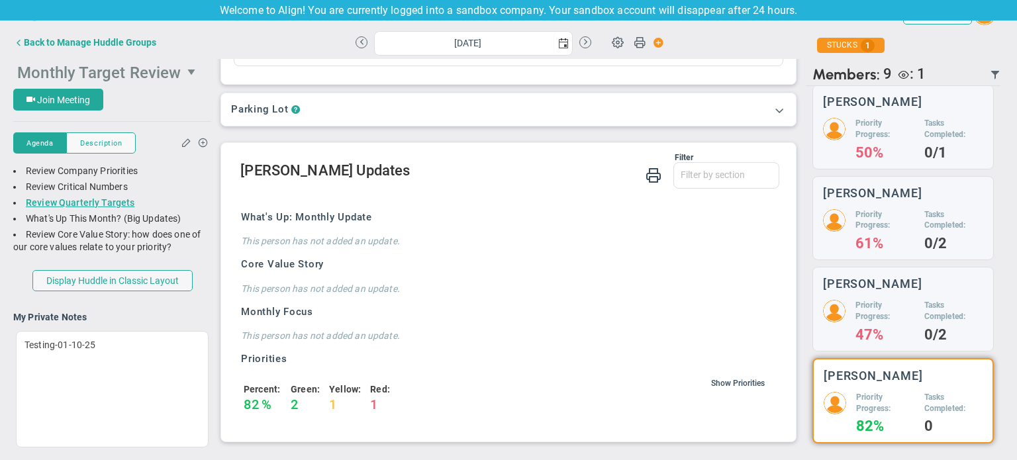
click at [138, 73] on span "Monthly Target Review" at bounding box center [99, 73] width 164 height 19
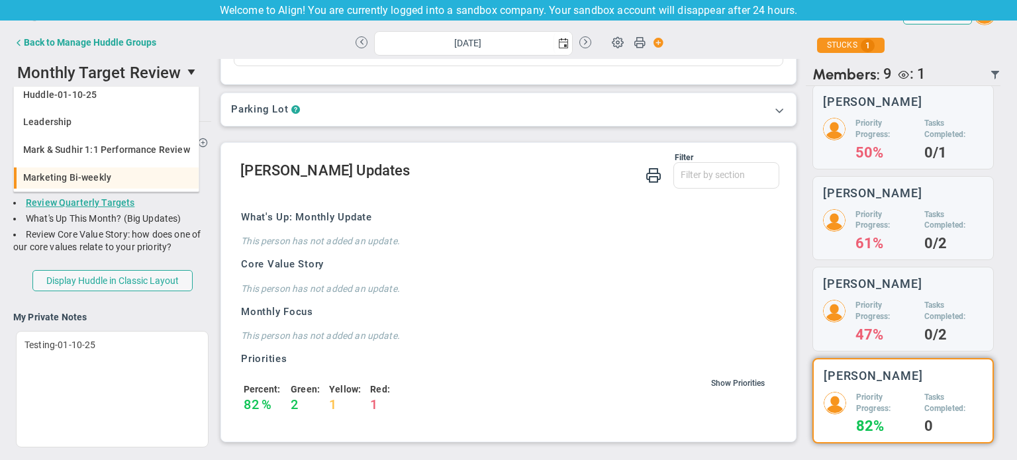
click at [122, 171] on li "Marketing Bi-weekly" at bounding box center [106, 182] width 185 height 28
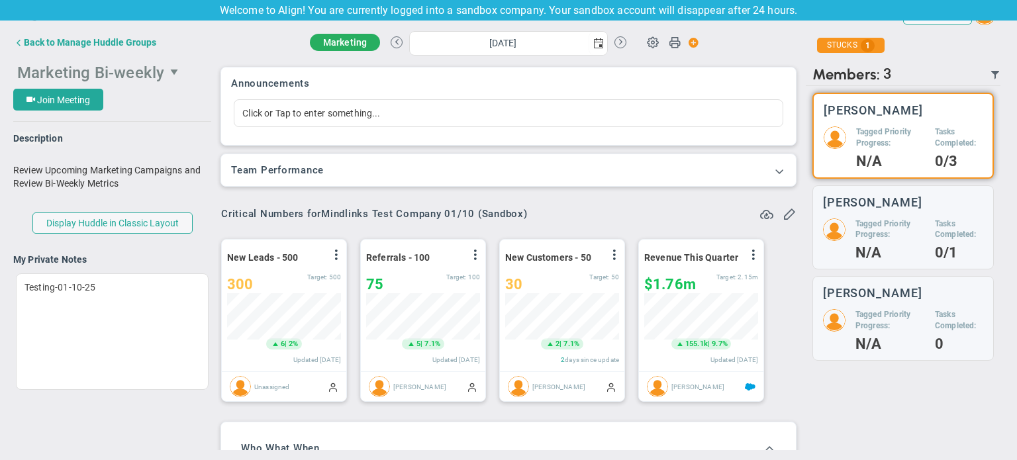
click at [160, 71] on span "Marketing Bi-weekly" at bounding box center [90, 73] width 147 height 19
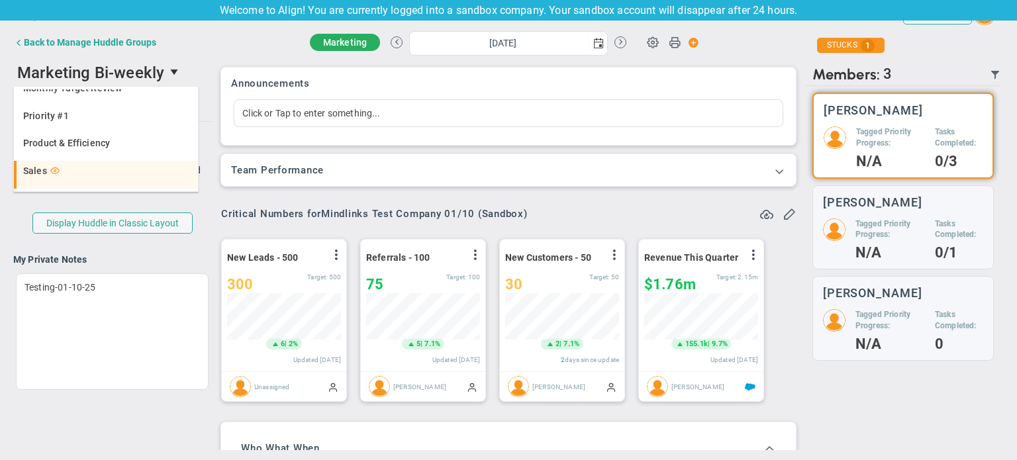
click at [136, 167] on div "Sales" at bounding box center [107, 170] width 168 height 9
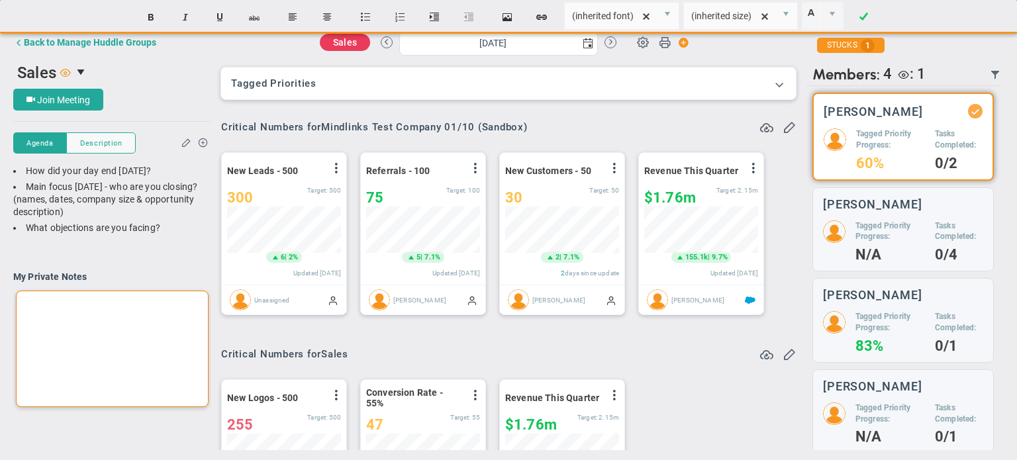
click at [123, 310] on div at bounding box center [112, 349] width 193 height 117
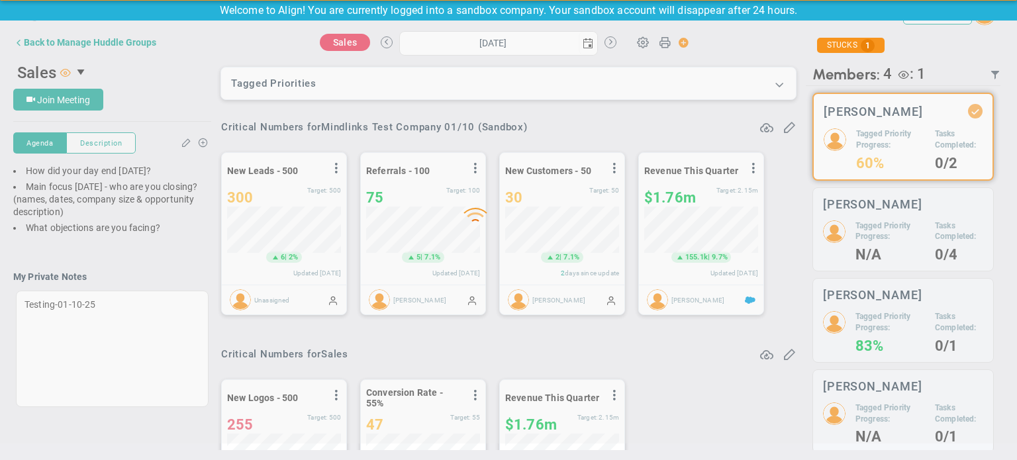
click at [135, 268] on div "Loading... Send Recap Profile Contact your Advisor Share! Become an Affiliate :" at bounding box center [508, 224] width 991 height 451
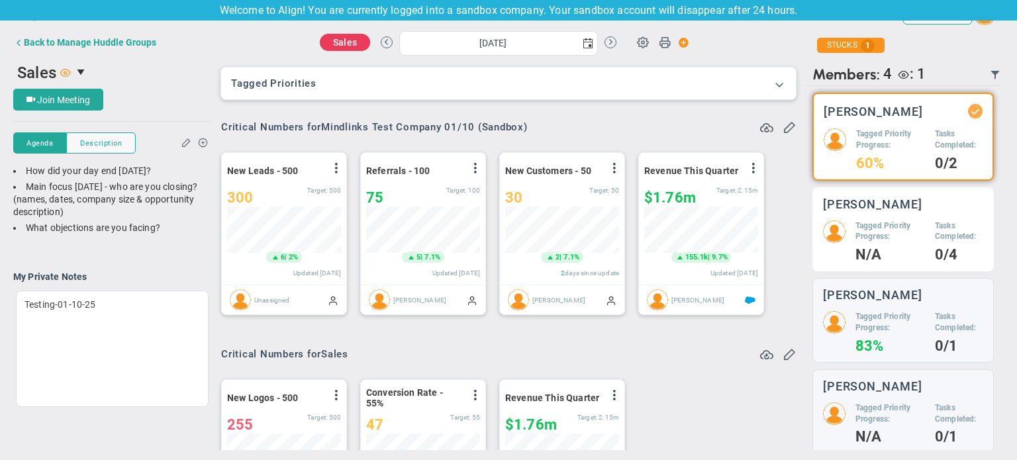
click at [885, 222] on h5 "Tagged Priority Progress:" at bounding box center [890, 231] width 70 height 23
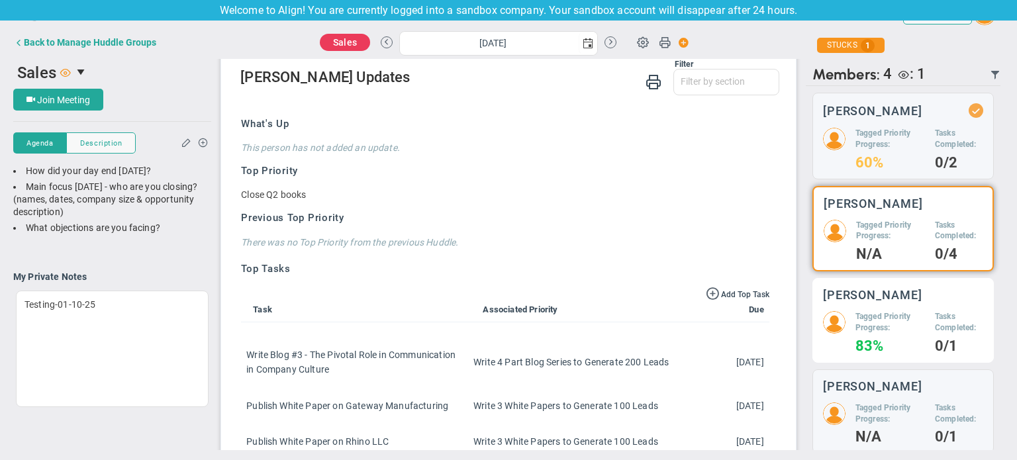
click at [887, 303] on div "[PERSON_NAME] Tagged Priority Progress: 83% Tasks Completed: 0/1" at bounding box center [902, 320] width 181 height 85
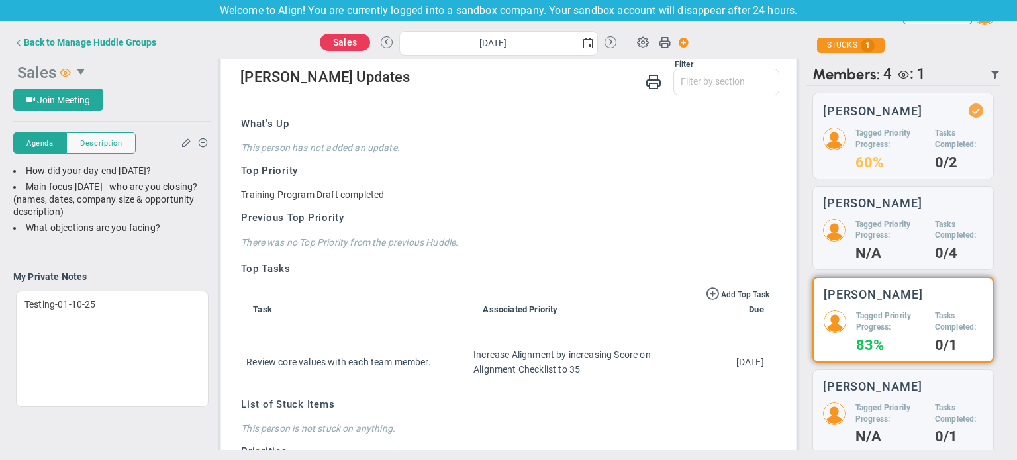
click at [87, 71] on span "select" at bounding box center [82, 72] width 11 height 11
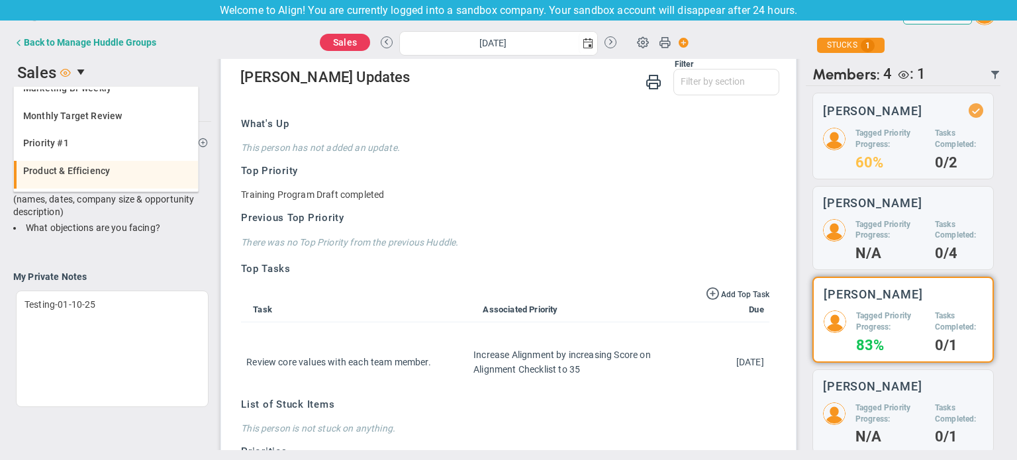
click at [92, 173] on span "Product & Efficiency" at bounding box center [66, 170] width 87 height 9
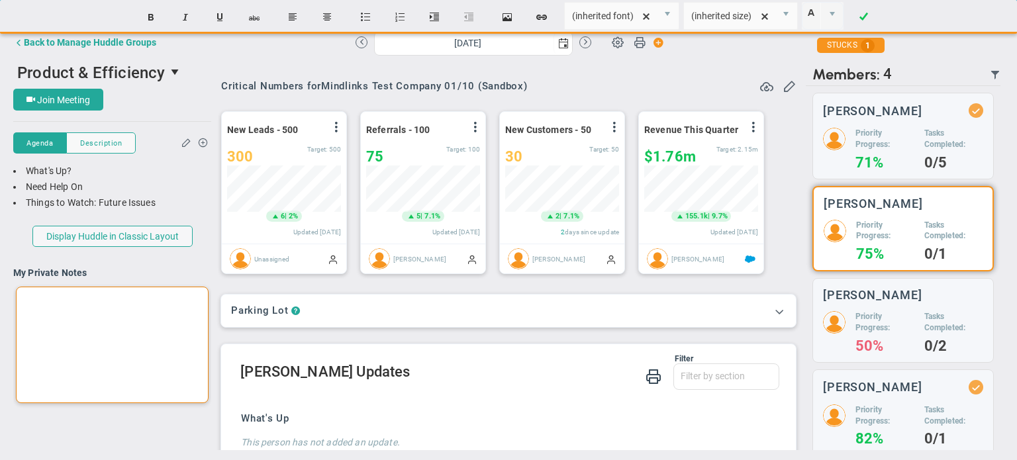
click at [138, 295] on div at bounding box center [112, 345] width 193 height 117
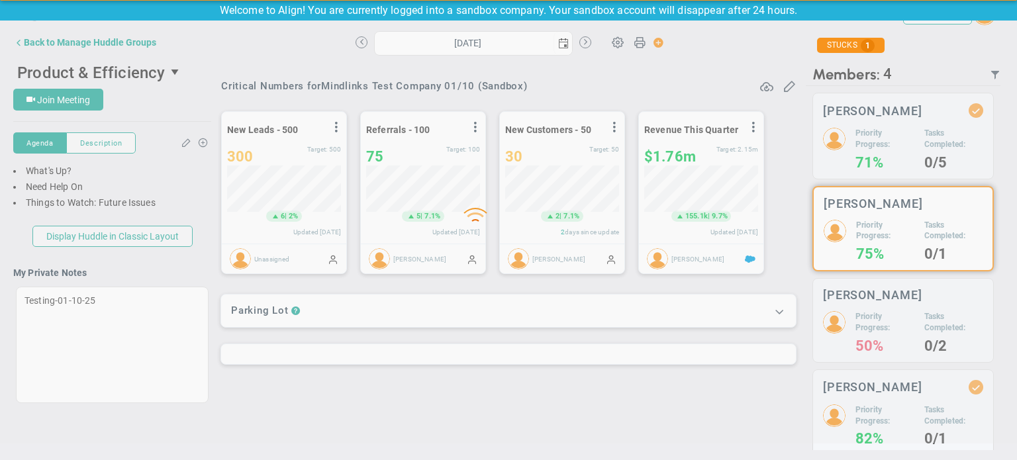
click at [143, 264] on div "Loading... Send Recap Profile Contact your Advisor Share! Become an Affiliate 6" at bounding box center [508, 224] width 991 height 451
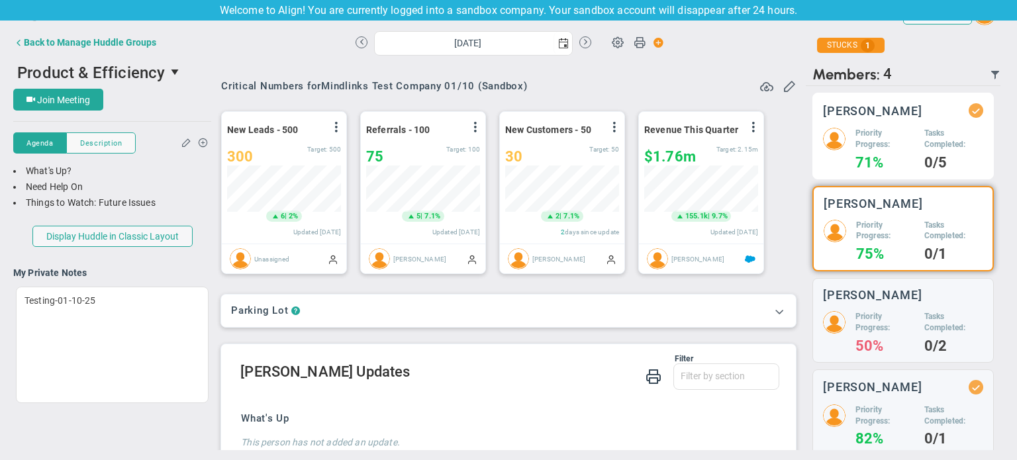
click at [863, 150] on h5 "Priority Progress:" at bounding box center [884, 139] width 59 height 23
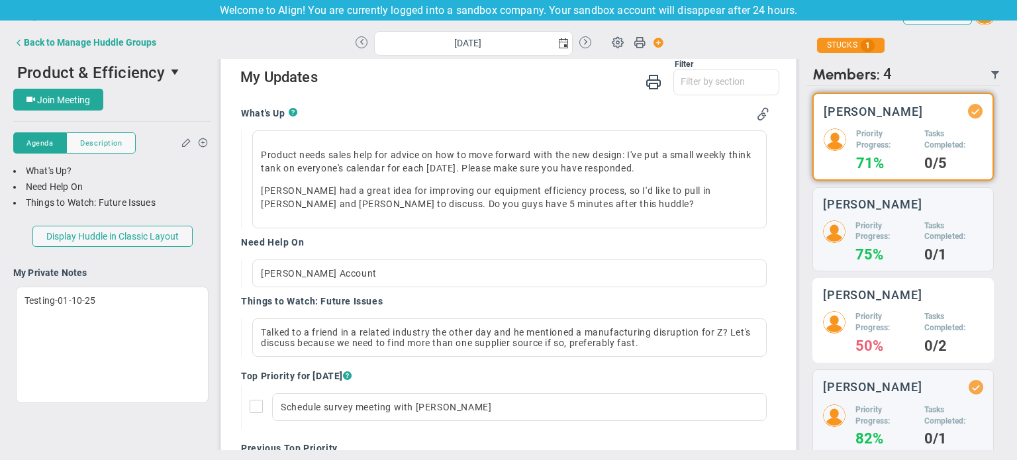
click at [887, 325] on h5 "Priority Progress:" at bounding box center [884, 322] width 59 height 23
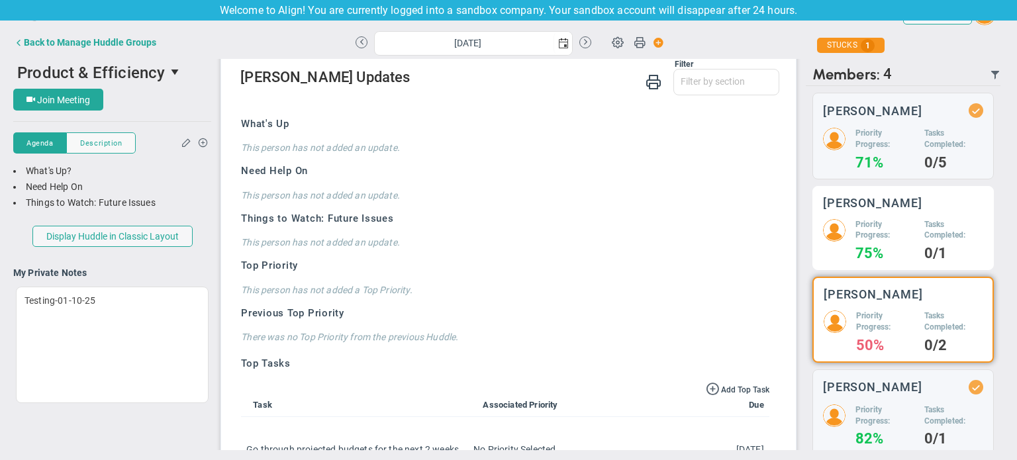
click at [863, 260] on h4 "75%" at bounding box center [884, 254] width 59 height 12
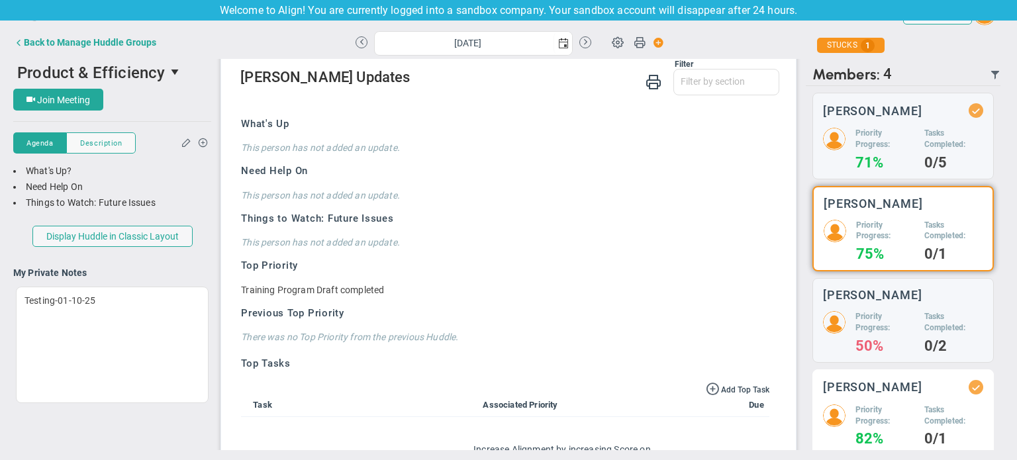
click at [873, 391] on h3 "[PERSON_NAME]" at bounding box center [872, 387] width 99 height 13
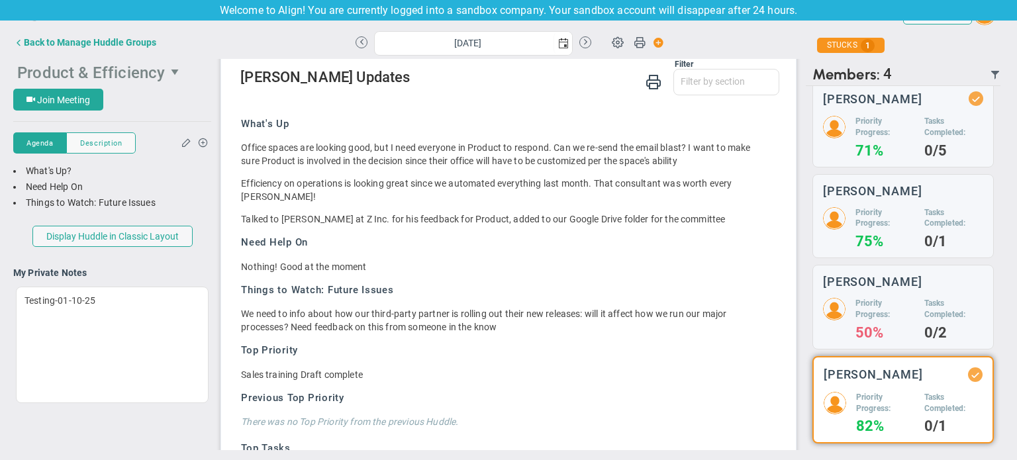
click at [165, 73] on span "select" at bounding box center [176, 72] width 23 height 23
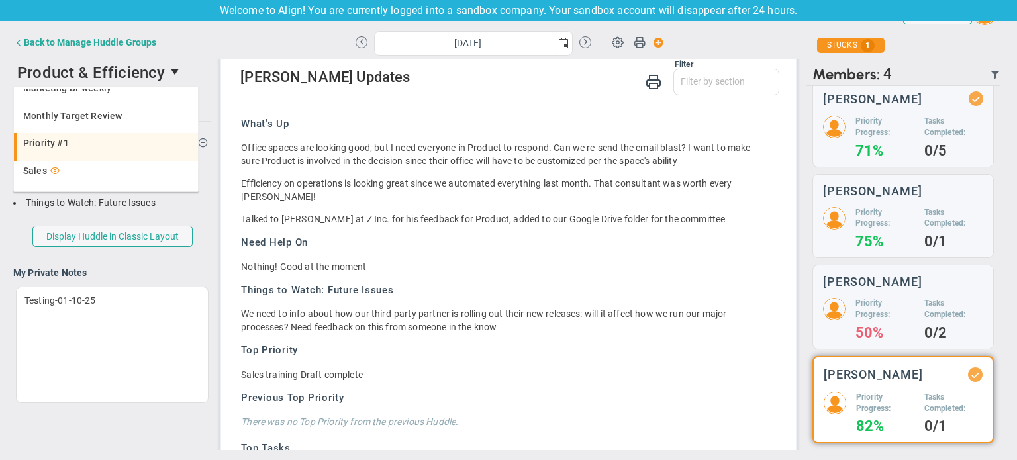
click at [130, 137] on li "Priority #1" at bounding box center [106, 147] width 184 height 28
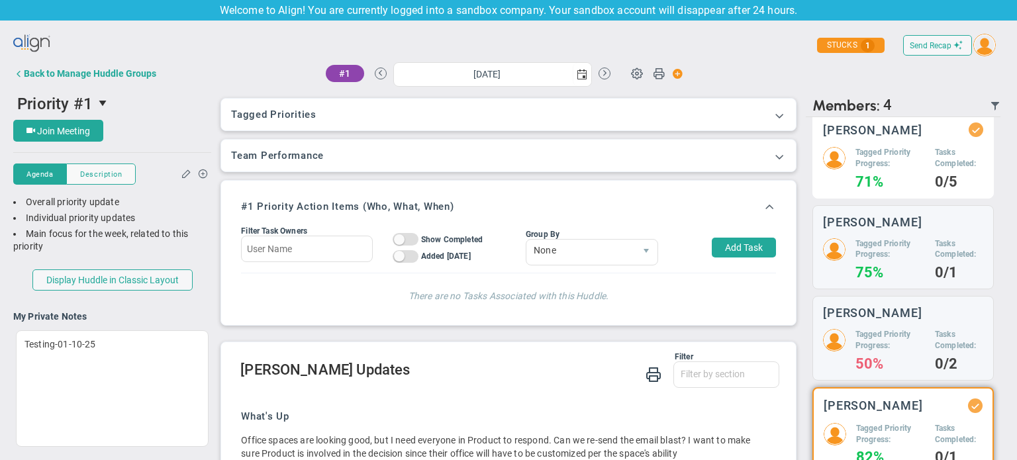
click at [860, 169] on h5 "Tagged Priority Progress:" at bounding box center [890, 158] width 70 height 23
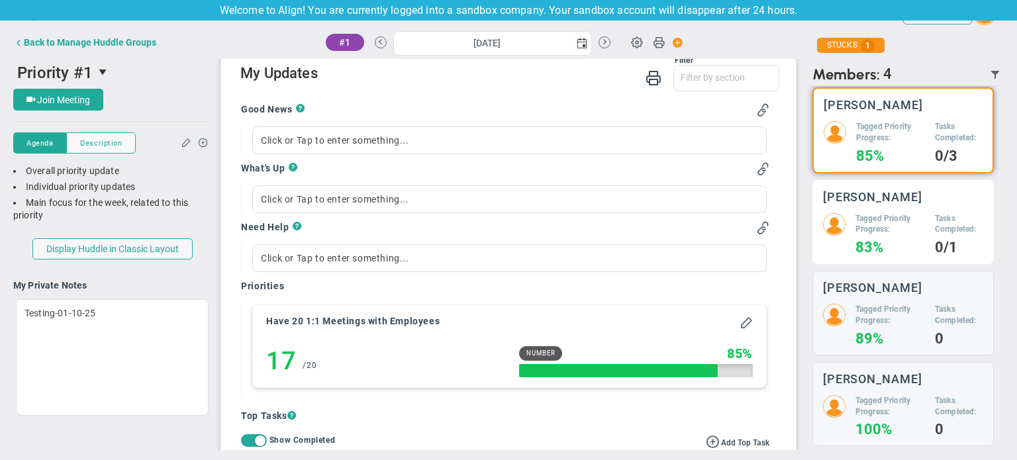
click at [871, 231] on h5 "Tagged Priority Progress:" at bounding box center [890, 224] width 70 height 23
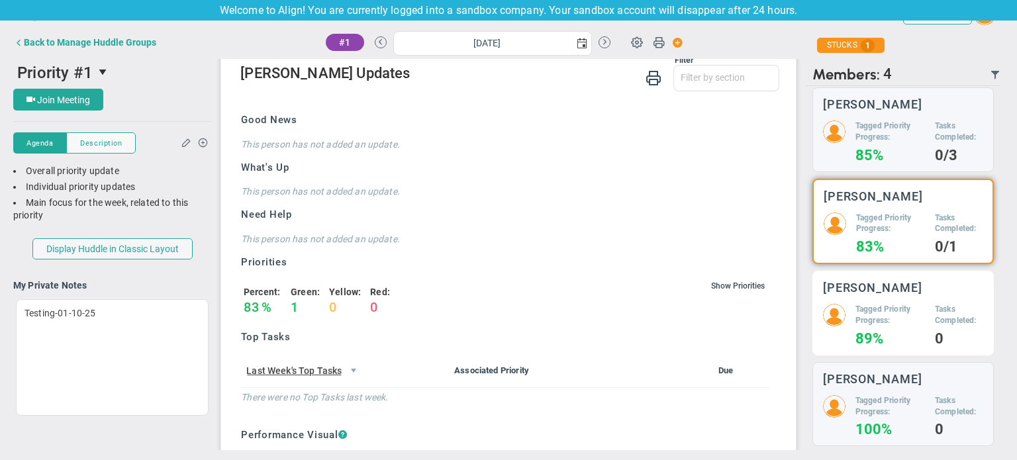
click at [887, 319] on h5 "Tagged Priority Progress:" at bounding box center [890, 315] width 70 height 23
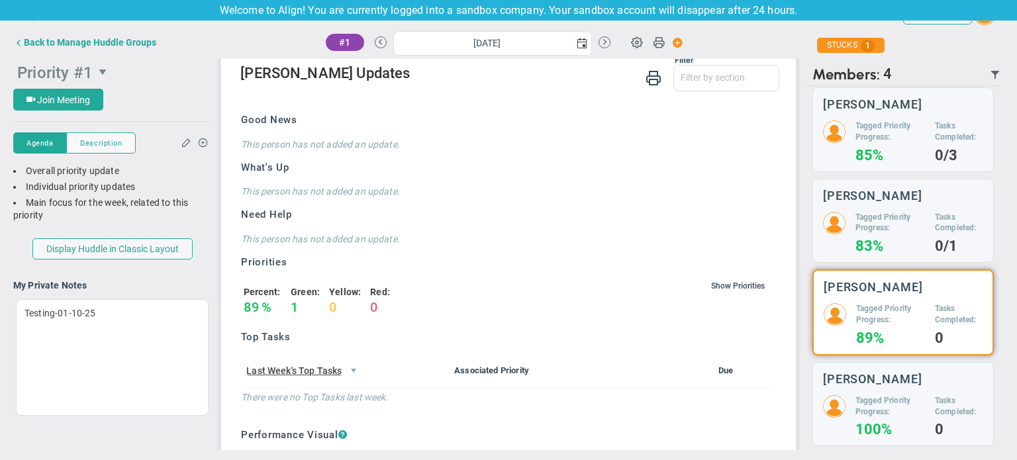
click at [109, 70] on span "select" at bounding box center [104, 72] width 23 height 23
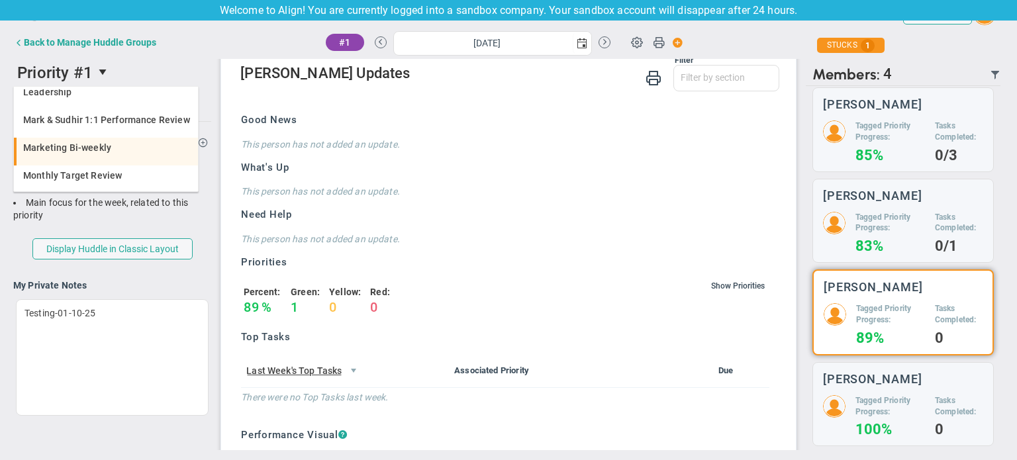
click at [109, 152] on div "Marketing Bi-weekly" at bounding box center [107, 147] width 168 height 9
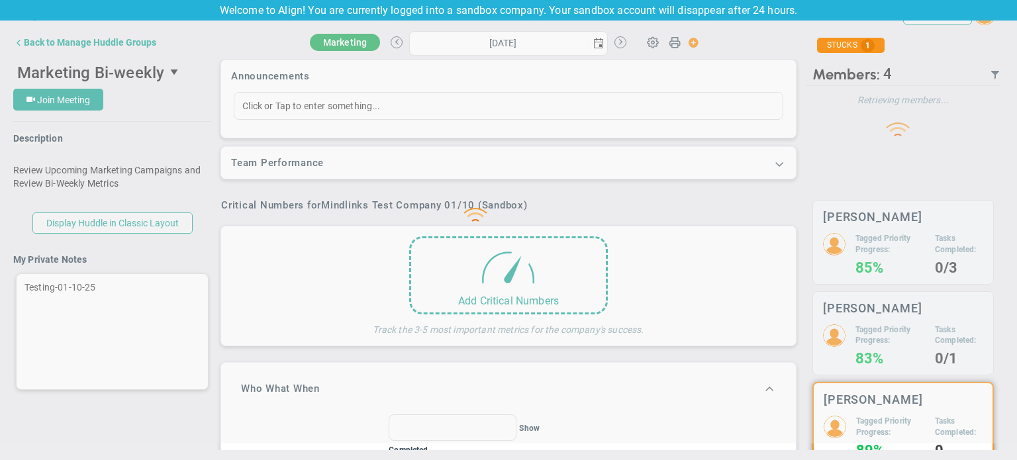
type input "[DATE]"
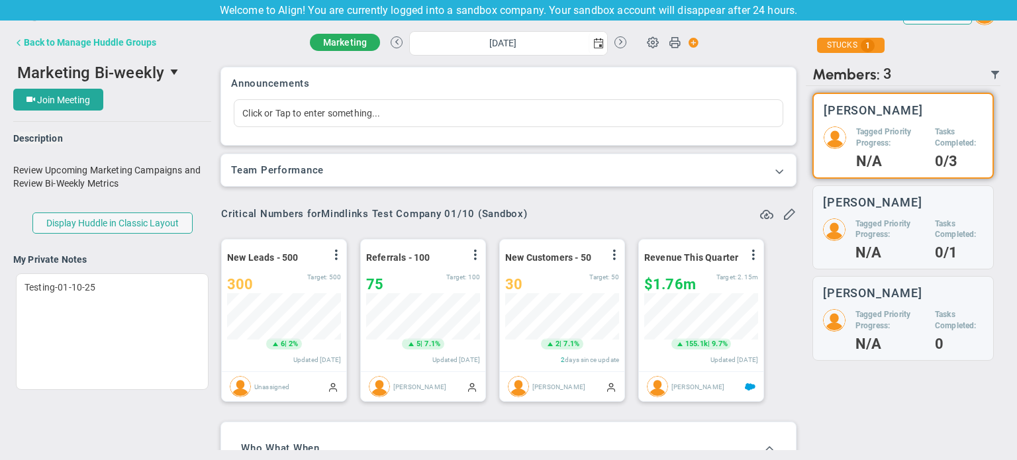
click at [49, 32] on button "Back to Manage Huddle Groups" at bounding box center [84, 42] width 143 height 26
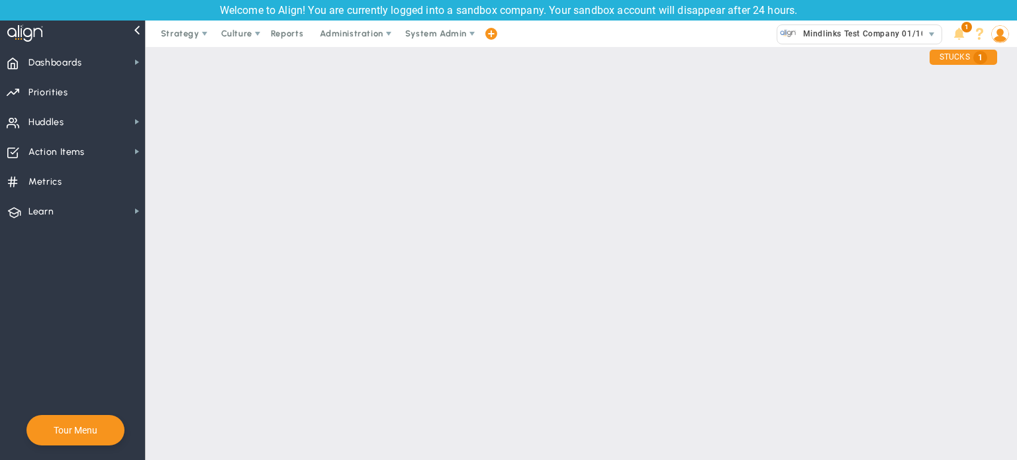
checkbox input "true"
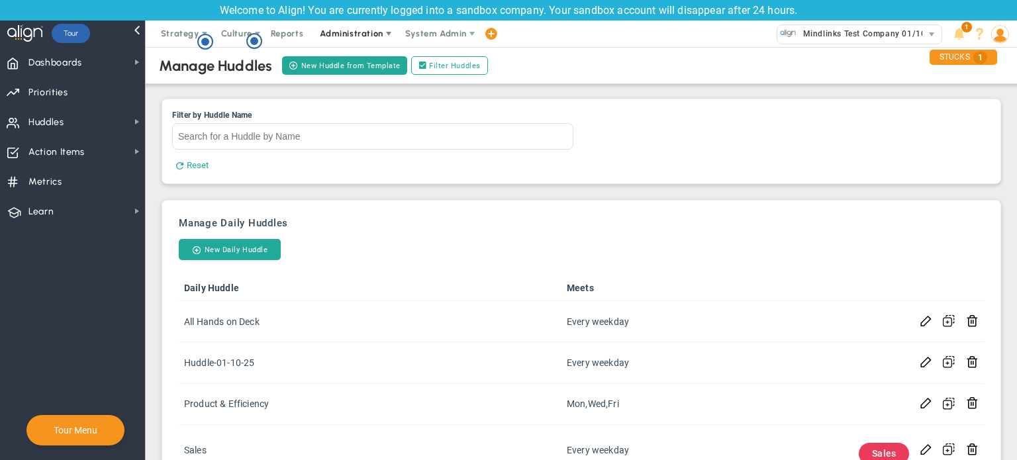
click at [360, 32] on span "Administration" at bounding box center [351, 33] width 63 height 10
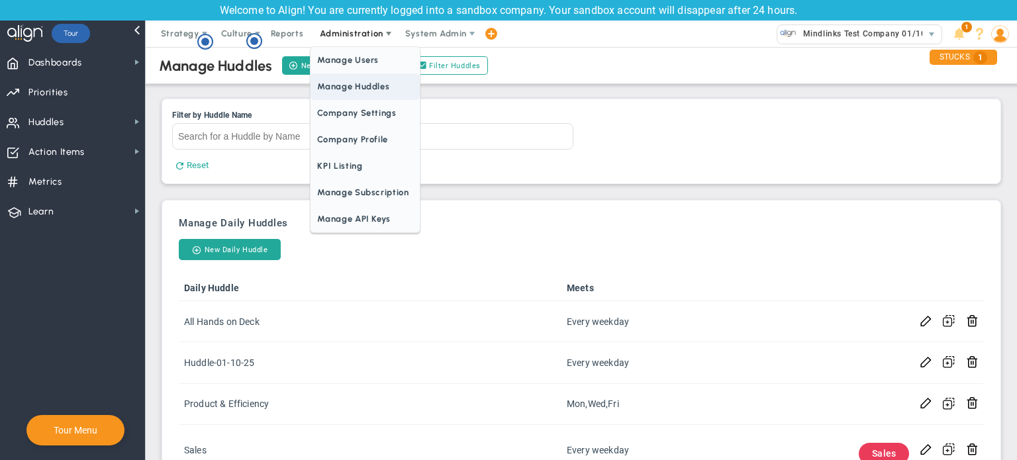
click at [367, 83] on span "Manage Huddles" at bounding box center [365, 86] width 109 height 26
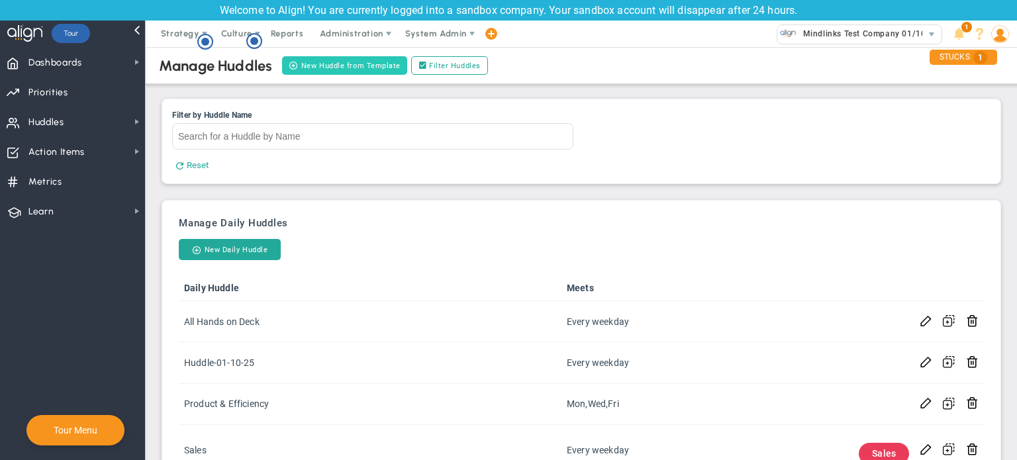
click at [364, 58] on button "New Huddle from Template" at bounding box center [344, 65] width 125 height 19
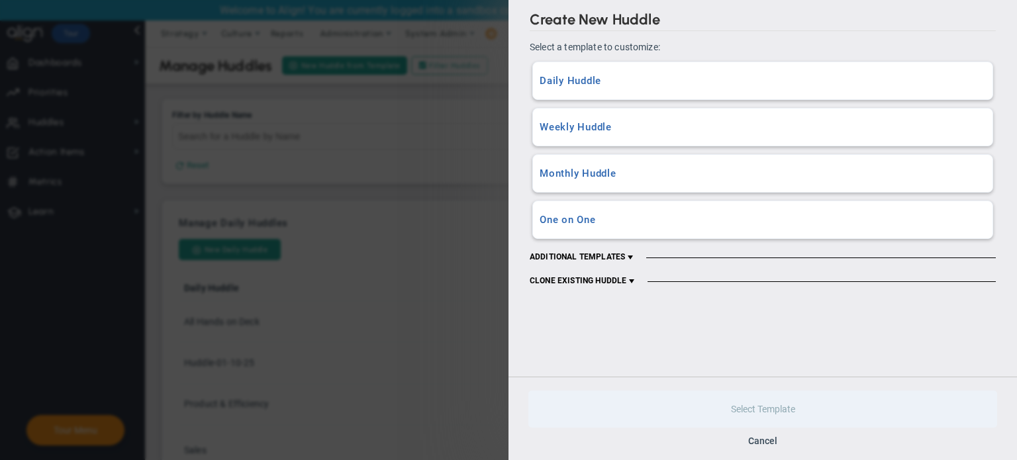
click at [670, 134] on div "Weekly Huddle A Weekly Huddle with all content and data sections included." at bounding box center [763, 127] width 460 height 37
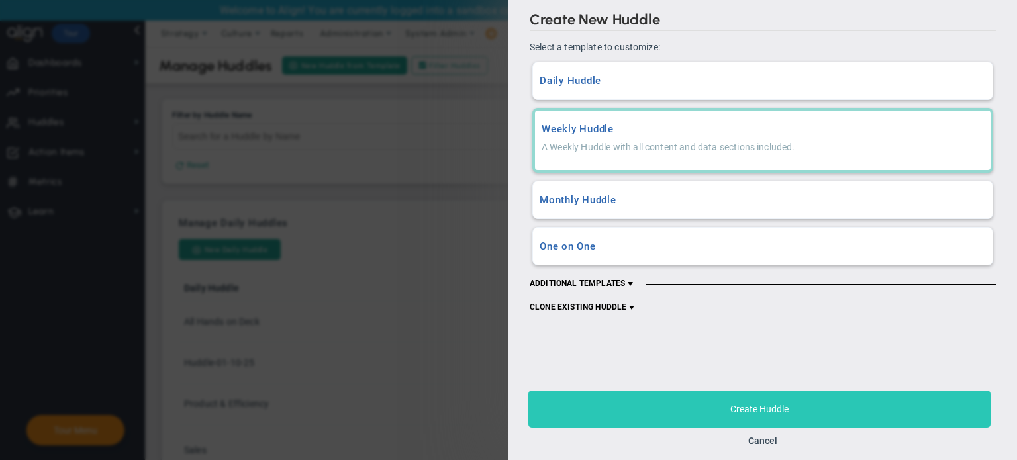
click at [731, 415] on button "Create Huddle" at bounding box center [759, 409] width 462 height 37
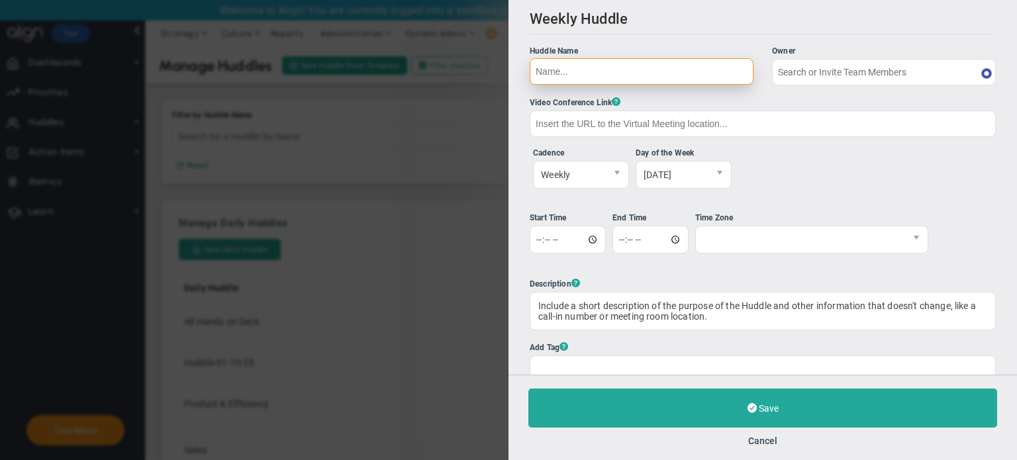
type input "[PERSON_NAME]"
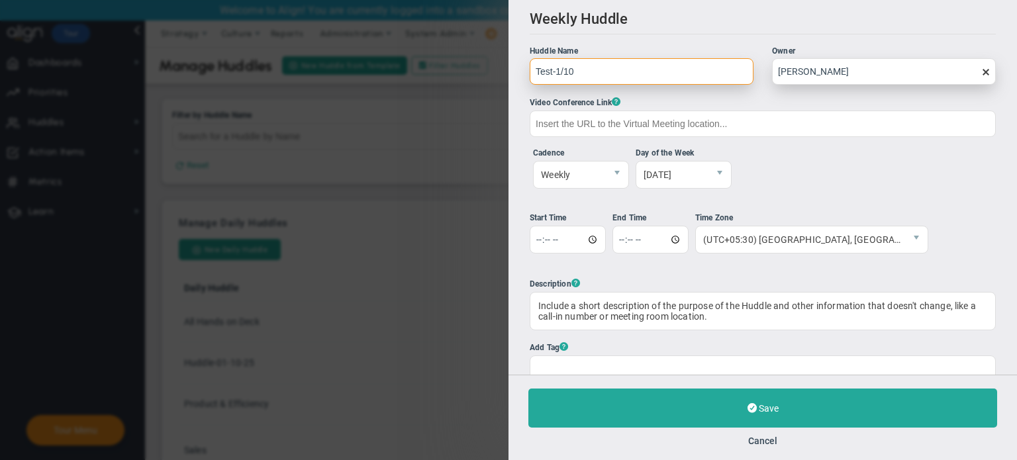
type input "Test-1/10"
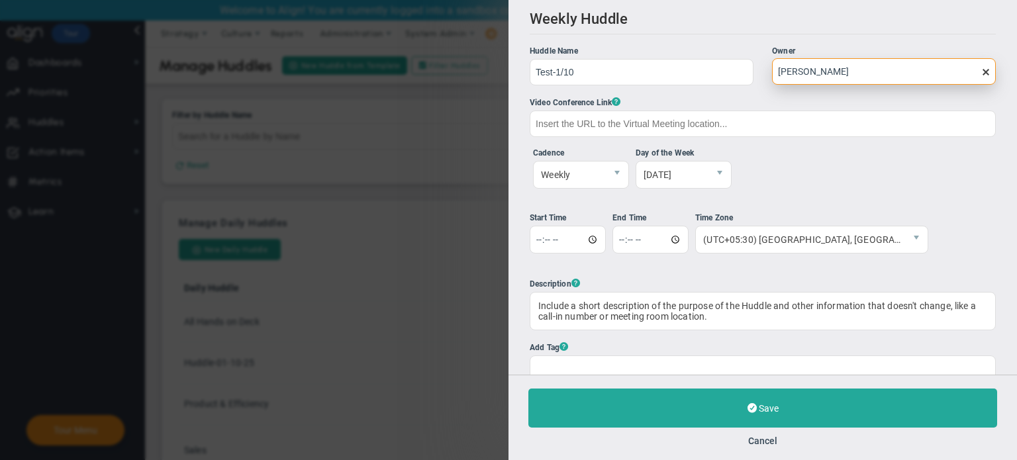
click at [819, 68] on input "[PERSON_NAME]" at bounding box center [884, 71] width 224 height 26
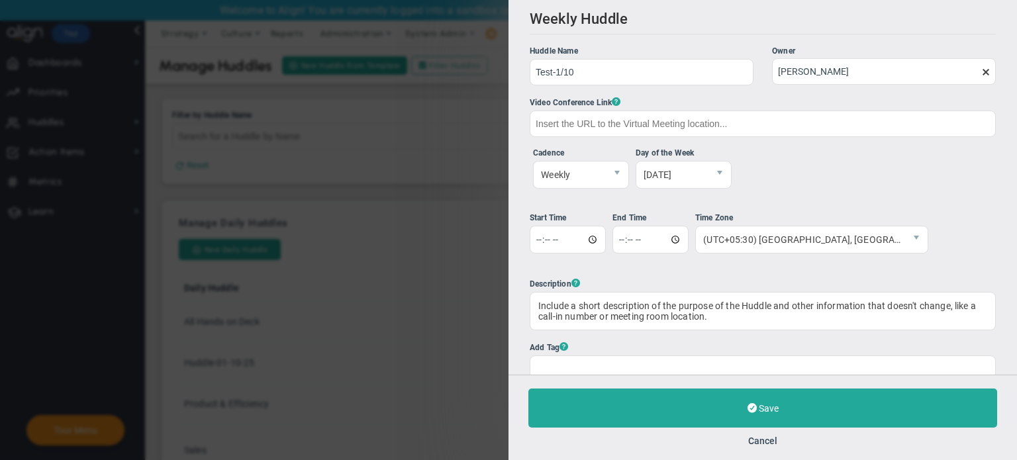
click at [981, 76] on span at bounding box center [986, 72] width 11 height 11
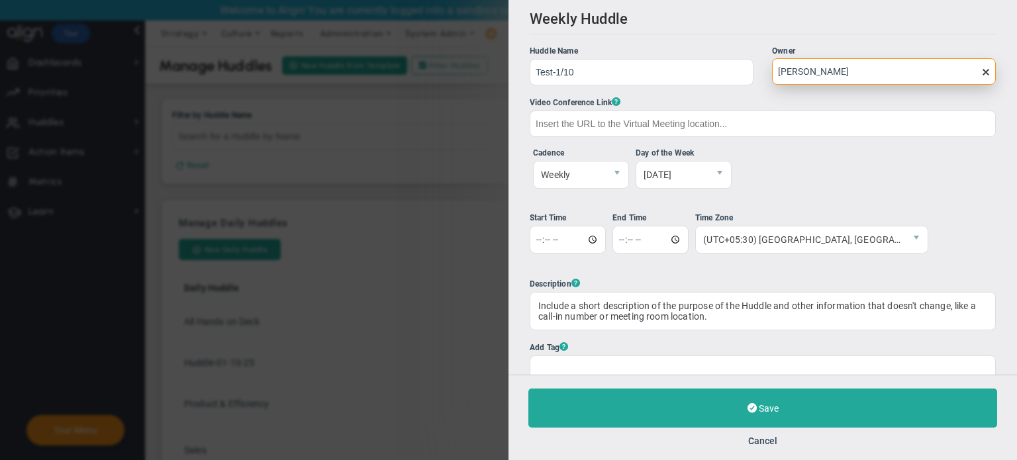
click at [975, 76] on input "[PERSON_NAME]" at bounding box center [884, 71] width 224 height 26
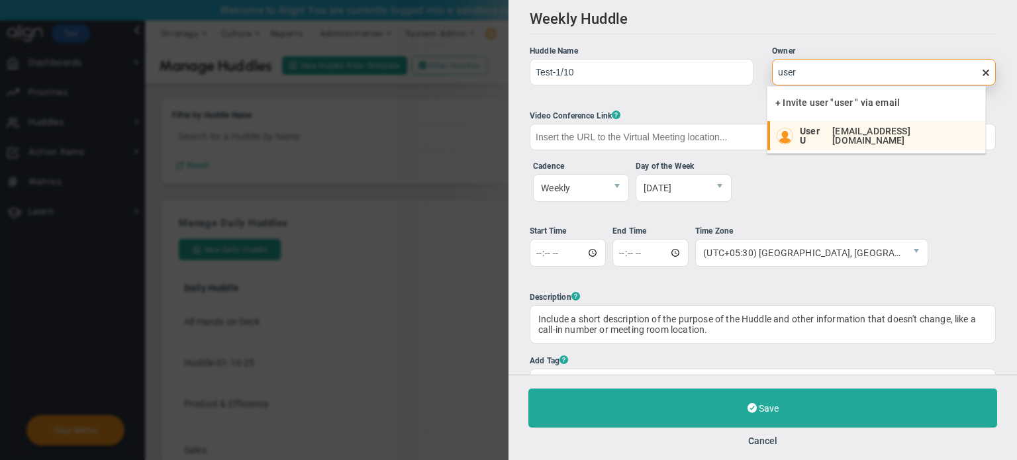
click at [873, 138] on span "[EMAIL_ADDRESS][DOMAIN_NAME]" at bounding box center [902, 135] width 140 height 19
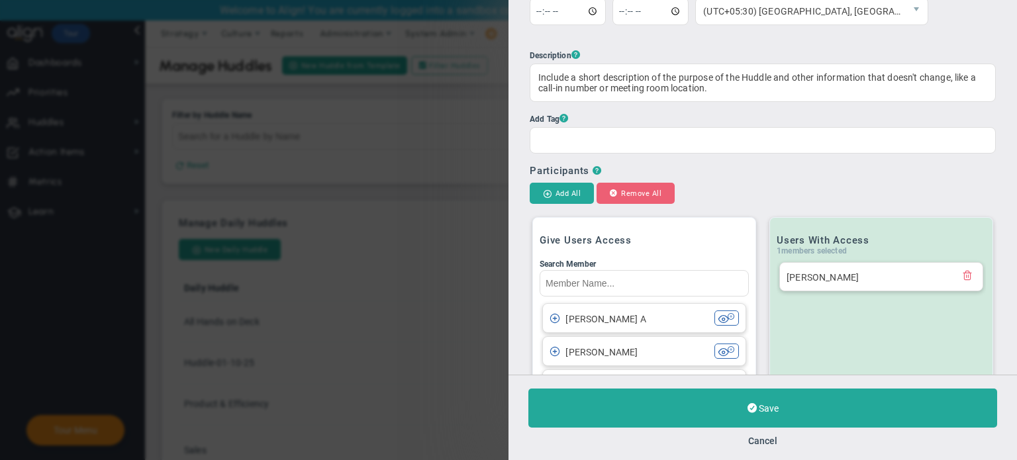
scroll to position [413, 0]
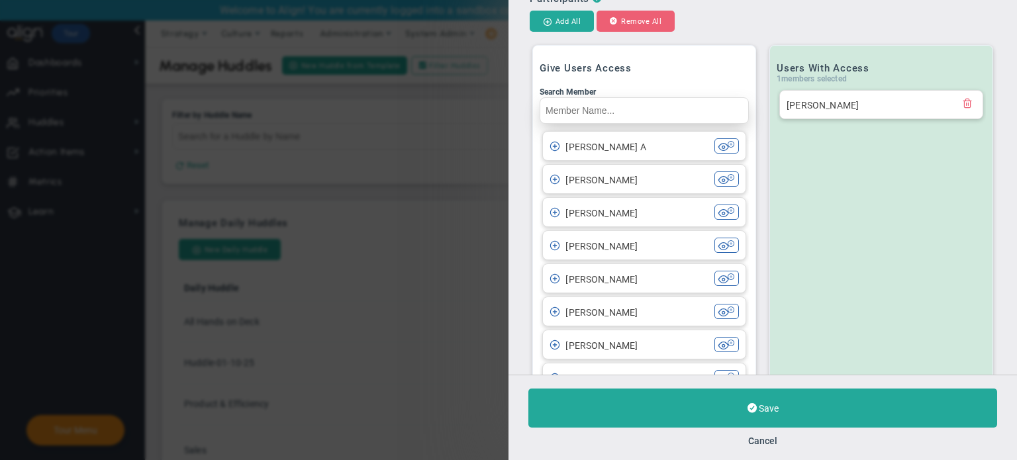
type input "User U"
click at [644, 123] on input "Search Member" at bounding box center [644, 110] width 209 height 26
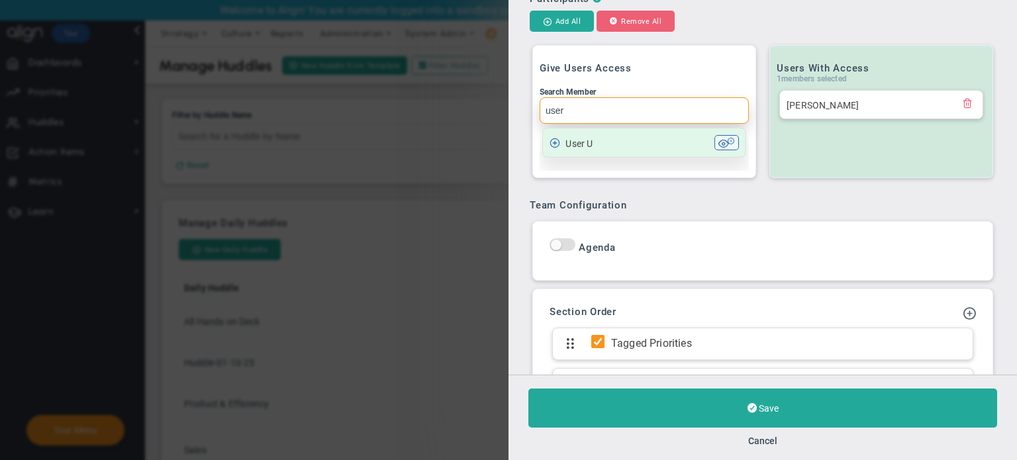
click at [556, 145] on span at bounding box center [555, 142] width 11 height 11
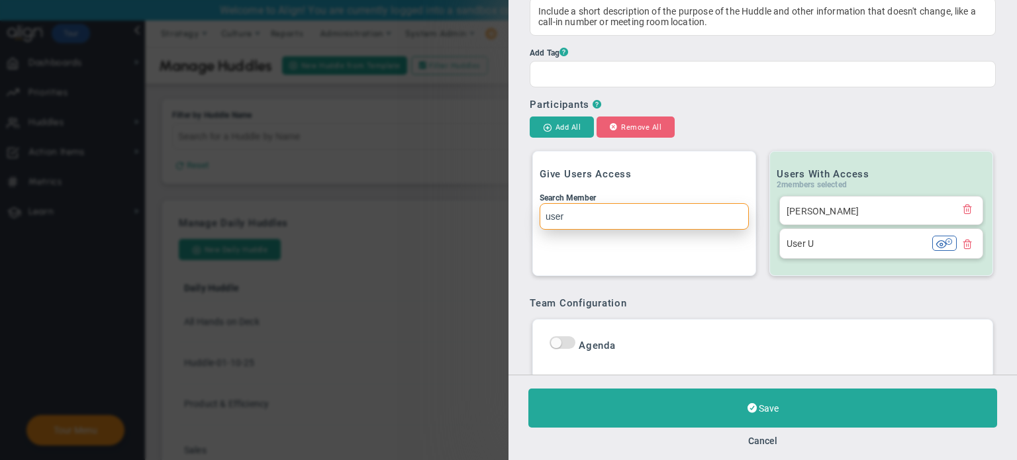
scroll to position [294, 0]
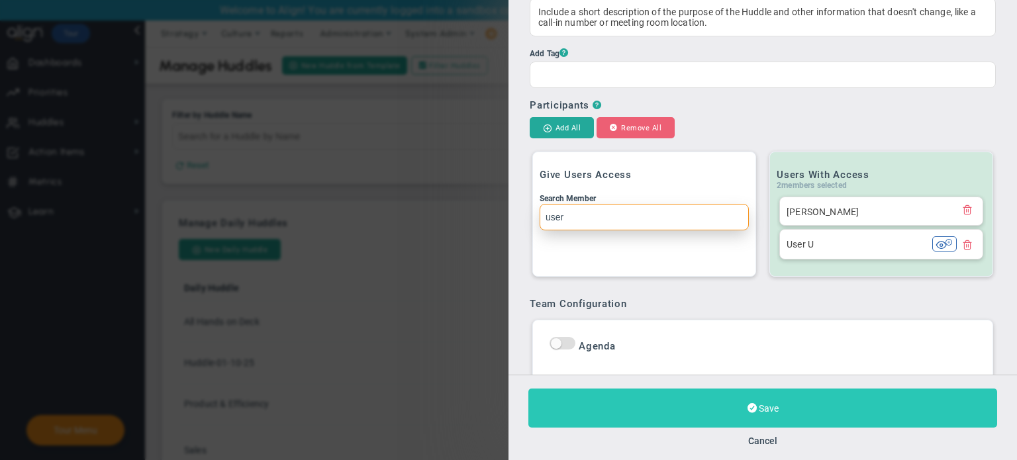
type input "user"
click at [734, 408] on button "Save" at bounding box center [762, 408] width 469 height 39
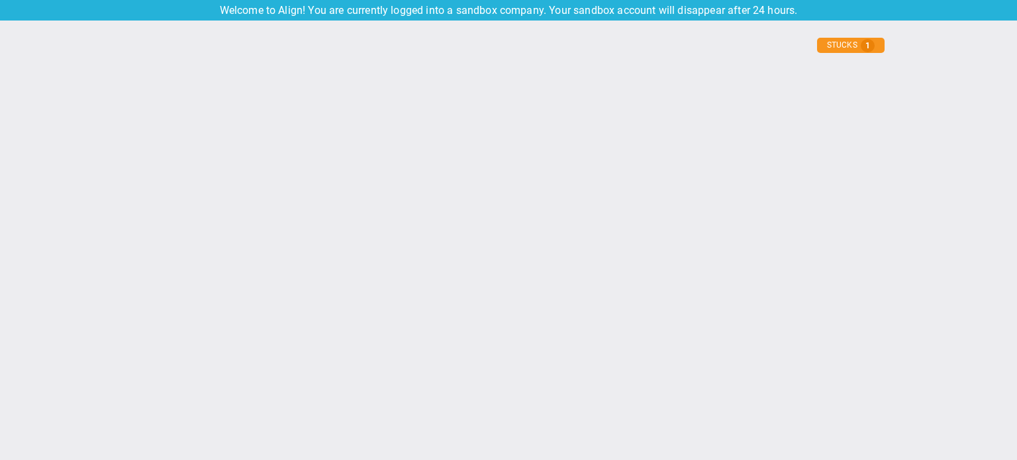
type input "[DATE]"
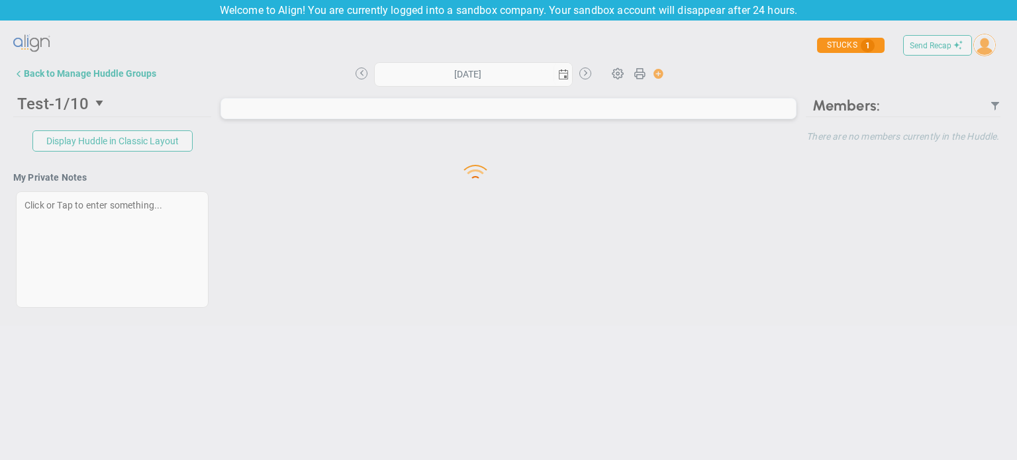
type input "[DATE]"
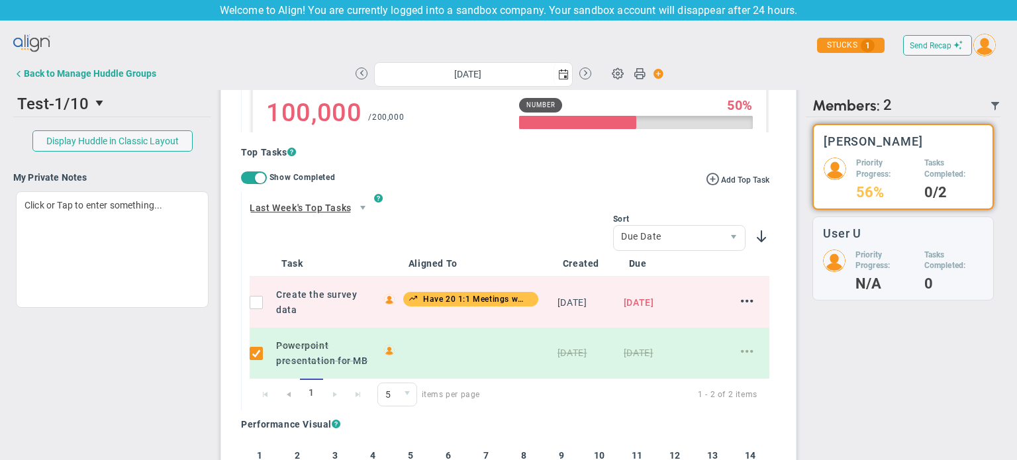
scroll to position [763, 0]
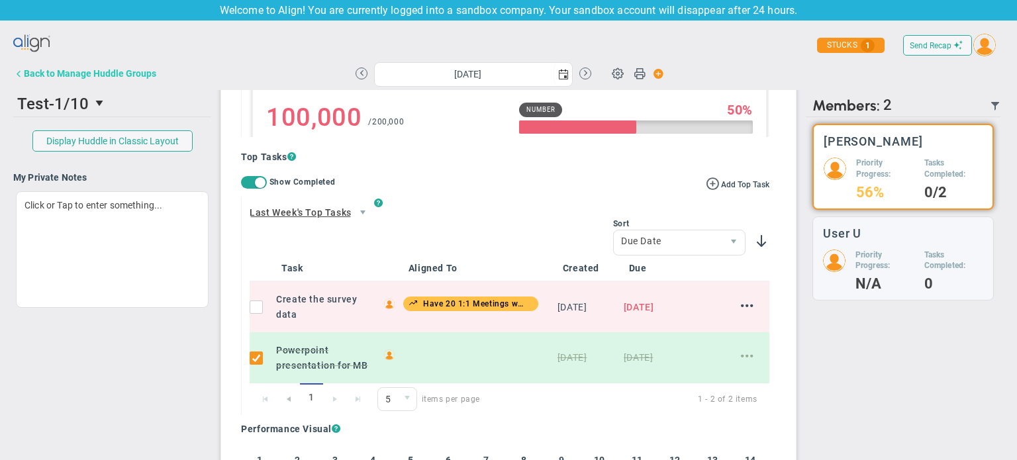
click at [60, 70] on div "Back to Manage Huddle Groups" at bounding box center [90, 73] width 132 height 11
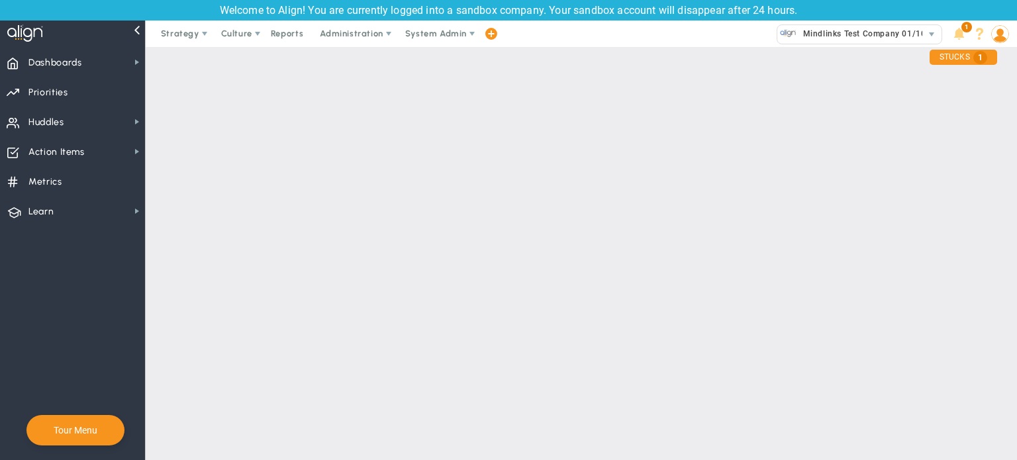
checkbox input "true"
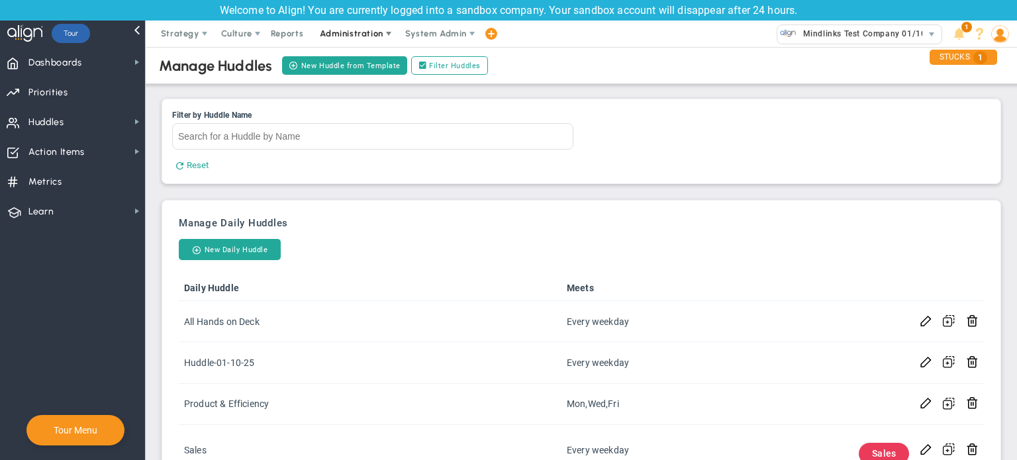
click at [337, 32] on span "Administration" at bounding box center [351, 33] width 63 height 10
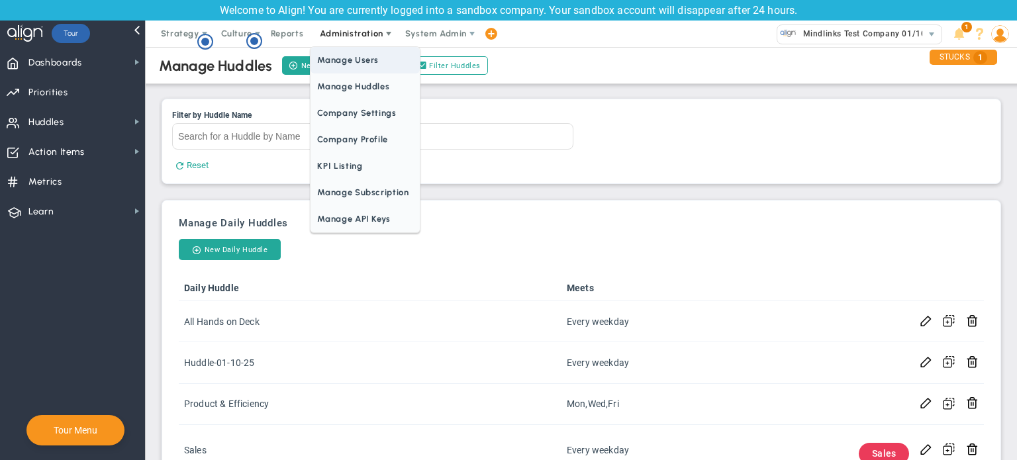
click at [350, 58] on span "Manage Users" at bounding box center [365, 60] width 109 height 26
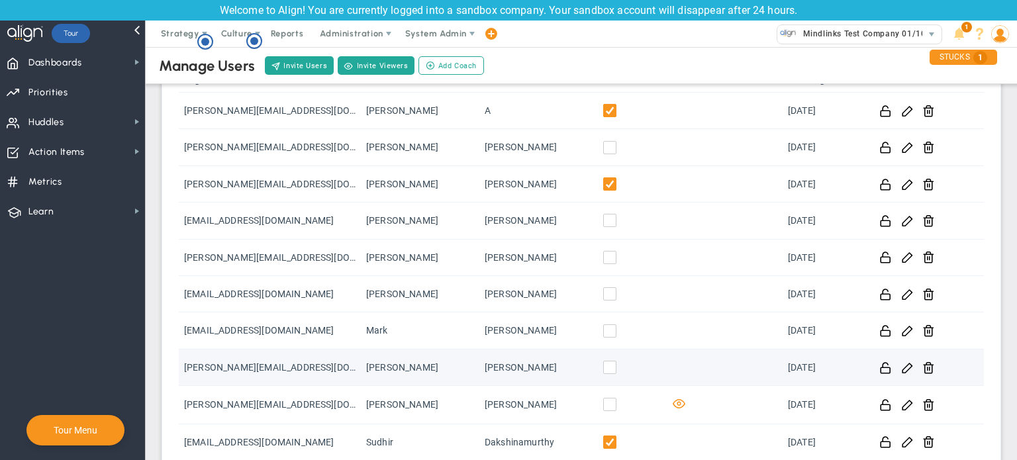
scroll to position [266, 0]
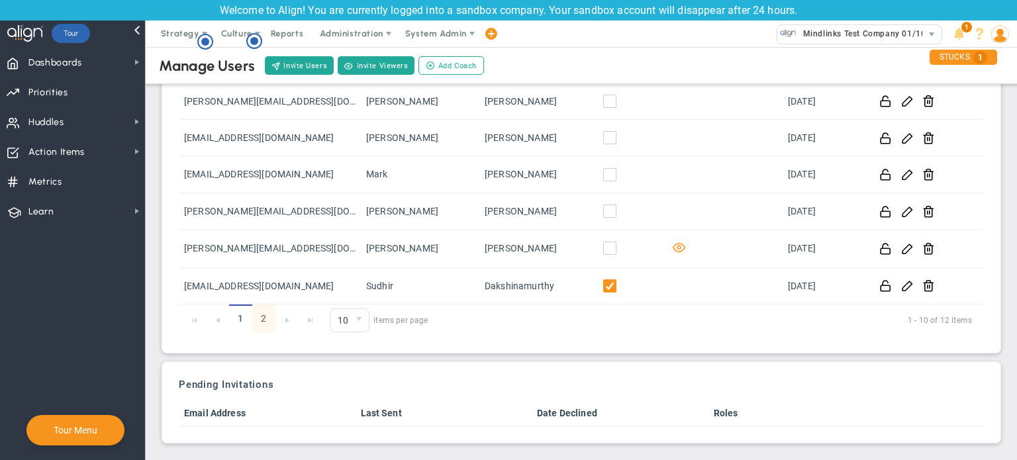
click at [267, 316] on link "2" at bounding box center [263, 319] width 23 height 28
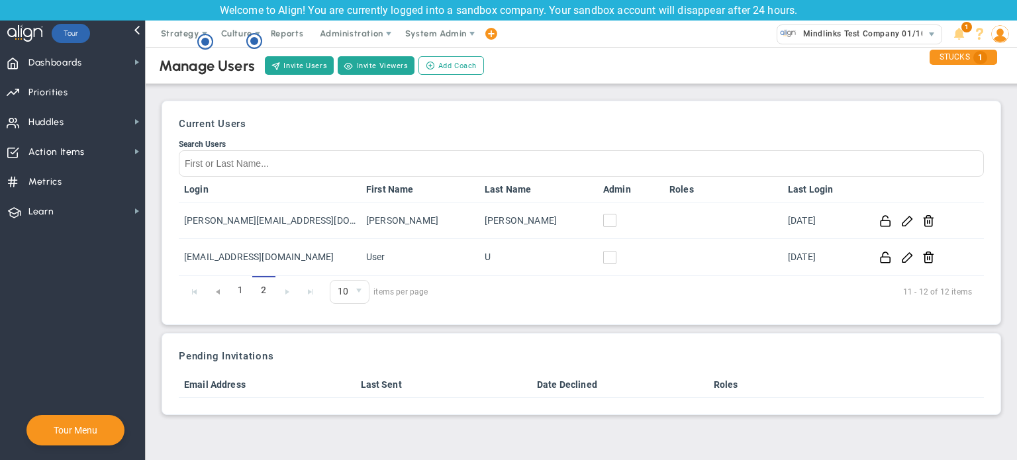
scroll to position [0, 0]
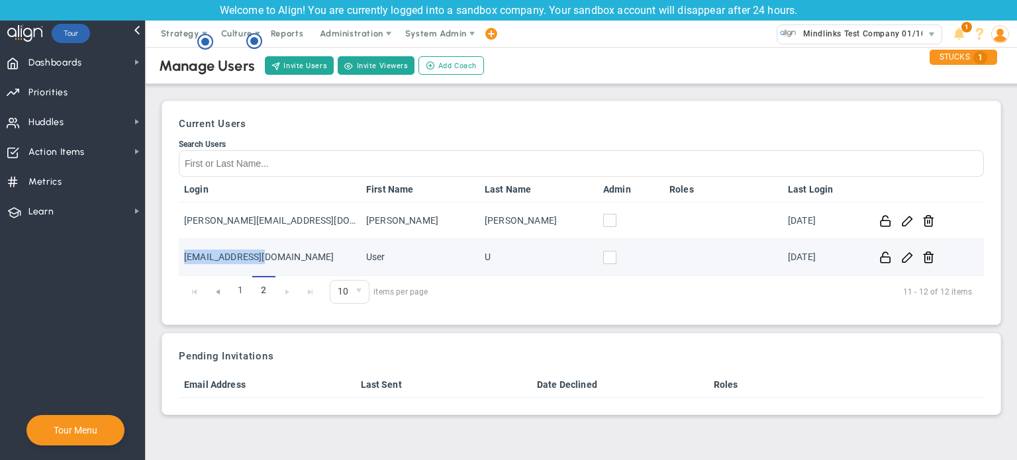
drag, startPoint x: 263, startPoint y: 254, endPoint x: 179, endPoint y: 247, distance: 84.4
click at [179, 247] on td "[EMAIL_ADDRESS][DOMAIN_NAME]" at bounding box center [270, 257] width 182 height 36
copy td "[EMAIL_ADDRESS][DOMAIN_NAME]"
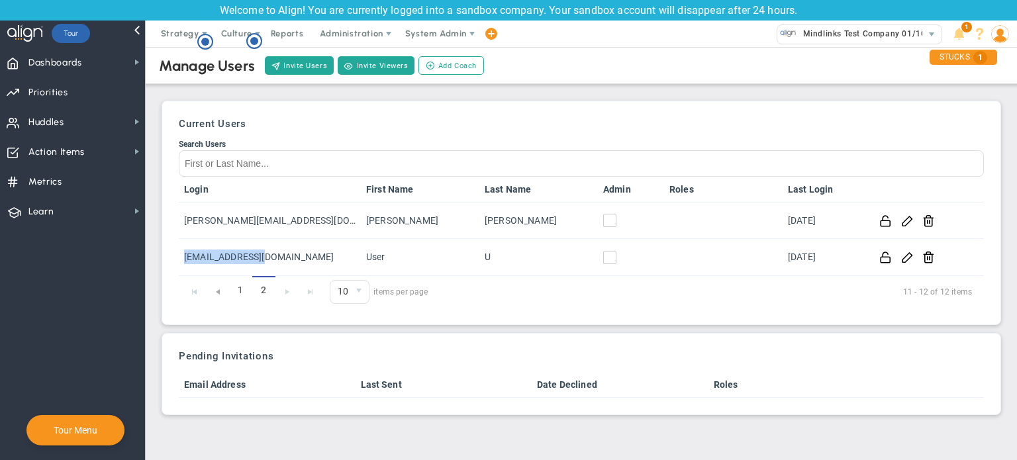
click at [1006, 36] on img at bounding box center [1000, 34] width 18 height 18
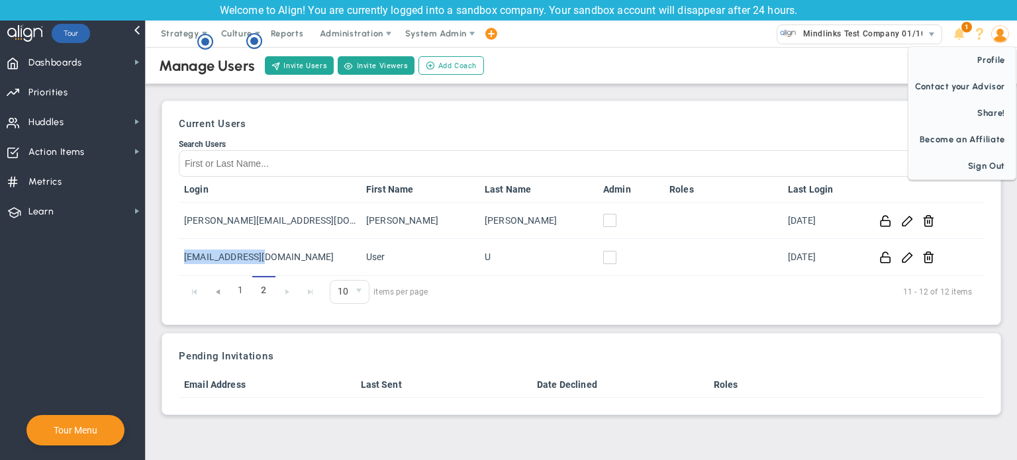
click at [1004, 28] on img at bounding box center [1000, 34] width 18 height 18
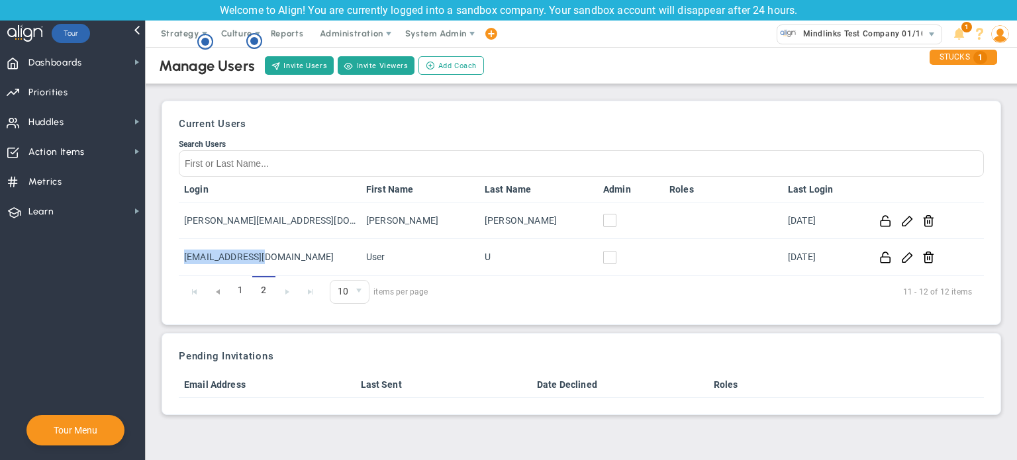
click at [1002, 26] on img at bounding box center [1000, 34] width 18 height 18
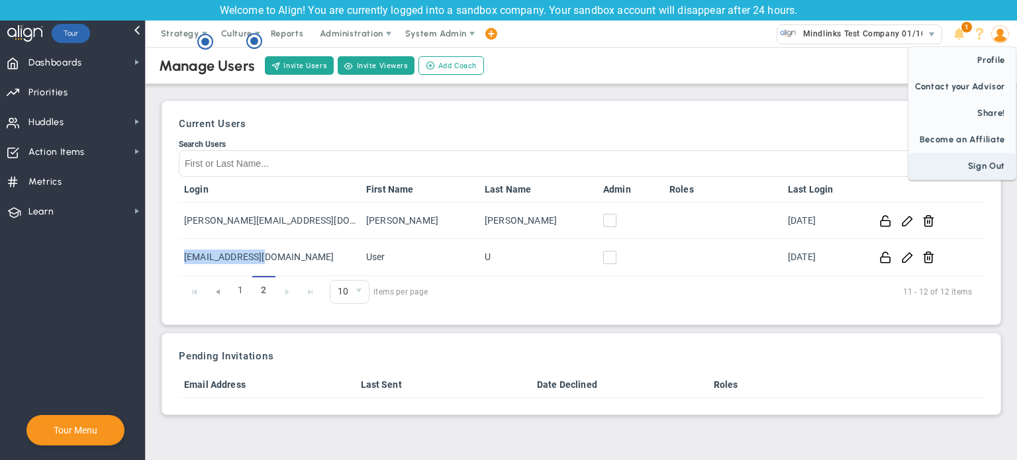
click at [996, 166] on span "Sign Out" at bounding box center [961, 166] width 107 height 26
